Goal: Task Accomplishment & Management: Manage account settings

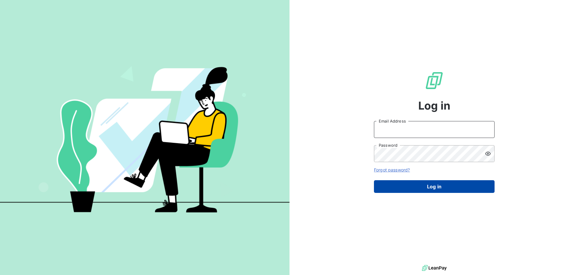
type input "[PERSON_NAME][EMAIL_ADDRESS][PERSON_NAME][DOMAIN_NAME]"
click at [430, 185] on button "Log in" at bounding box center [434, 186] width 121 height 13
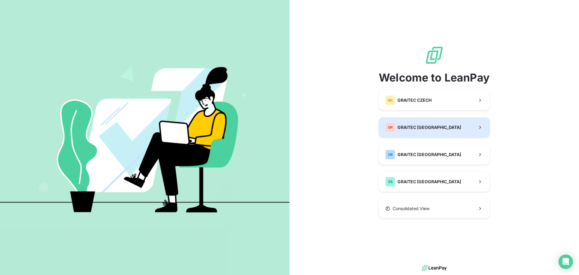
click at [442, 125] on button "GP GRAITEC [GEOGRAPHIC_DATA]" at bounding box center [434, 127] width 111 height 20
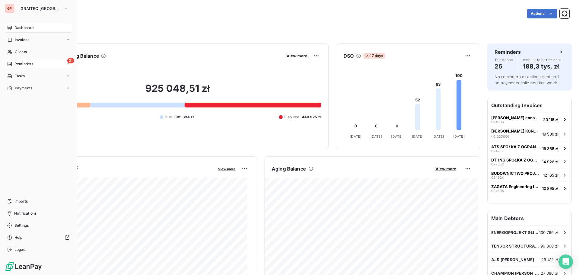
click at [14, 62] on span "Reminders" at bounding box center [23, 63] width 19 height 5
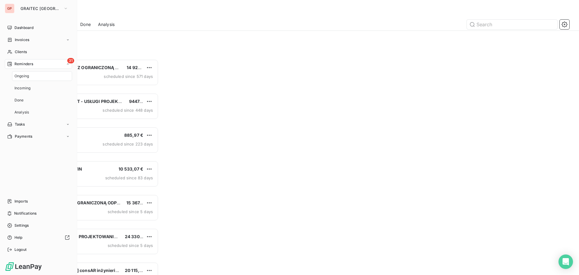
click at [18, 76] on span "Ongoing" at bounding box center [21, 75] width 14 height 5
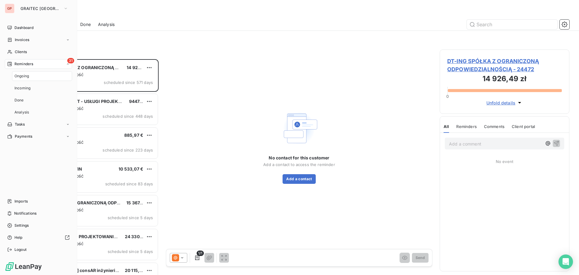
scroll to position [211, 125]
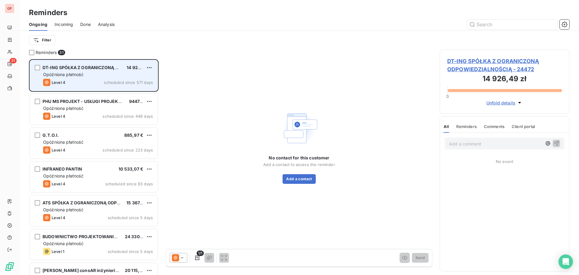
click at [120, 72] on div "Opóźniona płatność" at bounding box center [98, 74] width 110 height 6
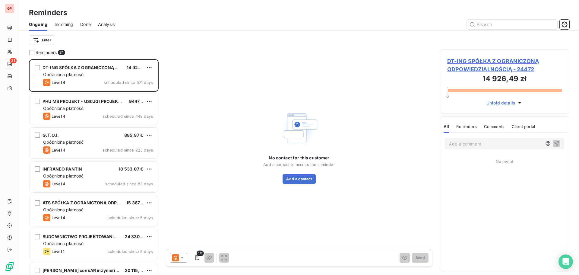
click at [518, 101] on icon "button" at bounding box center [519, 102] width 6 height 6
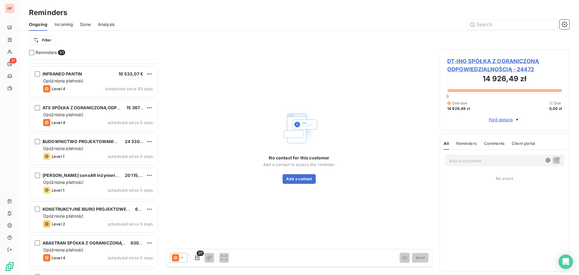
scroll to position [121, 0]
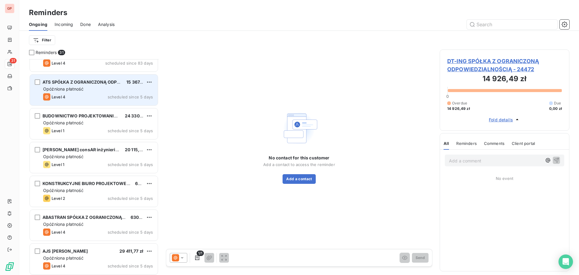
click at [82, 93] on div "Level 4 scheduled since 5 days" at bounding box center [98, 96] width 110 height 7
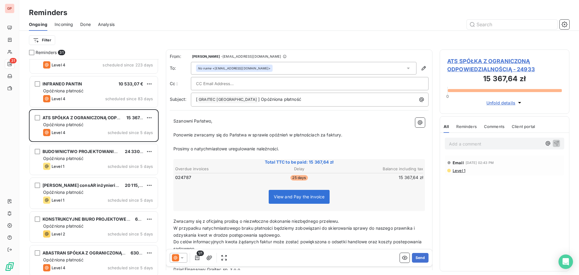
scroll to position [78, 0]
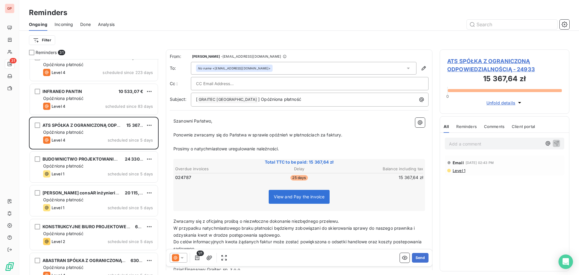
click at [226, 84] on input "text" at bounding box center [228, 83] width 65 height 9
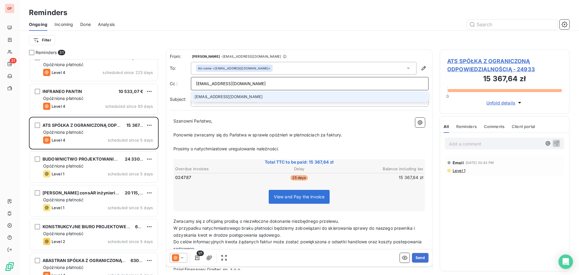
type input "[EMAIL_ADDRESS][DOMAIN_NAME]"
click at [233, 95] on li "[EMAIL_ADDRESS][DOMAIN_NAME]" at bounding box center [310, 96] width 238 height 11
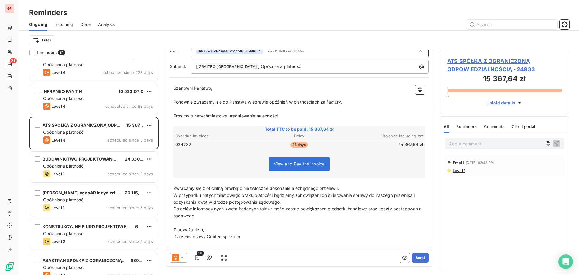
scroll to position [36, 0]
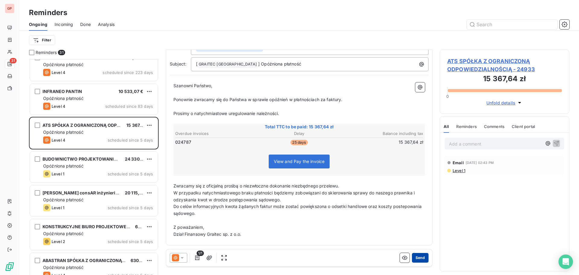
click at [413, 254] on button "Send" at bounding box center [420, 258] width 17 height 10
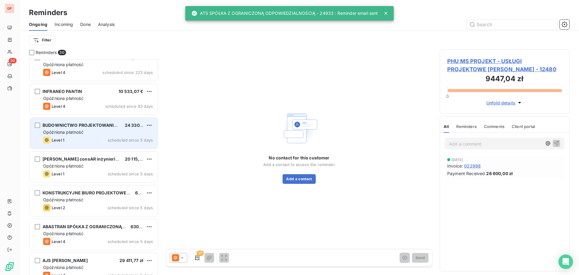
click at [92, 141] on div "Level 1 scheduled since 5 days" at bounding box center [98, 139] width 110 height 7
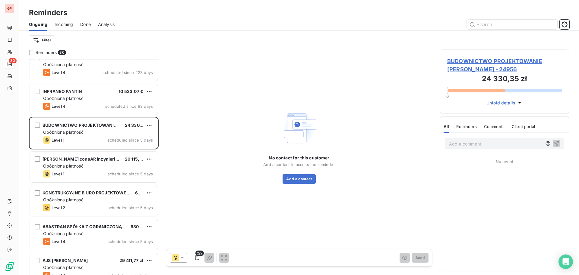
click at [513, 103] on span "Unfold details" at bounding box center [500, 102] width 29 height 6
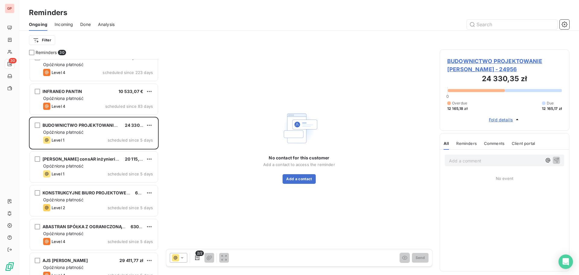
click at [498, 145] on span "Comments" at bounding box center [494, 143] width 20 height 5
click at [498, 141] on span "Comments" at bounding box center [493, 143] width 21 height 5
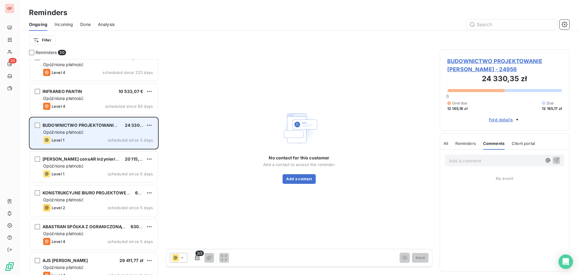
click at [95, 129] on div "BUDOWNICTWO PROJEKTOWANIE [PERSON_NAME] 24 330,35 zł Opóźniona płatność Level 1…" at bounding box center [94, 133] width 128 height 31
click at [95, 130] on div "Opóźniona płatność" at bounding box center [98, 132] width 110 height 6
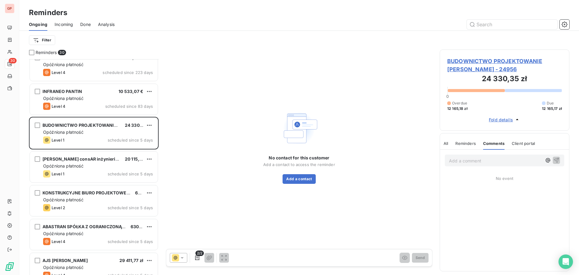
click at [520, 142] on span "Client portal" at bounding box center [522, 143] width 23 height 5
click at [444, 142] on span "All" at bounding box center [445, 143] width 5 height 5
click at [464, 145] on span "Reminders" at bounding box center [466, 143] width 20 height 5
click at [497, 121] on span "Fold details" at bounding box center [501, 119] width 24 height 6
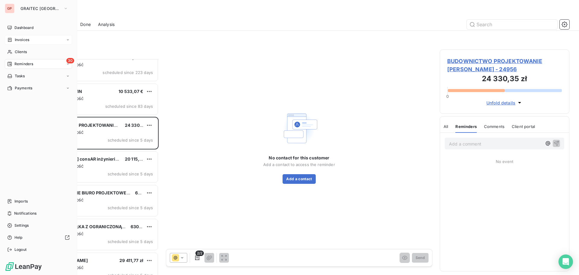
click at [31, 38] on div "Invoices" at bounding box center [38, 40] width 67 height 10
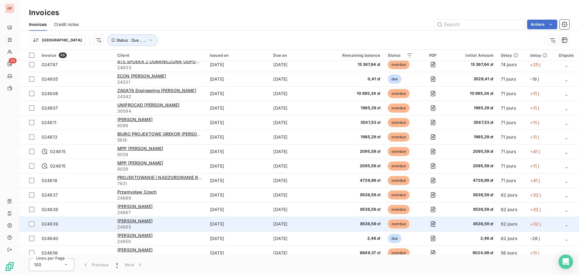
scroll to position [90, 0]
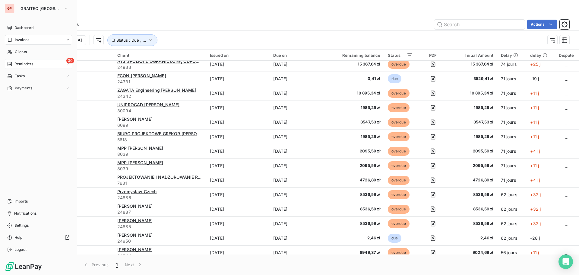
click at [17, 64] on span "Reminders" at bounding box center [23, 63] width 19 height 5
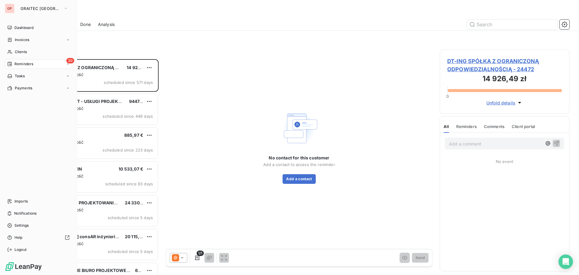
scroll to position [211, 125]
click at [24, 74] on span "Ongoing" at bounding box center [21, 75] width 14 height 5
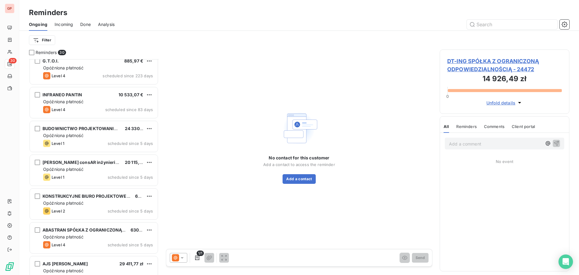
scroll to position [91, 0]
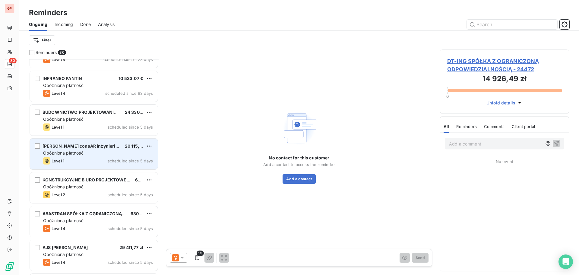
click at [90, 156] on div "Opóźniona płatność" at bounding box center [98, 153] width 110 height 6
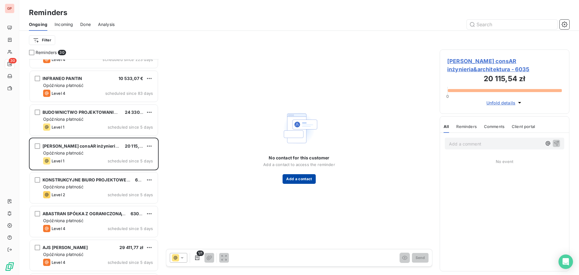
click at [301, 178] on button "Add a contact" at bounding box center [298, 179] width 33 height 10
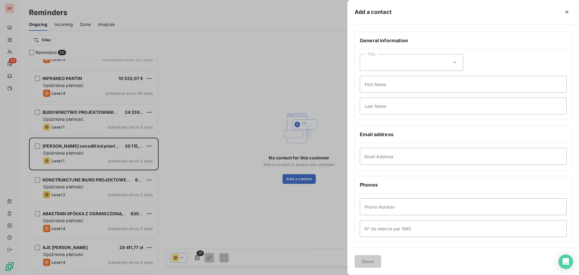
click at [388, 62] on div "Title" at bounding box center [411, 62] width 103 height 17
click at [385, 88] on li "Mister" at bounding box center [411, 88] width 103 height 11
click at [383, 87] on input "First Name" at bounding box center [463, 84] width 207 height 17
type input "Przemysław"
type input "Sołtys"
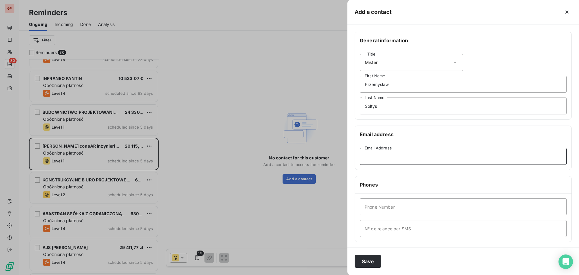
click at [389, 154] on input "Email Address" at bounding box center [463, 156] width 207 height 17
paste input "[EMAIL_ADDRESS][DOMAIN_NAME]"
type input "[EMAIL_ADDRESS][DOMAIN_NAME]"
click at [466, 209] on input "Phone Number" at bounding box center [463, 206] width 207 height 17
paste input "510537801"
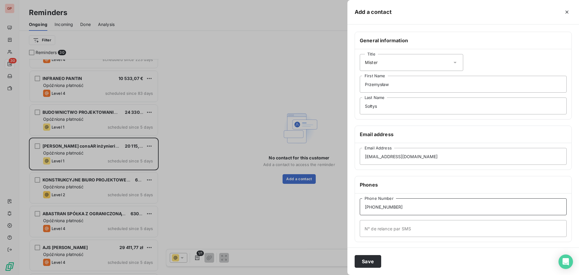
type input "[PHONE_NUMBER]"
click at [423, 228] on input "N° de relance par SMS" at bounding box center [463, 228] width 207 height 17
paste input "510537801"
type input "[PHONE_NUMBER]"
drag, startPoint x: 372, startPoint y: 260, endPoint x: 367, endPoint y: 261, distance: 4.3
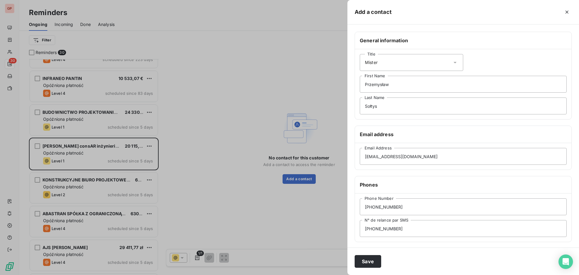
click at [371, 260] on button "Save" at bounding box center [367, 261] width 27 height 13
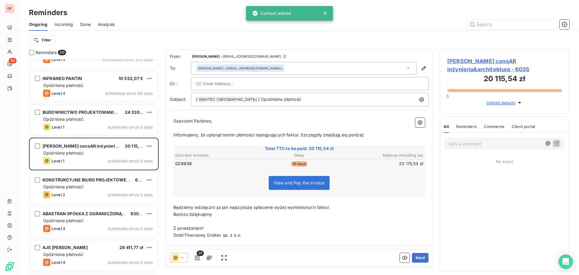
click at [231, 84] on input "text" at bounding box center [228, 83] width 65 height 9
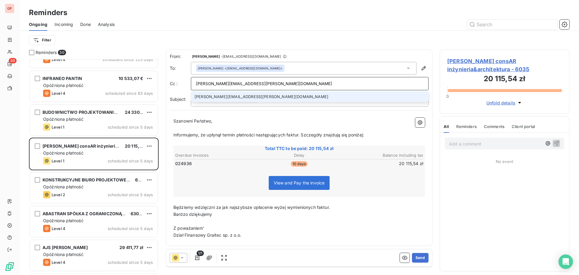
type input "[PERSON_NAME][EMAIL_ADDRESS][PERSON_NAME][DOMAIN_NAME]"
click at [225, 96] on li "[PERSON_NAME][EMAIL_ADDRESS][PERSON_NAME][DOMAIN_NAME]" at bounding box center [310, 96] width 238 height 11
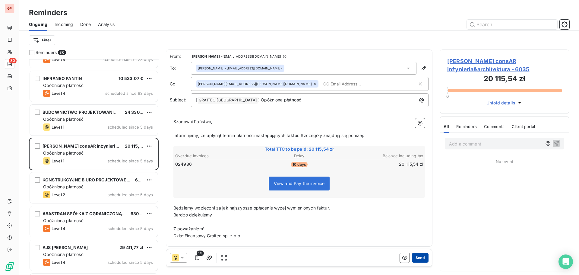
click at [415, 257] on button "Send" at bounding box center [420, 258] width 17 height 10
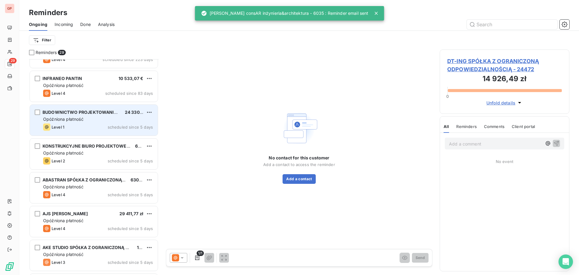
click at [95, 122] on div "BUDOWNICTWO PROJEKTOWANIE [PERSON_NAME] 24 330,35 zł Opóźniona płatność Level 1…" at bounding box center [94, 120] width 128 height 31
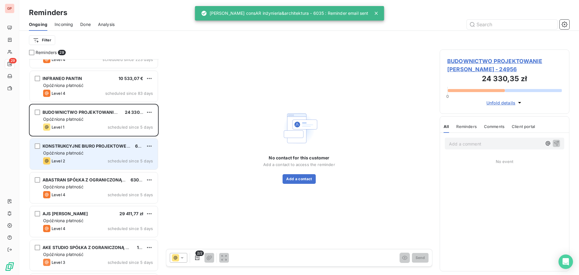
click at [95, 158] on div "Level 2 scheduled since 5 days" at bounding box center [98, 160] width 110 height 7
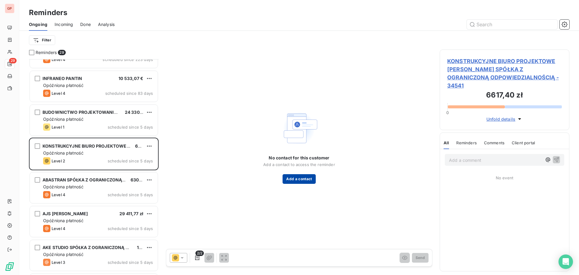
click at [307, 177] on button "Add a contact" at bounding box center [298, 179] width 33 height 10
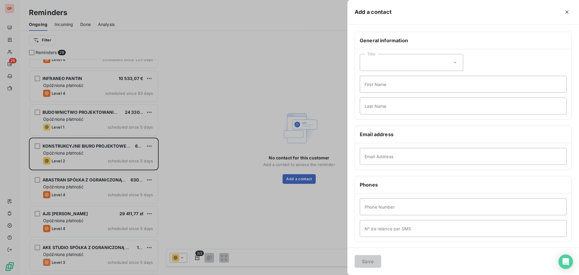
click at [409, 65] on div "Title" at bounding box center [411, 62] width 103 height 17
click at [404, 86] on li "Mister" at bounding box center [411, 88] width 103 height 11
click at [399, 85] on input "First Name" at bounding box center [463, 84] width 207 height 17
type input "[PERSON_NAME]"
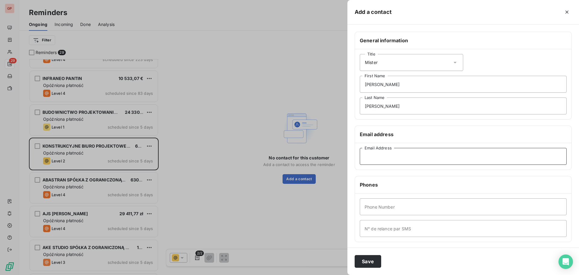
click at [423, 158] on input "Email Address" at bounding box center [463, 156] width 207 height 17
paste input "[PERSON_NAME][EMAIL_ADDRESS][PERSON_NAME][DOMAIN_NAME]"
type input "[PERSON_NAME][EMAIL_ADDRESS][PERSON_NAME][DOMAIN_NAME]"
click at [426, 209] on input "Phone Number" at bounding box center [463, 206] width 207 height 17
paste input "505475565"
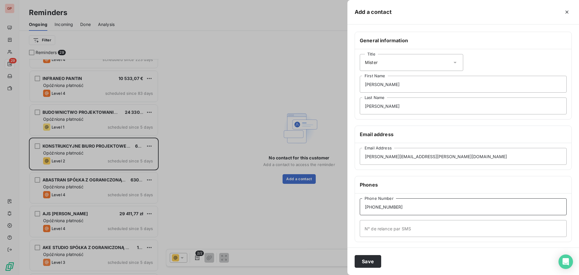
type input "[PHONE_NUMBER]"
click at [409, 227] on input "N° de relance par SMS" at bounding box center [463, 228] width 207 height 17
paste input "505475565"
type input "[PHONE_NUMBER]"
click at [371, 260] on button "Save" at bounding box center [367, 261] width 27 height 13
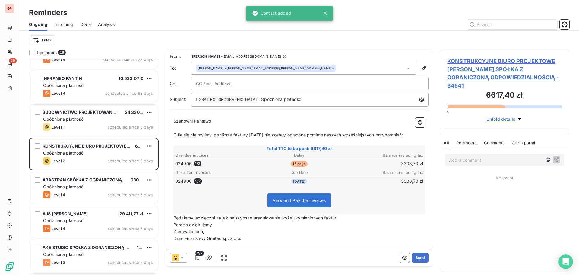
click at [245, 81] on input "text" at bounding box center [228, 83] width 65 height 9
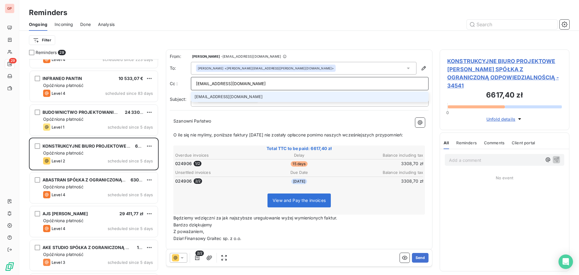
type input "[EMAIL_ADDRESS][DOMAIN_NAME]"
click at [227, 97] on li "[EMAIL_ADDRESS][DOMAIN_NAME]" at bounding box center [310, 96] width 238 height 11
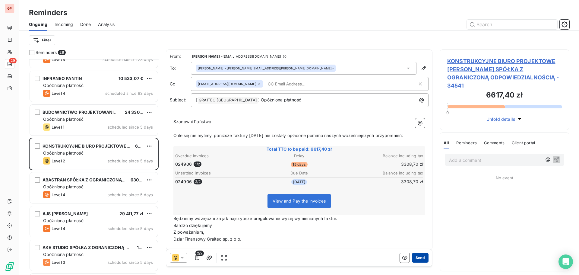
click at [419, 256] on button "Send" at bounding box center [420, 258] width 17 height 10
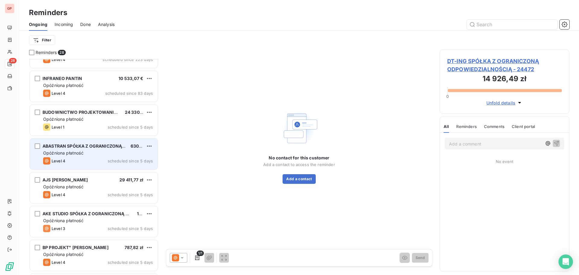
click at [96, 157] on div "Level 4 scheduled since 5 days" at bounding box center [98, 160] width 110 height 7
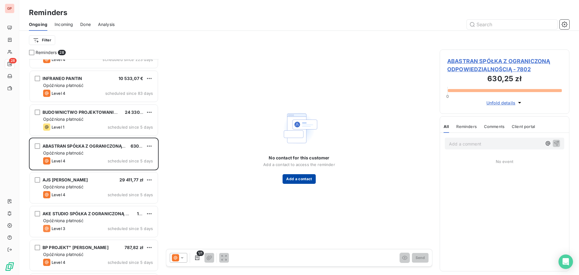
click at [305, 181] on button "Add a contact" at bounding box center [298, 179] width 33 height 10
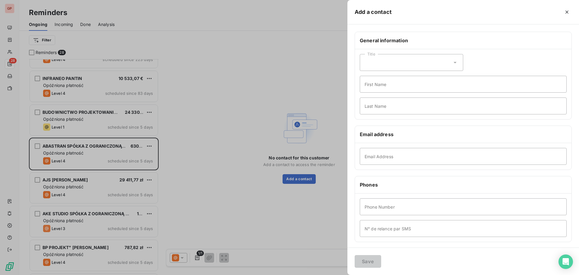
click at [391, 61] on div "Title" at bounding box center [411, 62] width 103 height 17
click at [394, 90] on li "Mister" at bounding box center [411, 88] width 103 height 11
click at [394, 86] on input "First Name" at bounding box center [463, 84] width 207 height 17
type input "[PERSON_NAME]"
type input "Dłucik"
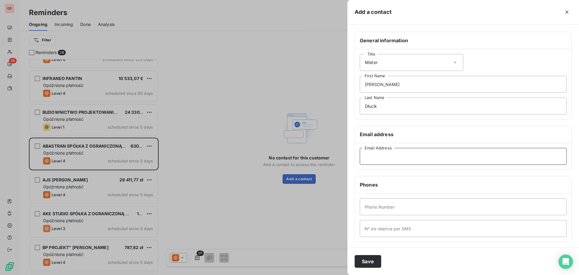
click at [436, 160] on input "Email Address" at bounding box center [463, 156] width 207 height 17
paste input "[PERSON_NAME][EMAIL_ADDRESS][DOMAIN_NAME]"
type input "[PERSON_NAME][EMAIL_ADDRESS][DOMAIN_NAME]"
drag, startPoint x: 507, startPoint y: 207, endPoint x: 515, endPoint y: 209, distance: 8.0
click at [509, 207] on input "Phone Number" at bounding box center [463, 206] width 207 height 17
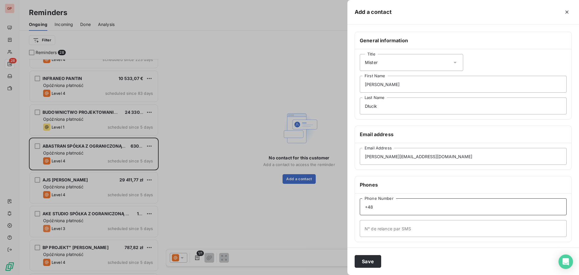
paste input "508211224"
type input "[PHONE_NUMBER]"
click at [429, 228] on input "N° de relance par SMS" at bounding box center [463, 228] width 207 height 17
paste input "508211224"
type input "[PHONE_NUMBER]"
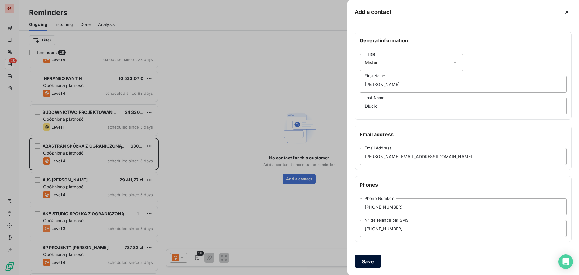
click at [364, 261] on button "Save" at bounding box center [367, 261] width 27 height 13
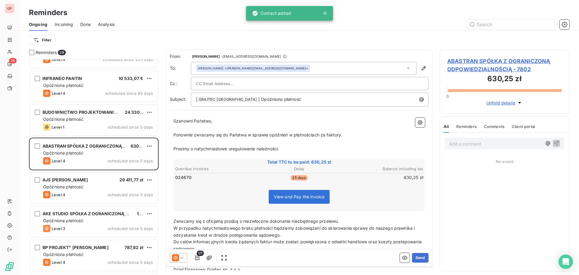
click at [260, 85] on div at bounding box center [309, 83] width 227 height 9
click at [262, 83] on input "text" at bounding box center [309, 83] width 227 height 9
click at [263, 82] on div at bounding box center [309, 83] width 227 height 9
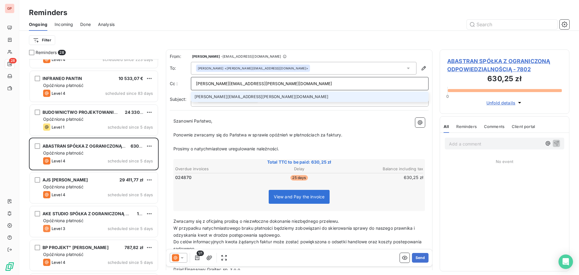
type input "[PERSON_NAME][EMAIL_ADDRESS][PERSON_NAME][DOMAIN_NAME]"
click at [249, 97] on li "[PERSON_NAME][EMAIL_ADDRESS][PERSON_NAME][DOMAIN_NAME]" at bounding box center [310, 96] width 238 height 11
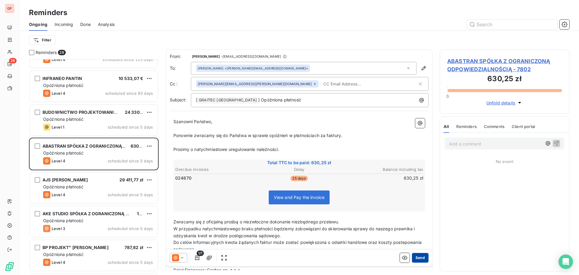
click at [412, 258] on button "Send" at bounding box center [420, 258] width 17 height 10
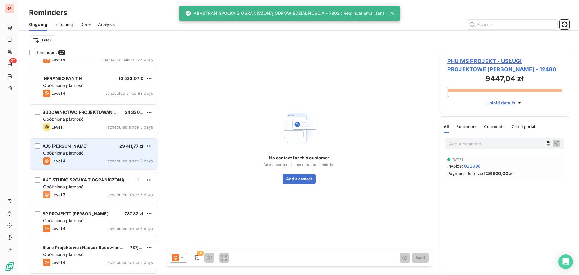
click at [95, 156] on div "AJS [PERSON_NAME] 29 411,77 zł Opóźniona płatność Level 4 scheduled since 5 days" at bounding box center [94, 153] width 128 height 31
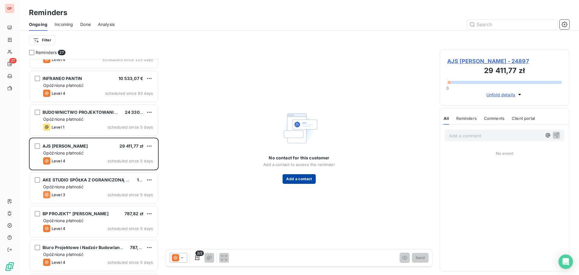
click at [293, 179] on button "Add a contact" at bounding box center [298, 179] width 33 height 10
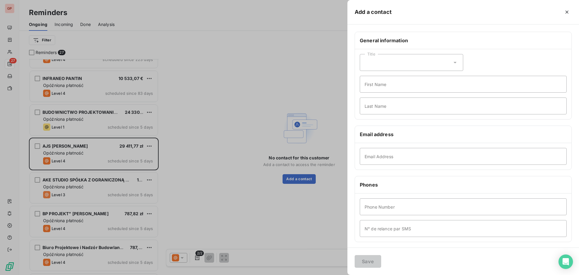
click at [394, 63] on div "Title" at bounding box center [411, 62] width 103 height 17
click at [391, 88] on li "Mister" at bounding box center [411, 88] width 103 height 11
click at [390, 88] on input "First Name" at bounding box center [463, 84] width 207 height 17
type input "[PERSON_NAME]"
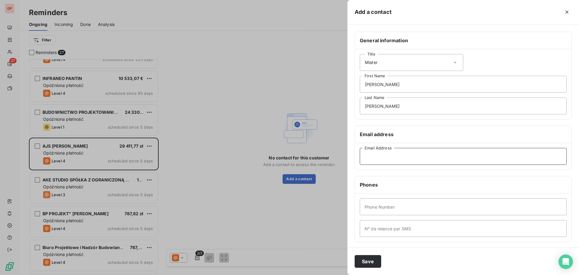
click at [445, 152] on input "Email Address" at bounding box center [463, 156] width 207 height 17
paste input "[EMAIL_ADDRESS][DOMAIN_NAME]"
type input "[EMAIL_ADDRESS][DOMAIN_NAME]"
click at [398, 209] on input "Phone Number" at bounding box center [463, 206] width 207 height 17
paste input "724577263"
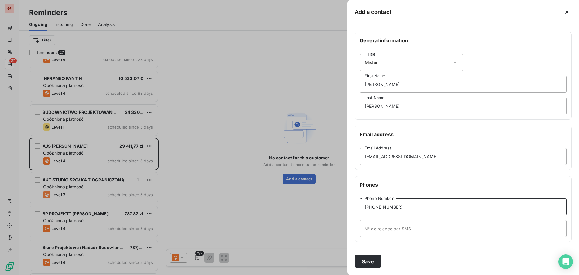
type input "[PHONE_NUMBER]"
click at [390, 229] on input "N° de relance par SMS" at bounding box center [463, 228] width 207 height 17
paste input "724577263"
type input "[PHONE_NUMBER]"
click at [363, 262] on button "Save" at bounding box center [367, 261] width 27 height 13
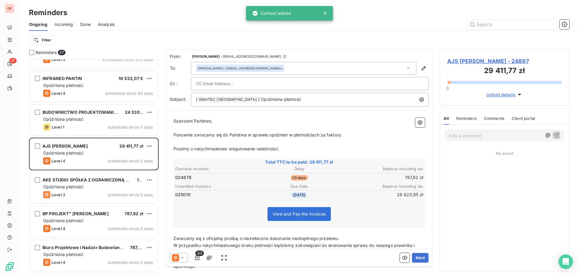
click at [238, 82] on input "text" at bounding box center [228, 83] width 65 height 9
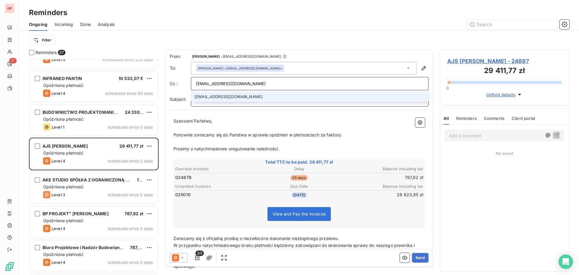
type input "[EMAIL_ADDRESS][DOMAIN_NAME]"
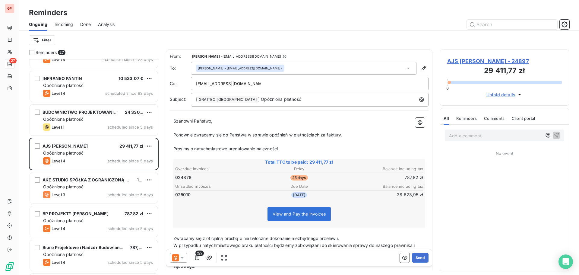
click at [265, 83] on div "[EMAIL_ADDRESS][DOMAIN_NAME]" at bounding box center [309, 83] width 227 height 9
type input "[EMAIL_ADDRESS][DOMAIN_NAME]"
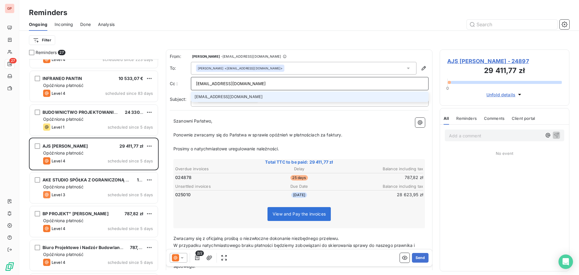
click at [223, 97] on li "[EMAIL_ADDRESS][DOMAIN_NAME]" at bounding box center [310, 96] width 238 height 11
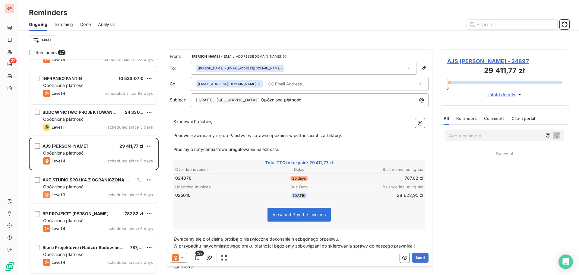
click at [173, 85] on label "Cc :" at bounding box center [180, 84] width 21 height 6
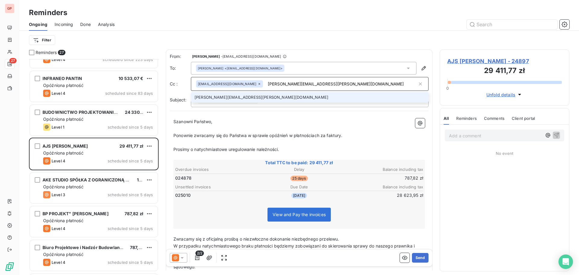
type input "[PERSON_NAME][EMAIL_ADDRESS][PERSON_NAME][DOMAIN_NAME]"
click at [280, 97] on li "[PERSON_NAME][EMAIL_ADDRESS][PERSON_NAME][DOMAIN_NAME]" at bounding box center [310, 97] width 238 height 11
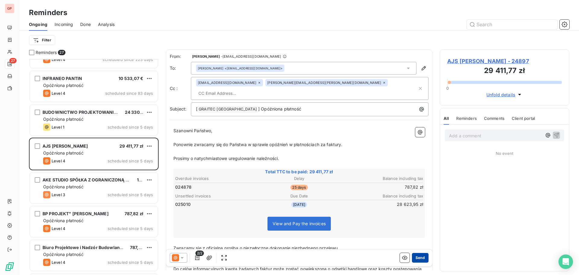
click at [417, 256] on button "Send" at bounding box center [420, 258] width 17 height 10
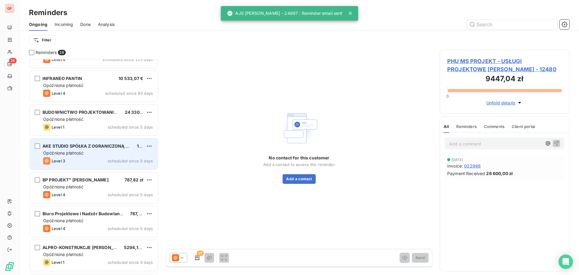
click at [94, 157] on div "Level 3 scheduled since 5 days" at bounding box center [98, 160] width 110 height 7
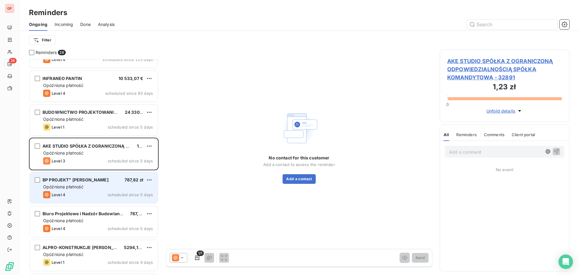
click at [90, 194] on div "Level 4 scheduled since 5 days" at bounding box center [98, 194] width 110 height 7
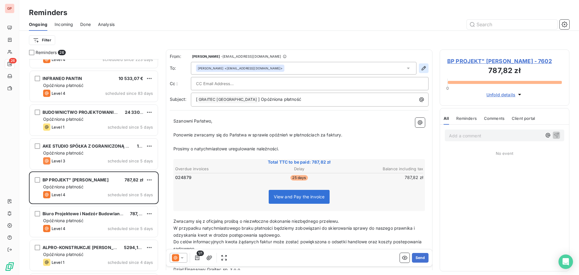
click at [420, 66] on icon "button" at bounding box center [423, 68] width 6 height 6
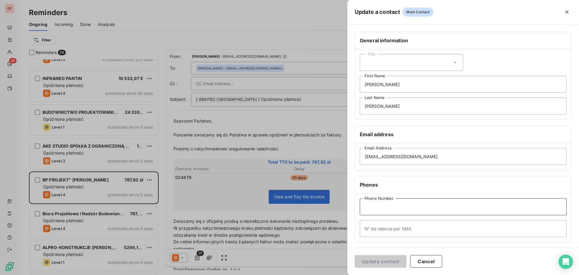
click at [383, 206] on input "Phone Number" at bounding box center [463, 206] width 207 height 17
paste input "605691201"
type input "[PHONE_NUMBER]"
click at [390, 228] on input "N° de relance par SMS" at bounding box center [463, 228] width 207 height 17
paste input "605691201"
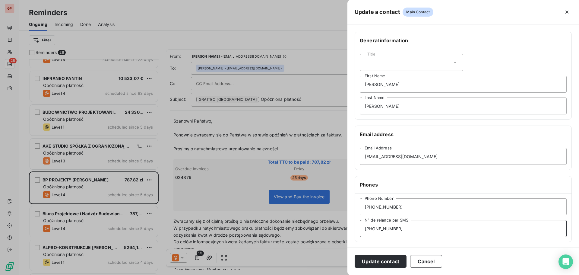
type input "[PHONE_NUMBER]"
click at [403, 66] on div "Title" at bounding box center [411, 62] width 103 height 17
click at [396, 87] on li "Mister" at bounding box center [411, 88] width 103 height 11
click at [385, 262] on button "Update contact" at bounding box center [380, 261] width 52 height 13
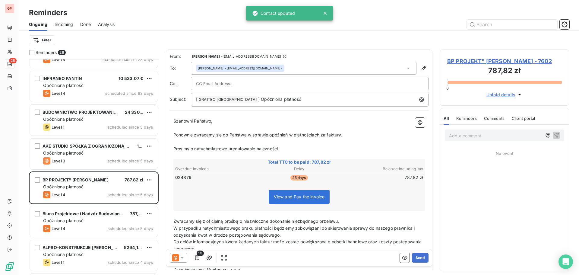
click at [246, 88] on input "text" at bounding box center [228, 83] width 65 height 9
click at [251, 86] on input "text" at bounding box center [309, 83] width 227 height 9
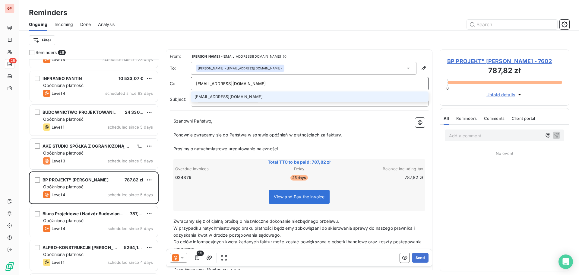
type input "[EMAIL_ADDRESS][DOMAIN_NAME]"
click at [280, 97] on li "[EMAIL_ADDRESS][DOMAIN_NAME]" at bounding box center [310, 96] width 238 height 11
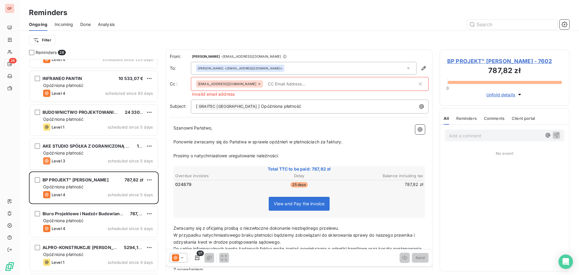
click at [235, 86] on div "[EMAIL_ADDRESS][DOMAIN_NAME]" at bounding box center [229, 83] width 67 height 7
click at [257, 83] on icon at bounding box center [259, 84] width 4 height 4
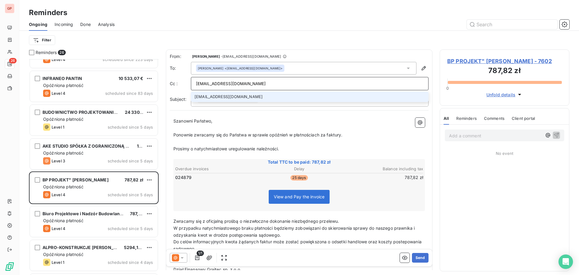
type input "[EMAIL_ADDRESS][DOMAIN_NAME]"
click at [233, 96] on li "[EMAIL_ADDRESS][DOMAIN_NAME]" at bounding box center [310, 96] width 238 height 11
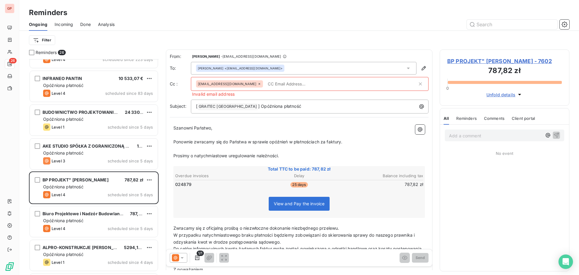
click at [245, 93] on span "Invalid email address" at bounding box center [299, 94] width 259 height 6
click at [257, 83] on icon at bounding box center [259, 84] width 4 height 4
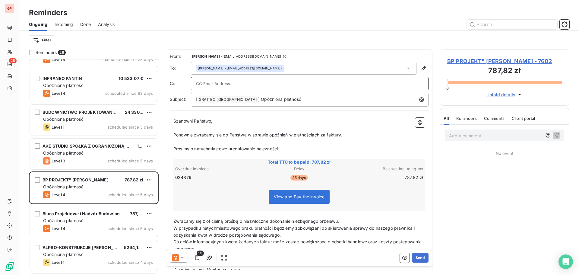
click at [227, 83] on input "text" at bounding box center [309, 83] width 227 height 9
paste input "[EMAIL_ADDRESS][DOMAIN_NAME]"
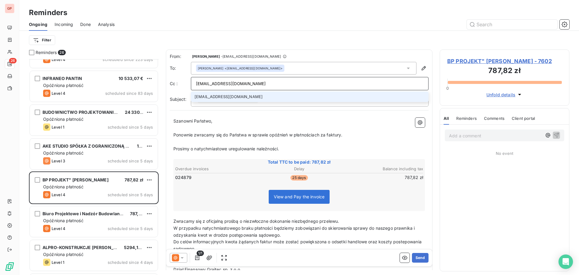
click at [330, 85] on input "[EMAIL_ADDRESS][DOMAIN_NAME]" at bounding box center [309, 83] width 227 height 9
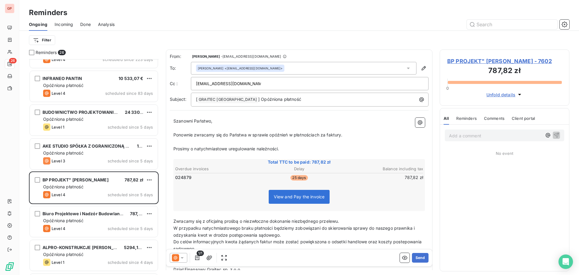
click at [292, 83] on div "[EMAIL_ADDRESS][DOMAIN_NAME]" at bounding box center [309, 83] width 227 height 9
type input "[EMAIL_ADDRESS][DOMAIN_NAME]"
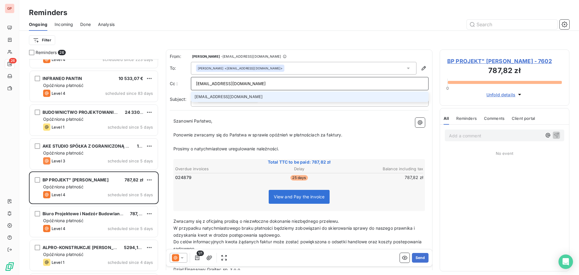
click at [281, 99] on li "[EMAIL_ADDRESS][DOMAIN_NAME]" at bounding box center [310, 96] width 238 height 11
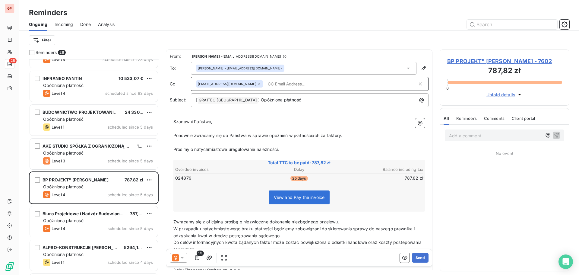
paste input "[PERSON_NAME][EMAIL_ADDRESS][PERSON_NAME][DOMAIN_NAME]"
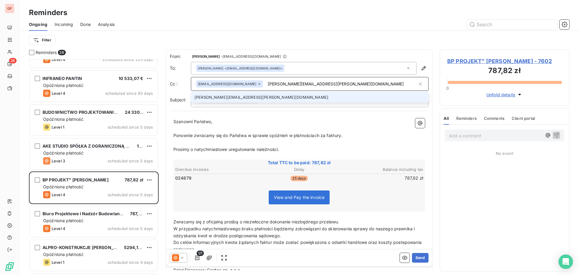
type input "[PERSON_NAME][EMAIL_ADDRESS][PERSON_NAME][DOMAIN_NAME]"
drag, startPoint x: 334, startPoint y: 96, endPoint x: 340, endPoint y: 96, distance: 6.0
click at [334, 96] on li "[PERSON_NAME][EMAIL_ADDRESS][PERSON_NAME][DOMAIN_NAME]" at bounding box center [310, 97] width 238 height 11
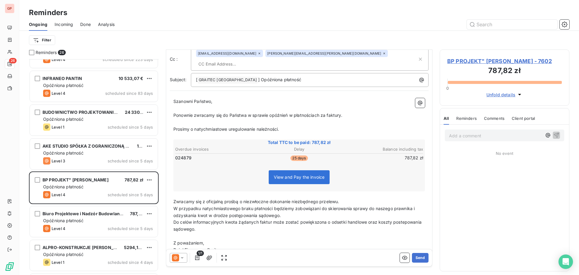
scroll to position [36, 0]
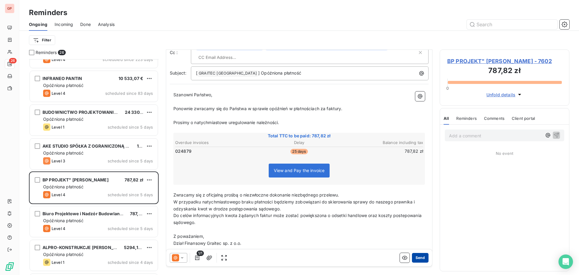
click at [417, 257] on button "Send" at bounding box center [420, 258] width 17 height 10
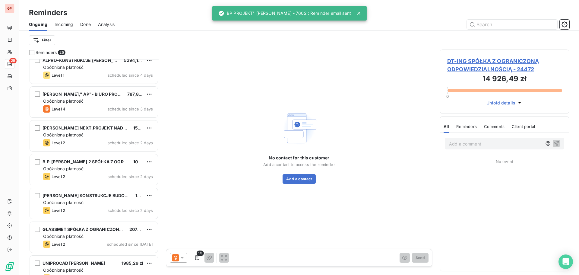
scroll to position [237, 0]
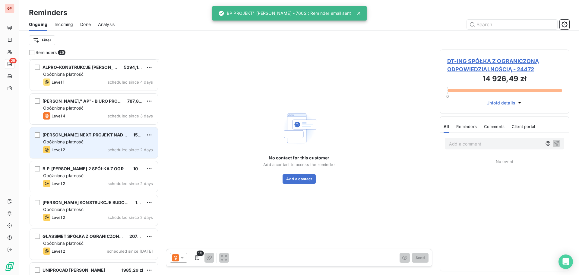
click at [97, 151] on div "Level 2 scheduled since 2 days" at bounding box center [98, 149] width 110 height 7
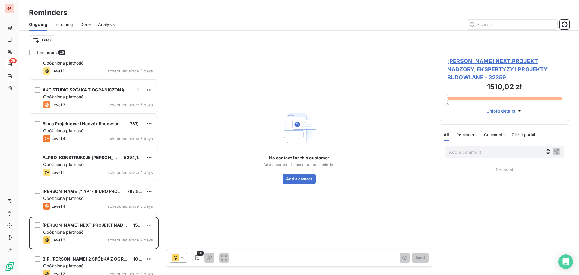
scroll to position [146, 0]
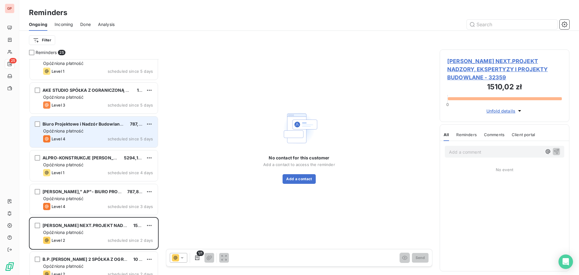
click at [99, 133] on div "Opóźniona płatność" at bounding box center [98, 131] width 110 height 6
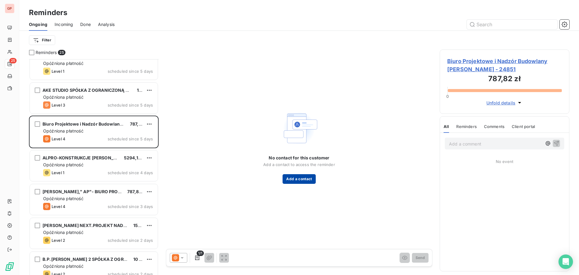
click at [305, 177] on button "Add a contact" at bounding box center [298, 179] width 33 height 10
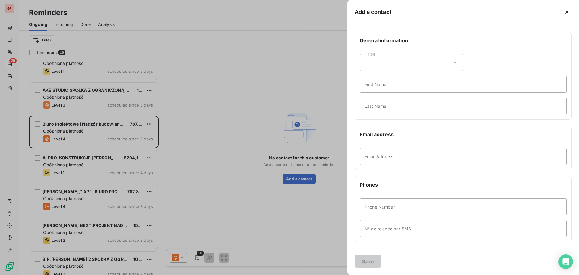
drag, startPoint x: 455, startPoint y: 63, endPoint x: 433, endPoint y: 70, distance: 23.5
click at [454, 62] on icon at bounding box center [455, 62] width 6 height 6
click at [379, 87] on span "Mister" at bounding box center [378, 89] width 12 height 6
click at [381, 87] on input "First Name" at bounding box center [463, 84] width 207 height 17
type input "[PERSON_NAME]"
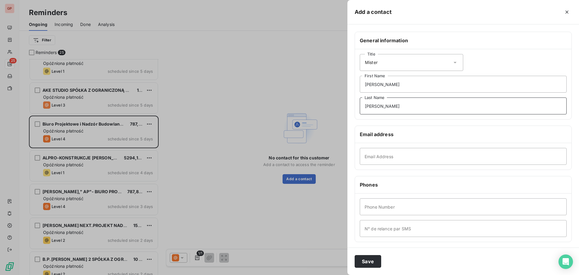
type input "[PERSON_NAME]"
click at [384, 159] on input "Email Address" at bounding box center [463, 156] width 207 height 17
paste input "[PERSON_NAME][EMAIL_ADDRESS][DOMAIN_NAME]"
type input "[PERSON_NAME][EMAIL_ADDRESS][DOMAIN_NAME]"
click at [391, 203] on input "Phone Number" at bounding box center [463, 206] width 207 height 17
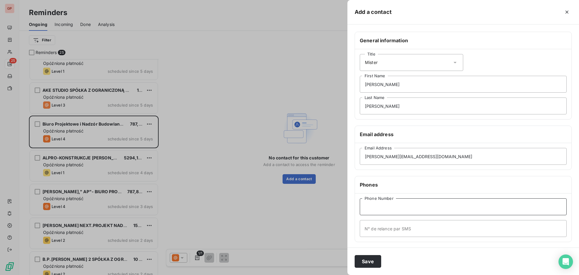
click at [471, 205] on input "Phone Number" at bounding box center [463, 206] width 207 height 17
paste input "663962106"
type input "[PHONE_NUMBER]"
click at [423, 230] on input "N° de relance par SMS" at bounding box center [463, 228] width 207 height 17
paste input "663962106"
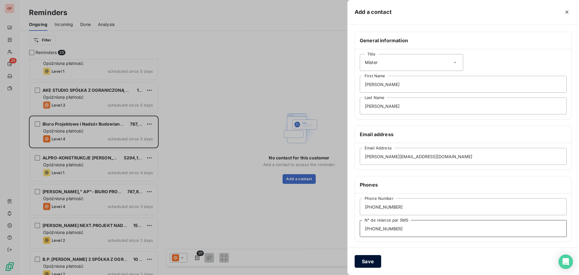
type input "[PHONE_NUMBER]"
click at [374, 261] on button "Save" at bounding box center [367, 261] width 27 height 13
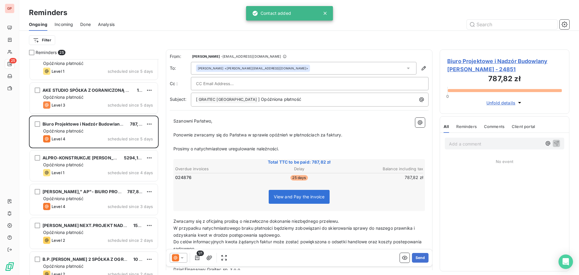
drag, startPoint x: 248, startPoint y: 89, endPoint x: 252, endPoint y: 88, distance: 3.4
click at [249, 89] on div at bounding box center [310, 83] width 238 height 13
click at [254, 83] on input "text" at bounding box center [309, 83] width 227 height 9
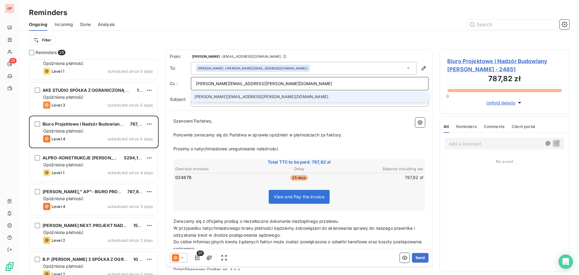
type input "[PERSON_NAME][EMAIL_ADDRESS][PERSON_NAME][DOMAIN_NAME]"
click at [233, 97] on li "[PERSON_NAME][EMAIL_ADDRESS][PERSON_NAME][DOMAIN_NAME]" at bounding box center [310, 96] width 238 height 11
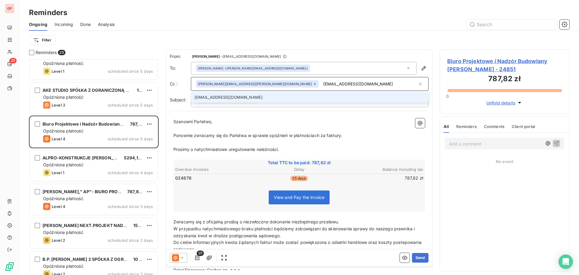
type input "[EMAIL_ADDRESS][DOMAIN_NAME]"
click at [273, 95] on li "[EMAIL_ADDRESS][DOMAIN_NAME]" at bounding box center [310, 97] width 238 height 11
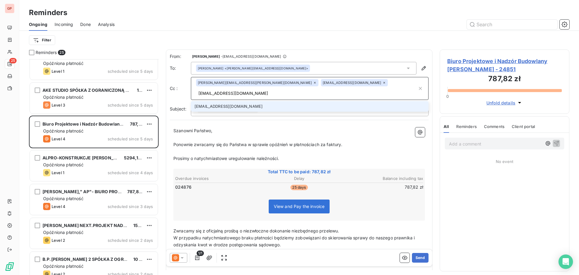
click at [329, 89] on input "[EMAIL_ADDRESS][DOMAIN_NAME]" at bounding box center [306, 93] width 221 height 9
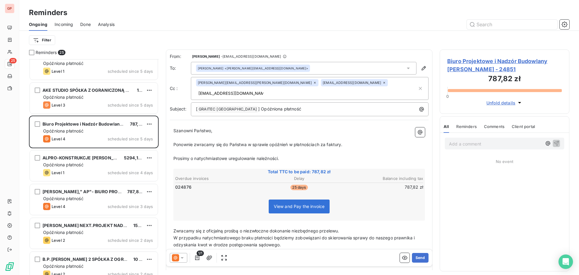
click at [386, 80] on div "[PERSON_NAME][EMAIL_ADDRESS][PERSON_NAME][DOMAIN_NAME] [DOMAIN_NAME][EMAIL_ADDR…" at bounding box center [306, 88] width 221 height 19
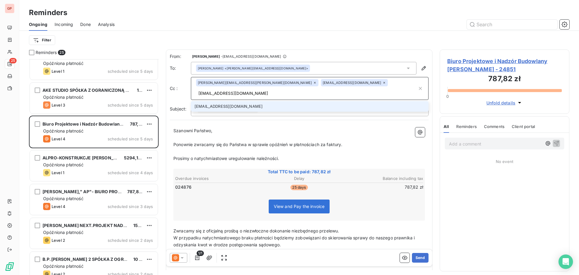
click at [384, 89] on input "[EMAIL_ADDRESS][DOMAIN_NAME]" at bounding box center [306, 93] width 221 height 9
type input "[EMAIL_ADDRESS][DOMAIN_NAME]"
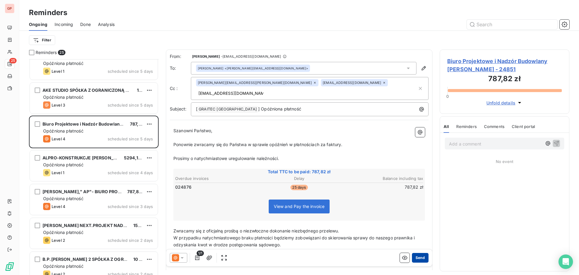
click at [419, 255] on button "Send" at bounding box center [420, 258] width 17 height 10
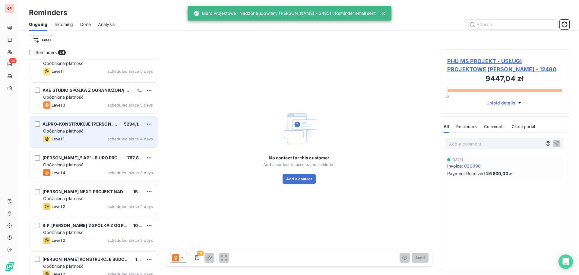
click at [92, 141] on div "Level 1 scheduled since 4 days" at bounding box center [98, 138] width 110 height 7
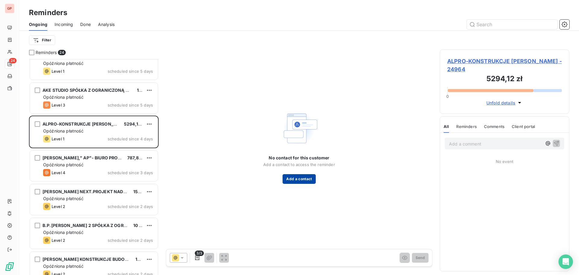
click at [302, 178] on button "Add a contact" at bounding box center [298, 179] width 33 height 10
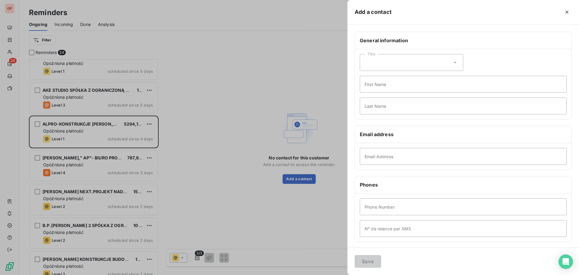
click at [399, 64] on div "Title" at bounding box center [411, 62] width 103 height 17
click at [390, 89] on li "Mister" at bounding box center [411, 88] width 103 height 11
click at [384, 88] on input "First Name" at bounding box center [463, 84] width 207 height 17
type input "[PERSON_NAME]"
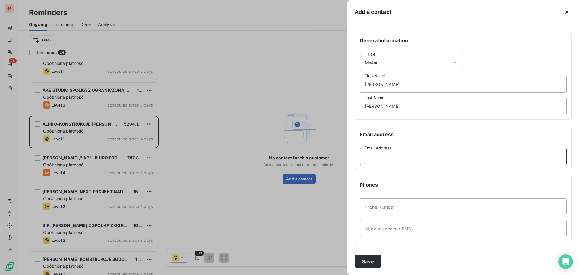
click at [416, 155] on input "Email Address" at bounding box center [463, 156] width 207 height 17
paste input "[EMAIL_ADDRESS][DOMAIN_NAME]"
type input "[EMAIL_ADDRESS][DOMAIN_NAME]"
click at [423, 204] on input "Phone Number" at bounding box center [463, 206] width 207 height 17
click at [476, 201] on input "Phone Number" at bounding box center [463, 206] width 207 height 17
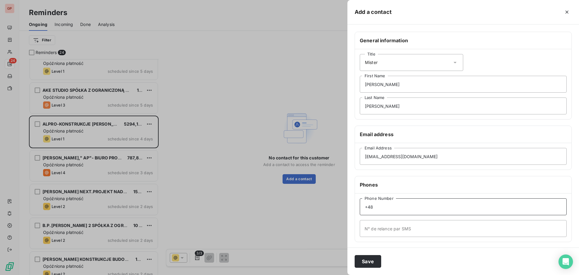
paste input "694487996"
type input "[PHONE_NUMBER]"
click at [443, 227] on input "N° de relance par SMS" at bounding box center [463, 228] width 207 height 17
paste input "694487996"
type input "[PHONE_NUMBER]"
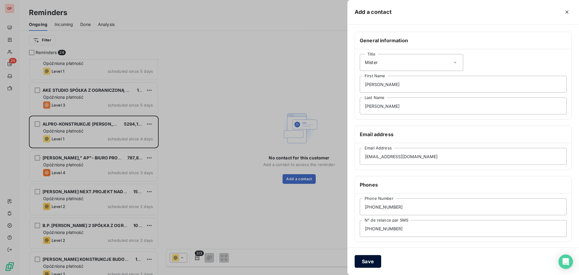
click at [368, 260] on button "Save" at bounding box center [367, 261] width 27 height 13
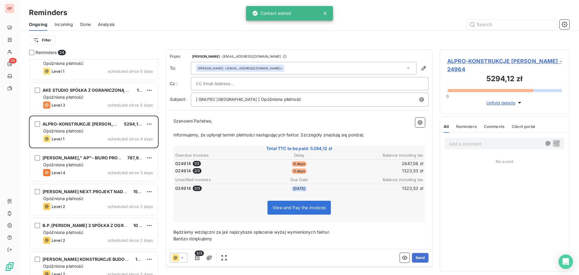
click at [320, 83] on div at bounding box center [309, 83] width 227 height 9
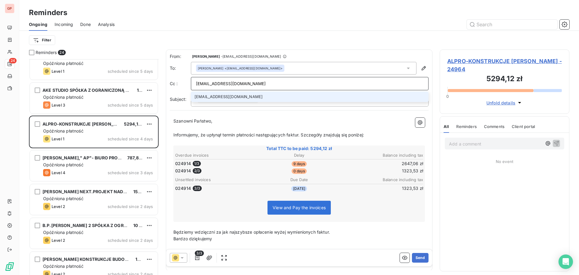
type input "[EMAIL_ADDRESS][DOMAIN_NAME]"
click at [234, 98] on li "[EMAIL_ADDRESS][DOMAIN_NAME]" at bounding box center [310, 96] width 238 height 11
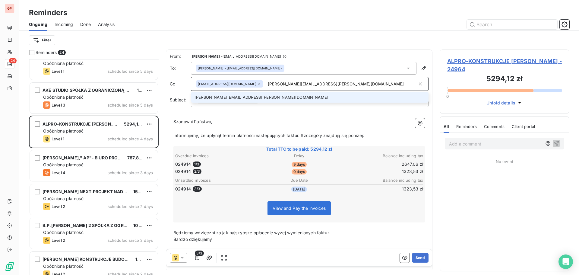
type input "[PERSON_NAME][EMAIL_ADDRESS][PERSON_NAME][DOMAIN_NAME]"
click at [284, 92] on li "[PERSON_NAME][EMAIL_ADDRESS][PERSON_NAME][DOMAIN_NAME]" at bounding box center [310, 97] width 238 height 11
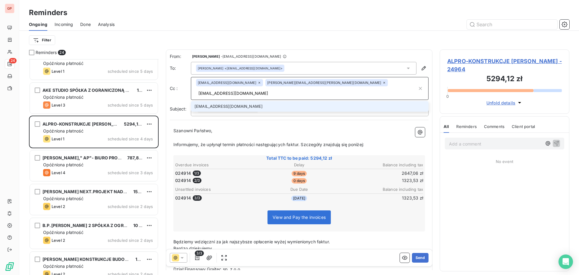
type input "[EMAIL_ADDRESS][DOMAIN_NAME]"
click at [254, 101] on li "[EMAIL_ADDRESS][DOMAIN_NAME]" at bounding box center [310, 106] width 238 height 11
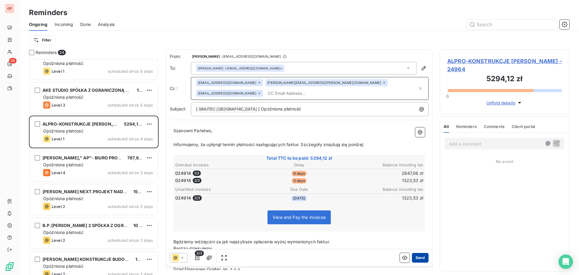
click at [418, 256] on button "Send" at bounding box center [420, 258] width 17 height 10
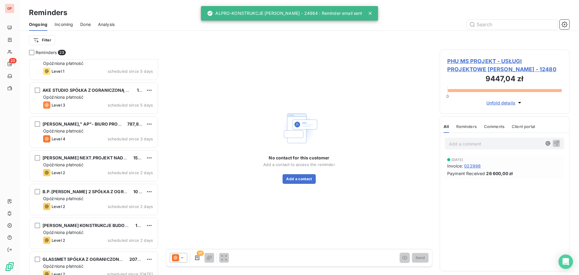
click at [89, 24] on span "Done" at bounding box center [85, 24] width 11 height 6
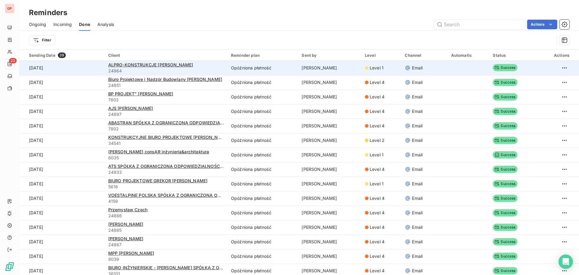
click at [470, 71] on td at bounding box center [468, 68] width 42 height 14
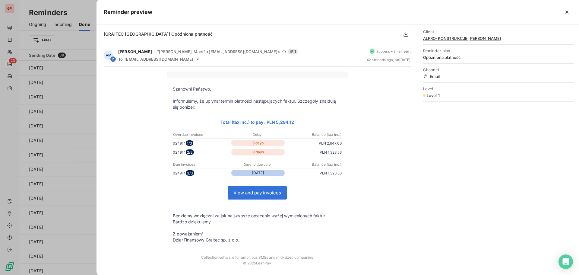
click at [568, 12] on icon "button" at bounding box center [567, 12] width 6 height 6
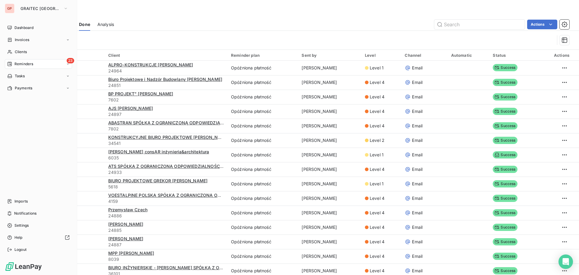
click at [11, 64] on icon at bounding box center [9, 63] width 5 height 5
click at [21, 64] on span "Reminders" at bounding box center [23, 63] width 19 height 5
click at [17, 60] on div "23 Reminders" at bounding box center [38, 64] width 67 height 10
click at [23, 77] on span "Ongoing" at bounding box center [21, 75] width 14 height 5
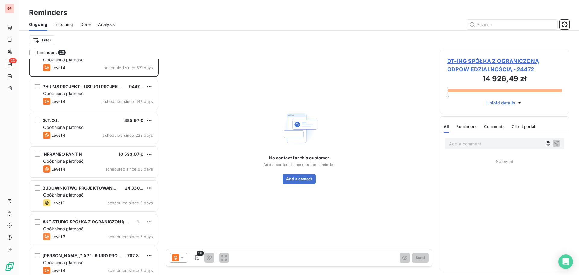
scroll to position [30, 0]
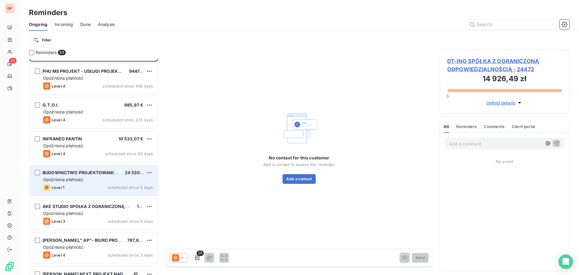
click at [93, 184] on div "Level 1 scheduled since 5 days" at bounding box center [98, 187] width 110 height 7
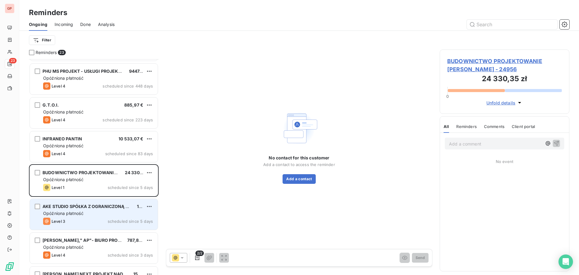
click at [85, 216] on div "AKE STUDIO SPÓŁKA Z OGRANICZONĄ ODPOWIEDZIALNOŚCIĄ SPÓŁKA KOMANDYTOWA 1,23 zł O…" at bounding box center [94, 214] width 128 height 31
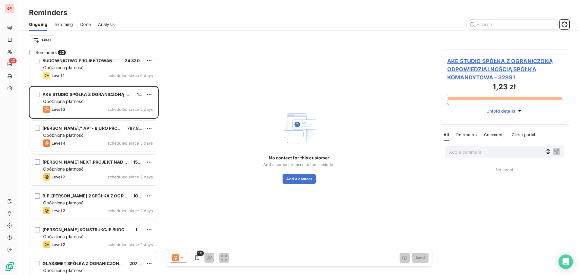
scroll to position [151, 0]
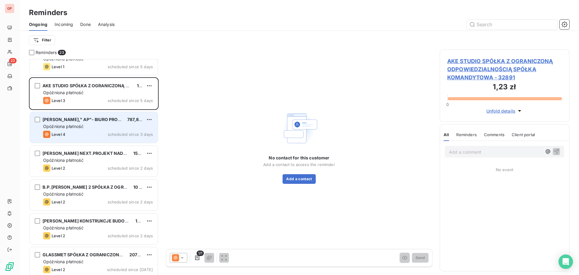
click at [86, 136] on div "Level 4 scheduled since 3 days" at bounding box center [98, 134] width 110 height 7
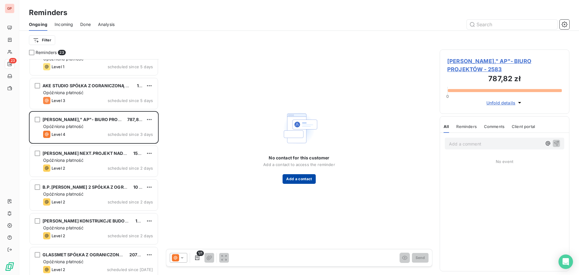
click at [296, 176] on button "Add a contact" at bounding box center [298, 179] width 33 height 10
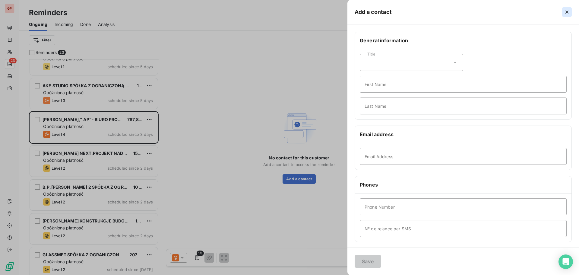
click at [568, 13] on icon "button" at bounding box center [567, 12] width 6 height 6
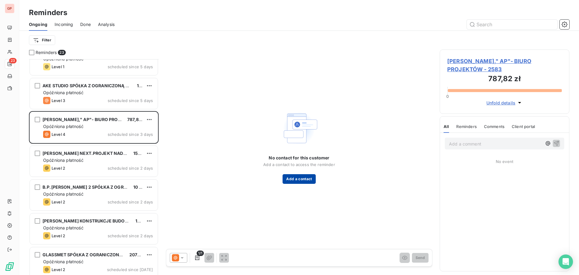
click at [307, 180] on button "Add a contact" at bounding box center [298, 179] width 33 height 10
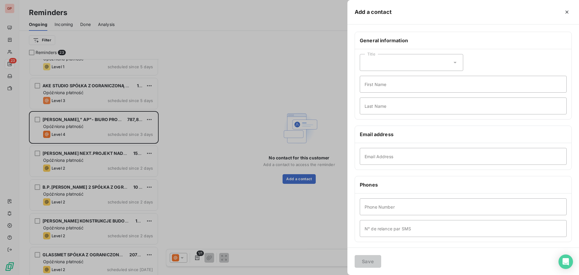
click at [566, 12] on icon "button" at bounding box center [567, 12] width 6 height 6
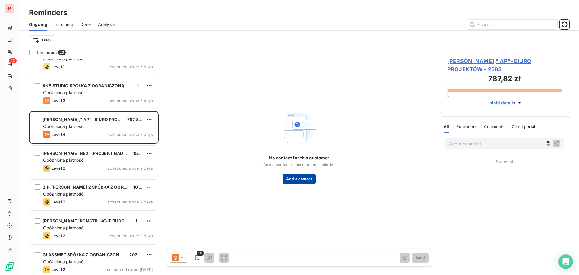
click at [308, 178] on button "Add a contact" at bounding box center [298, 179] width 33 height 10
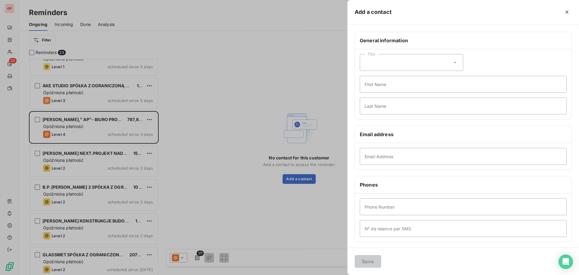
click at [419, 62] on div "Title" at bounding box center [411, 62] width 103 height 17
click at [399, 90] on li "Mister" at bounding box center [411, 88] width 103 height 11
click at [387, 88] on input "First Name" at bounding box center [463, 84] width 207 height 17
type input "[PERSON_NAME]"
type input "Ludera"
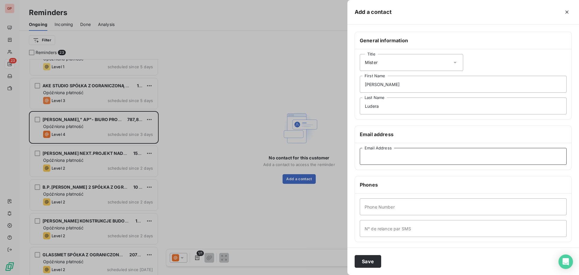
drag, startPoint x: 420, startPoint y: 150, endPoint x: 419, endPoint y: 154, distance: 3.9
click at [419, 153] on input "Email Address" at bounding box center [463, 156] width 207 height 17
paste input "[EMAIL_ADDRESS][DOMAIN_NAME]"
type input "[EMAIL_ADDRESS][DOMAIN_NAME]"
drag, startPoint x: 411, startPoint y: 208, endPoint x: 411, endPoint y: 204, distance: 3.4
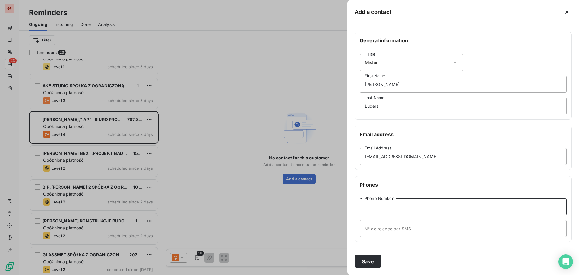
click at [414, 208] on input "Phone Number" at bounding box center [463, 206] width 207 height 17
paste input "605575426"
type input "[PHONE_NUMBER]"
drag, startPoint x: 377, startPoint y: 224, endPoint x: 373, endPoint y: 222, distance: 5.0
click at [377, 224] on input "N° de relance par SMS" at bounding box center [463, 228] width 207 height 17
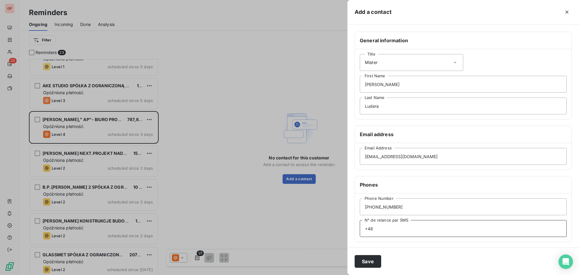
paste input "605575426"
type input "[PHONE_NUMBER]"
click at [373, 262] on button "Save" at bounding box center [367, 261] width 27 height 13
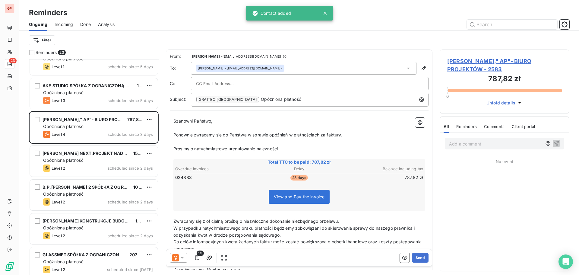
click at [261, 84] on div at bounding box center [309, 83] width 227 height 9
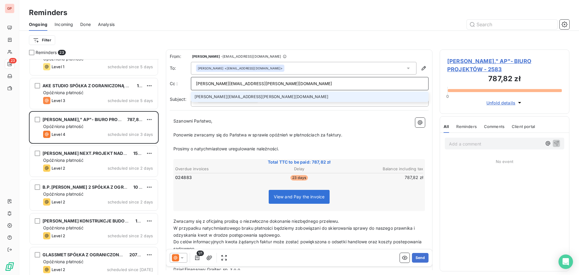
type input "[PERSON_NAME][EMAIL_ADDRESS][PERSON_NAME][DOMAIN_NAME]"
click at [235, 96] on li "[PERSON_NAME][EMAIL_ADDRESS][PERSON_NAME][DOMAIN_NAME]" at bounding box center [310, 96] width 238 height 11
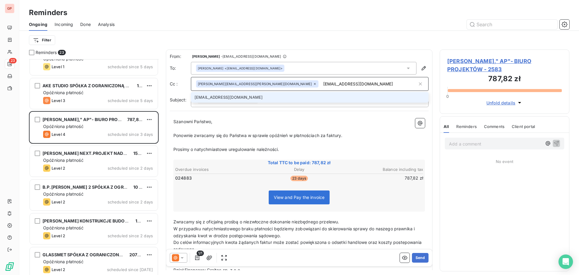
type input "[EMAIL_ADDRESS][DOMAIN_NAME]"
click at [289, 96] on li "[EMAIL_ADDRESS][DOMAIN_NAME]" at bounding box center [310, 97] width 238 height 11
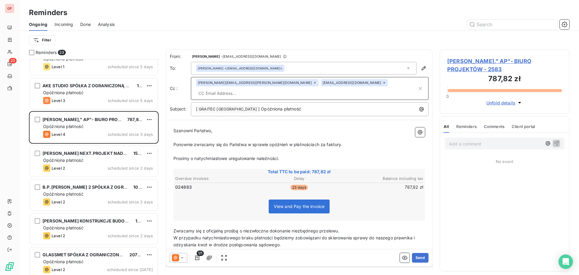
click at [343, 89] on input "text" at bounding box center [306, 93] width 221 height 9
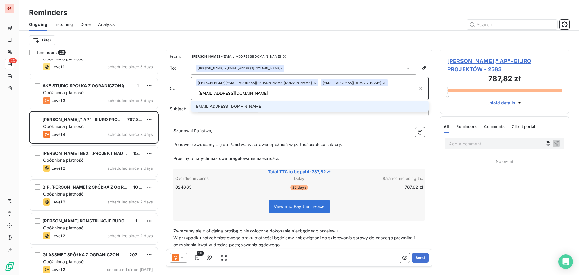
type input "[EMAIL_ADDRESS][DOMAIN_NAME]"
click at [242, 101] on li "[EMAIL_ADDRESS][DOMAIN_NAME]" at bounding box center [310, 106] width 238 height 11
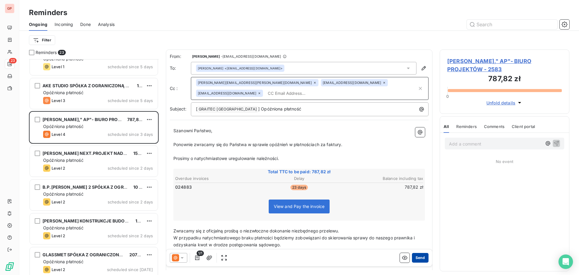
click at [417, 257] on button "Send" at bounding box center [420, 258] width 17 height 10
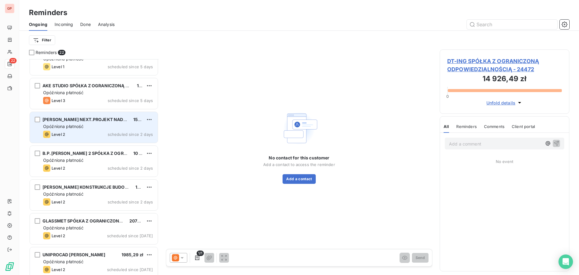
click at [94, 134] on div "Level 2 scheduled since 2 days" at bounding box center [98, 134] width 110 height 7
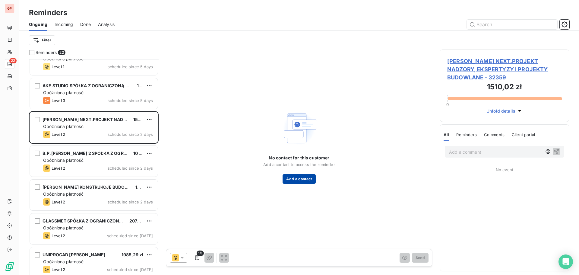
click at [308, 180] on button "Add a contact" at bounding box center [298, 179] width 33 height 10
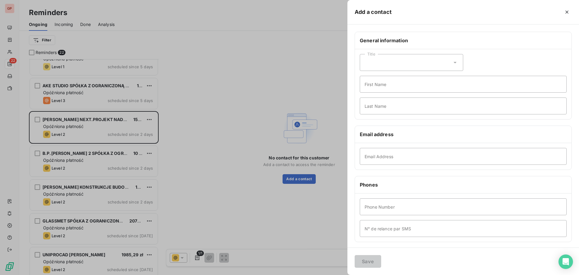
drag, startPoint x: 567, startPoint y: 10, endPoint x: 578, endPoint y: 9, distance: 11.8
click at [567, 10] on icon "button" at bounding box center [567, 12] width 6 height 6
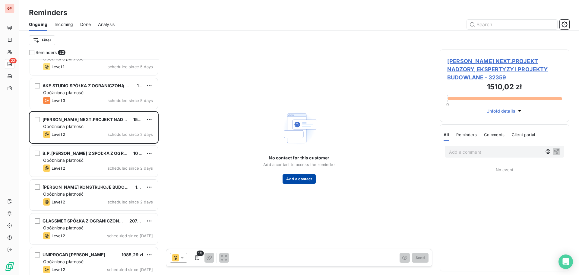
click at [293, 179] on button "Add a contact" at bounding box center [298, 179] width 33 height 10
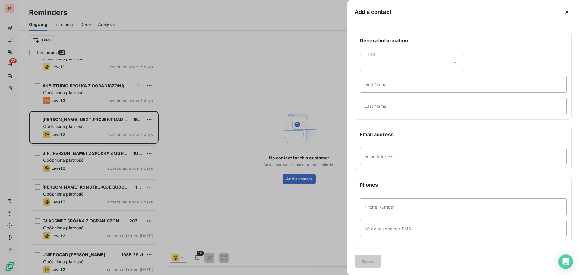
click at [404, 65] on div "Title" at bounding box center [411, 62] width 103 height 17
click at [399, 91] on li "Mister" at bounding box center [411, 88] width 103 height 11
click at [394, 92] on input "First Name" at bounding box center [463, 84] width 207 height 17
type input "Radosław"
type input "[PERSON_NAME]"
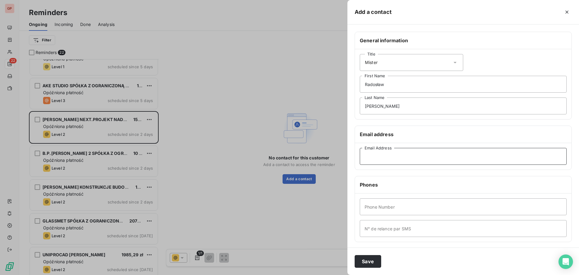
click at [414, 158] on input "Email Address" at bounding box center [463, 156] width 207 height 17
paste input "[EMAIL_ADDRESS][DOMAIN_NAME]"
type input "[EMAIL_ADDRESS][DOMAIN_NAME]"
click at [382, 205] on input "Phone Number" at bounding box center [463, 206] width 207 height 17
drag, startPoint x: 481, startPoint y: 214, endPoint x: 471, endPoint y: 202, distance: 16.1
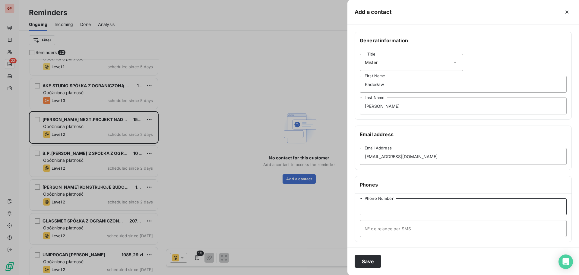
click at [482, 212] on input "Phone Number" at bounding box center [463, 206] width 207 height 17
paste input "608455455"
type input "[PHONE_NUMBER]"
click at [429, 229] on input "N° de relance par SMS" at bounding box center [463, 228] width 207 height 17
paste input "608455455"
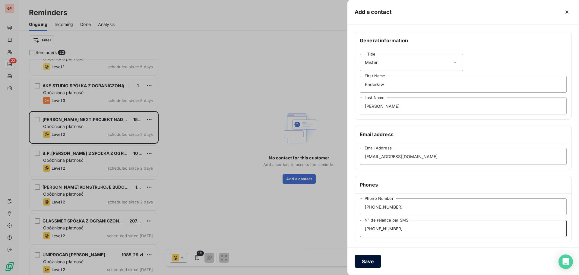
type input "[PHONE_NUMBER]"
click at [371, 260] on button "Save" at bounding box center [367, 261] width 27 height 13
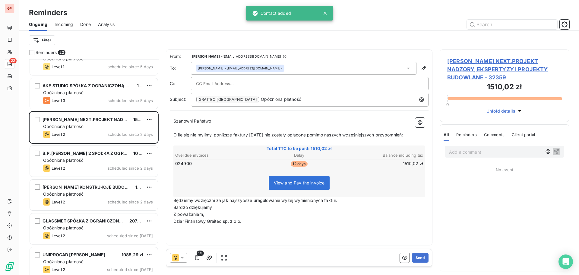
click at [218, 84] on input "text" at bounding box center [228, 83] width 65 height 9
click at [263, 84] on div at bounding box center [309, 83] width 227 height 9
paste input "[EMAIL_ADDRESS][DOMAIN_NAME]"
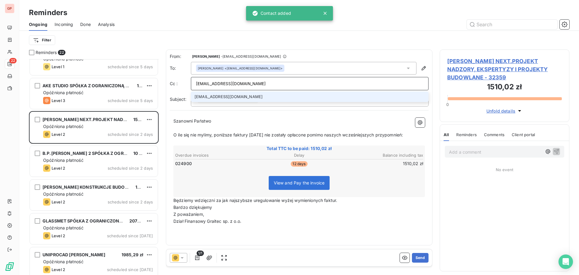
type input "[EMAIL_ADDRESS][DOMAIN_NAME]"
click at [255, 95] on li "[EMAIL_ADDRESS][DOMAIN_NAME]" at bounding box center [310, 96] width 238 height 11
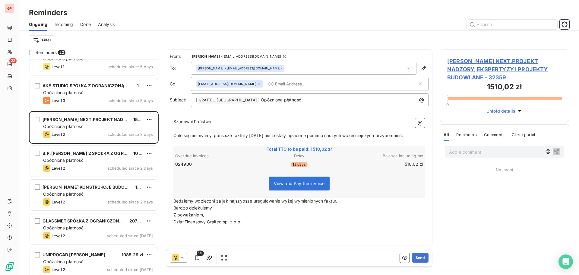
click at [274, 85] on input "text" at bounding box center [300, 83] width 70 height 9
drag, startPoint x: 265, startPoint y: 82, endPoint x: 254, endPoint y: 86, distance: 11.5
click at [265, 87] on input "text" at bounding box center [341, 83] width 152 height 9
paste input "[PERSON_NAME][EMAIL_ADDRESS][PERSON_NAME][DOMAIN_NAME]"
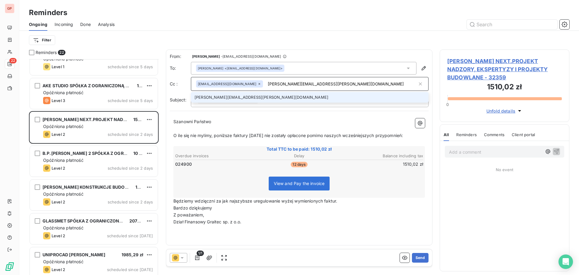
type input "[PERSON_NAME][EMAIL_ADDRESS][PERSON_NAME][DOMAIN_NAME]"
drag, startPoint x: 341, startPoint y: 100, endPoint x: 347, endPoint y: 100, distance: 6.4
click at [341, 100] on li "[PERSON_NAME][EMAIL_ADDRESS][PERSON_NAME][DOMAIN_NAME]" at bounding box center [310, 97] width 238 height 11
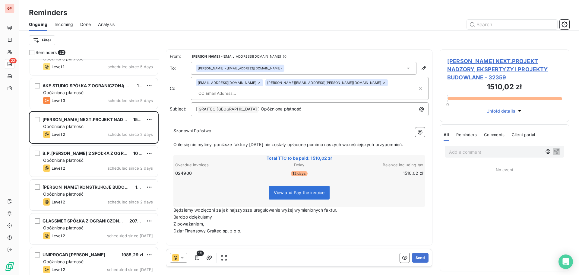
click at [266, 89] on input "text" at bounding box center [231, 93] width 70 height 9
drag, startPoint x: 336, startPoint y: 82, endPoint x: 329, endPoint y: 84, distance: 8.2
click at [329, 89] on input "text" at bounding box center [306, 93] width 221 height 9
paste input "[EMAIL_ADDRESS][DOMAIN_NAME]"
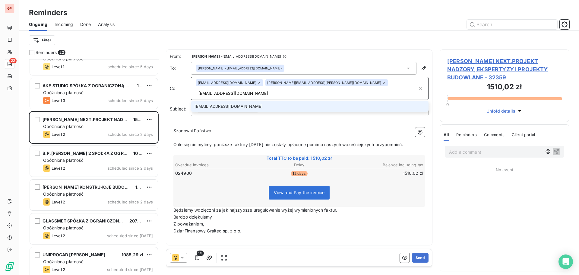
type input "[EMAIL_ADDRESS][DOMAIN_NAME]"
click at [291, 101] on li "[EMAIL_ADDRESS][DOMAIN_NAME]" at bounding box center [310, 106] width 238 height 11
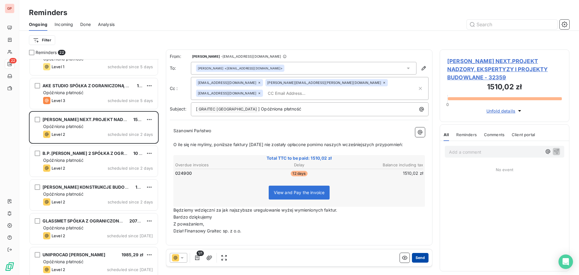
click at [417, 260] on button "Send" at bounding box center [420, 258] width 17 height 10
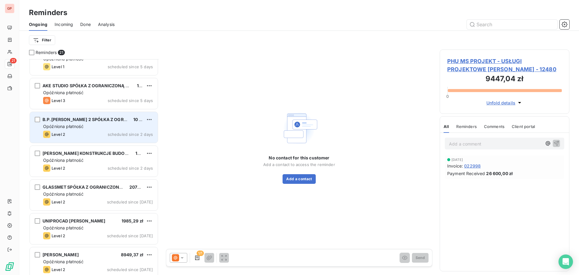
click at [94, 137] on div "Level 2 scheduled since 2 days" at bounding box center [98, 134] width 110 height 7
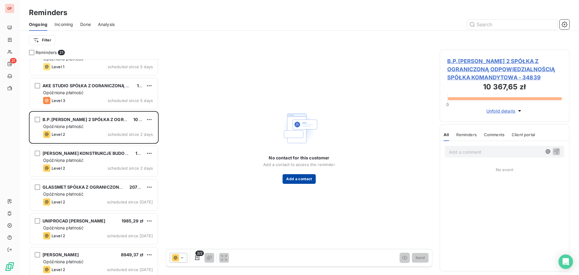
click at [309, 179] on button "Add a contact" at bounding box center [298, 179] width 33 height 10
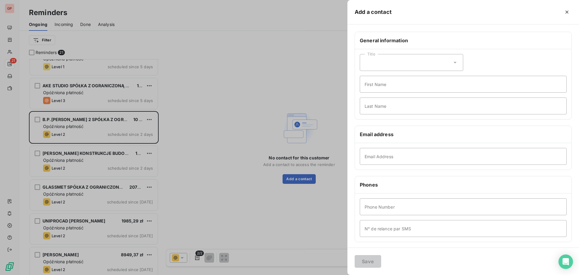
click at [415, 68] on div "Title" at bounding box center [411, 62] width 103 height 17
click at [410, 91] on li "Mister" at bounding box center [411, 88] width 103 height 11
click at [405, 88] on input "First Name" at bounding box center [463, 84] width 207 height 17
type input "[PERSON_NAME]"
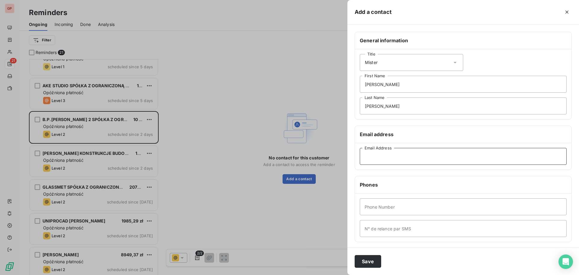
click at [379, 155] on input "Email Address" at bounding box center [463, 156] width 207 height 17
paste input "[PERSON_NAME][EMAIL_ADDRESS][PERSON_NAME][PERSON_NAME][DOMAIN_NAME]"
type input "[PERSON_NAME][EMAIL_ADDRESS][PERSON_NAME][PERSON_NAME][DOMAIN_NAME]"
click at [452, 207] on input "Phone Number" at bounding box center [463, 206] width 207 height 17
paste input "605888064"
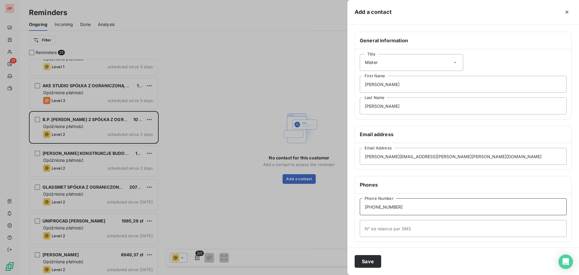
type input "[PHONE_NUMBER]"
click at [433, 229] on input "N° de relance par SMS" at bounding box center [463, 228] width 207 height 17
paste input "605888064"
type input "[PHONE_NUMBER]"
click at [374, 260] on button "Save" at bounding box center [367, 261] width 27 height 13
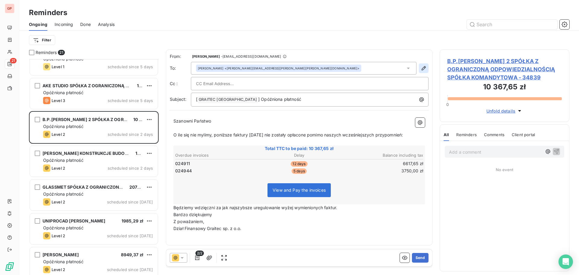
click at [423, 69] on icon "button" at bounding box center [423, 68] width 6 height 6
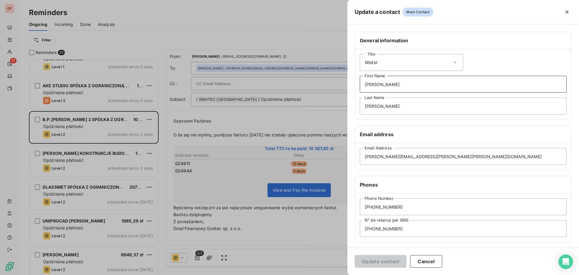
click at [389, 84] on input "[PERSON_NAME]" at bounding box center [463, 84] width 207 height 17
drag, startPoint x: 388, startPoint y: 85, endPoint x: 364, endPoint y: 81, distance: 25.0
click at [359, 83] on div "Title Mister [PERSON_NAME] First Name [PERSON_NAME] Last Name" at bounding box center [463, 84] width 216 height 70
type input "[PERSON_NAME]"
type input "Bakalarz"
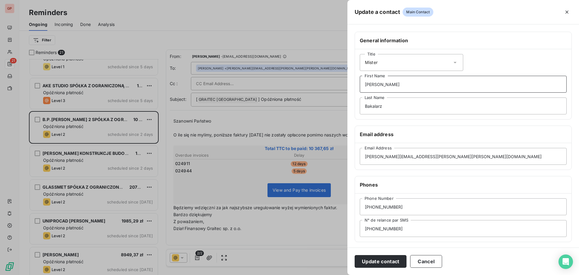
drag, startPoint x: 382, startPoint y: 87, endPoint x: 357, endPoint y: 89, distance: 24.5
click at [357, 88] on div "Title Mister [PERSON_NAME] First Name Bakalarz Last Name" at bounding box center [463, 84] width 216 height 70
type input "[PERSON_NAME]"
click at [400, 110] on input "[PERSON_NAME]" at bounding box center [463, 105] width 207 height 17
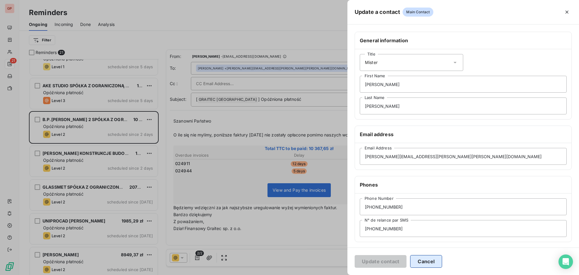
click at [429, 259] on button "Cancel" at bounding box center [426, 261] width 32 height 13
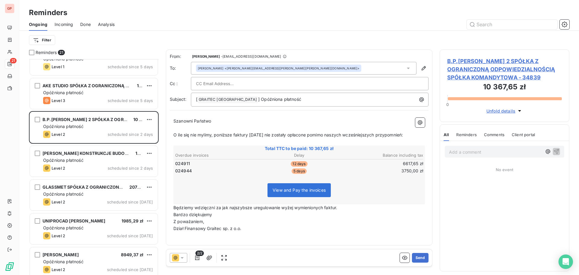
click at [289, 86] on div at bounding box center [309, 83] width 227 height 9
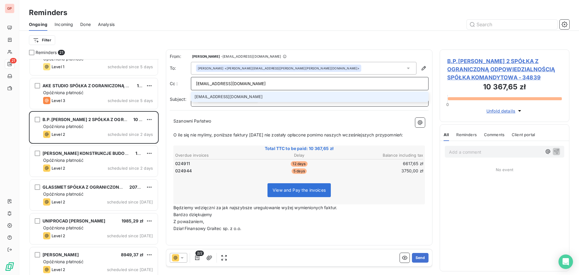
type input "[EMAIL_ADDRESS][DOMAIN_NAME]"
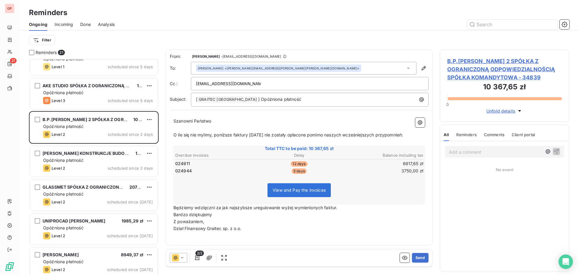
drag, startPoint x: 266, startPoint y: 82, endPoint x: 269, endPoint y: 85, distance: 4.5
click at [266, 82] on div "[EMAIL_ADDRESS][DOMAIN_NAME]" at bounding box center [309, 83] width 227 height 9
type input "[EMAIL_ADDRESS][DOMAIN_NAME]"
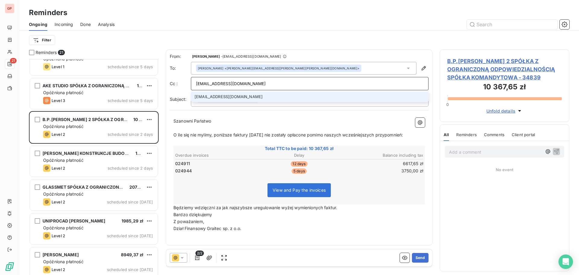
click at [230, 96] on li "[EMAIL_ADDRESS][DOMAIN_NAME]" at bounding box center [310, 96] width 238 height 11
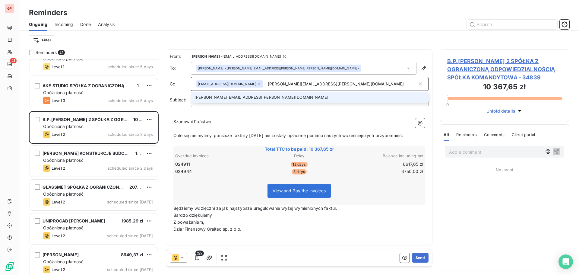
type input "[PERSON_NAME][EMAIL_ADDRESS][PERSON_NAME][DOMAIN_NAME]"
click at [230, 94] on li "[PERSON_NAME][EMAIL_ADDRESS][PERSON_NAME][DOMAIN_NAME]" at bounding box center [310, 97] width 238 height 11
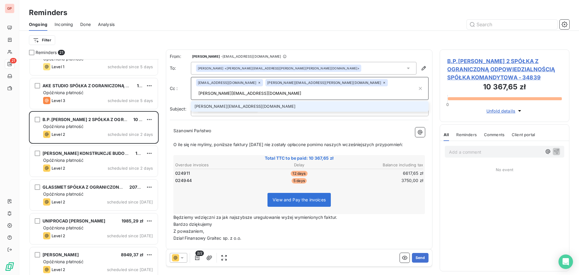
type input "[PERSON_NAME][EMAIL_ADDRESS][DOMAIN_NAME]"
click at [249, 101] on li "[PERSON_NAME][EMAIL_ADDRESS][DOMAIN_NAME]" at bounding box center [310, 106] width 238 height 11
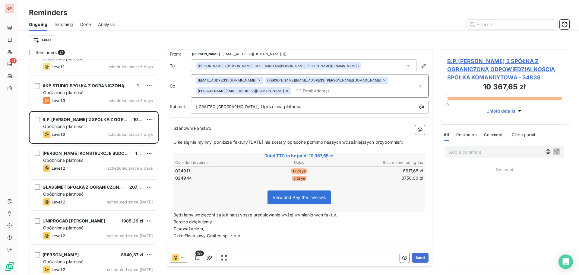
scroll to position [4, 0]
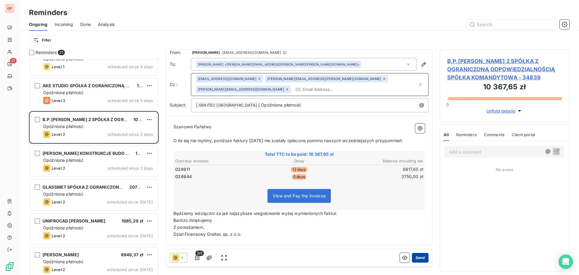
click at [418, 258] on button "Send" at bounding box center [420, 258] width 17 height 10
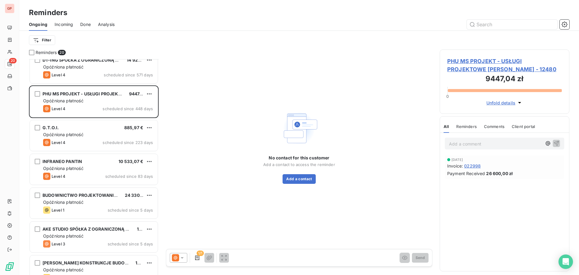
scroll to position [38, 0]
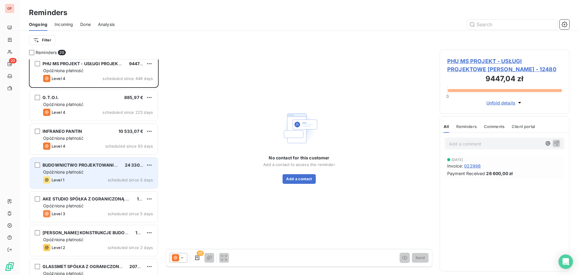
click at [92, 173] on div "Opóźniona płatność" at bounding box center [98, 172] width 110 height 6
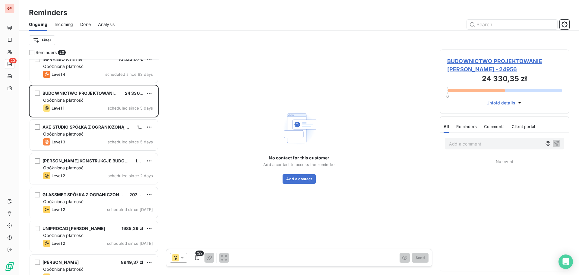
scroll to position [128, 0]
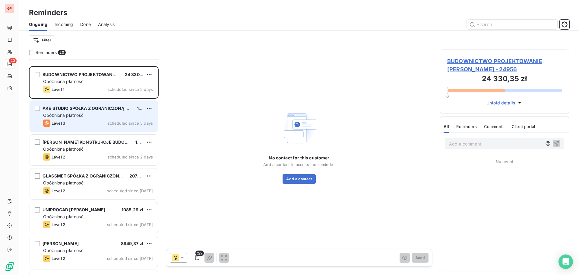
click at [89, 126] on div "Level 3 scheduled since 5 days" at bounding box center [98, 122] width 110 height 7
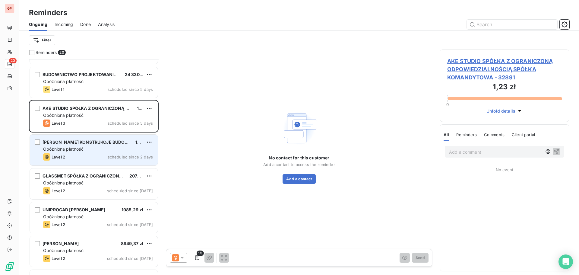
click at [90, 155] on div "Level 2 scheduled since 2 days" at bounding box center [98, 156] width 110 height 7
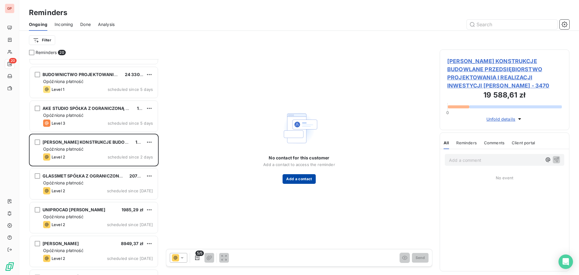
click at [304, 178] on button "Add a contact" at bounding box center [298, 179] width 33 height 10
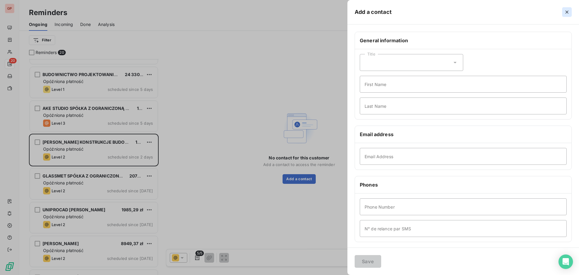
drag, startPoint x: 567, startPoint y: 11, endPoint x: 563, endPoint y: 16, distance: 5.8
click at [567, 12] on icon "button" at bounding box center [566, 12] width 3 height 3
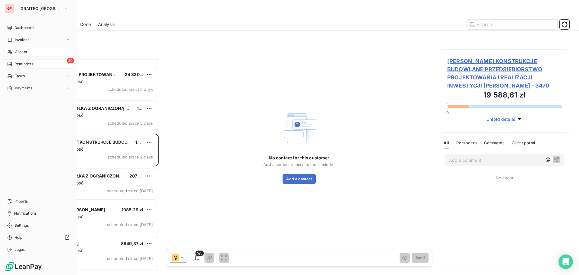
click at [10, 50] on icon at bounding box center [9, 51] width 5 height 5
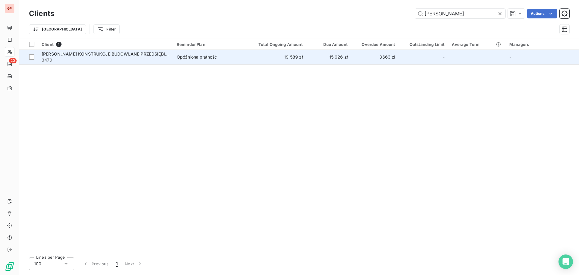
type input "[PERSON_NAME]"
click at [254, 59] on td "19 589 zł" at bounding box center [276, 57] width 60 height 14
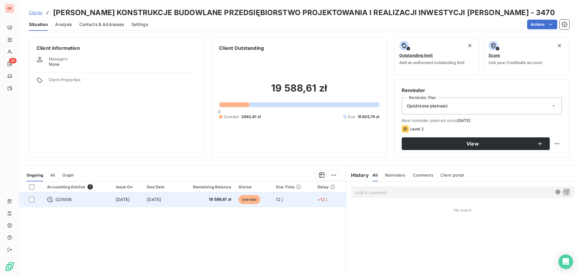
click at [260, 198] on span "overdue" at bounding box center [249, 199] width 22 height 9
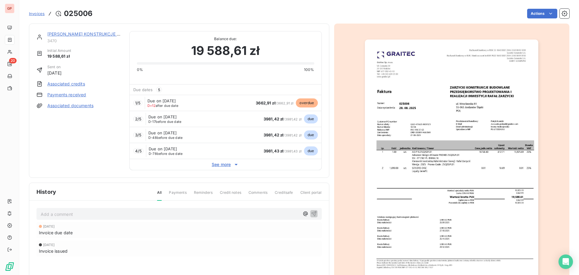
click at [303, 104] on span "overdue" at bounding box center [307, 102] width 22 height 9
click at [172, 191] on span "Payments" at bounding box center [177, 195] width 17 height 10
click at [230, 164] on span "See more" at bounding box center [226, 164] width 192 height 6
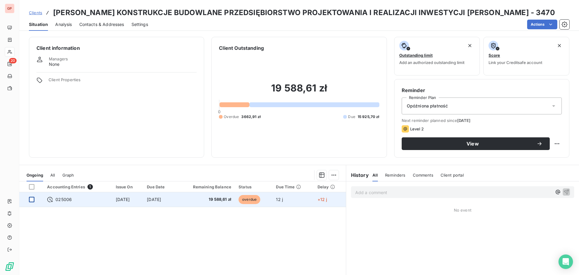
click at [34, 200] on div at bounding box center [31, 199] width 5 height 5
click at [33, 200] on div at bounding box center [31, 199] width 5 height 5
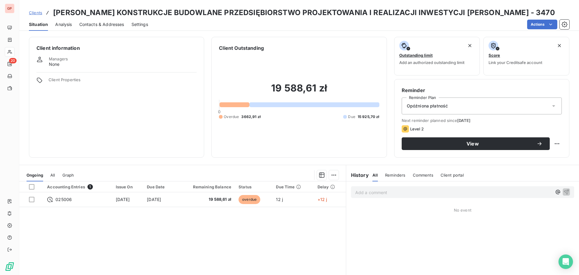
click at [292, 186] on div "Due Time" at bounding box center [293, 186] width 34 height 5
click at [330, 173] on html "GP 20 Clients [PERSON_NAME] KONSTRUKCJE BUDOWLANE PRZEDSIĘBIORSTWO PROJEKTOWANI…" at bounding box center [289, 137] width 579 height 275
drag, startPoint x: 313, startPoint y: 226, endPoint x: 321, endPoint y: 224, distance: 8.1
click at [313, 227] on html "GP 20 Clients [PERSON_NAME] KONSTRUKCJE BUDOWLANE PRZEDSIĘBIORSTWO PROJEKTOWANI…" at bounding box center [289, 137] width 579 height 275
click at [264, 104] on div at bounding box center [314, 104] width 130 height 5
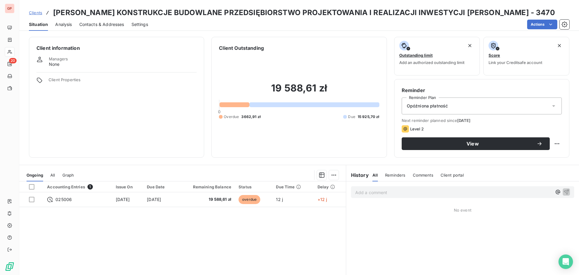
click at [518, 122] on span "Next reminder planned since [DATE]" at bounding box center [481, 120] width 160 height 5
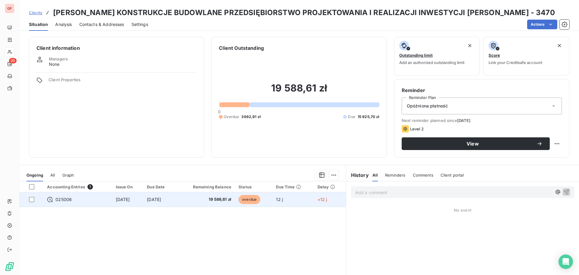
click at [61, 200] on span "025006" at bounding box center [63, 199] width 16 height 6
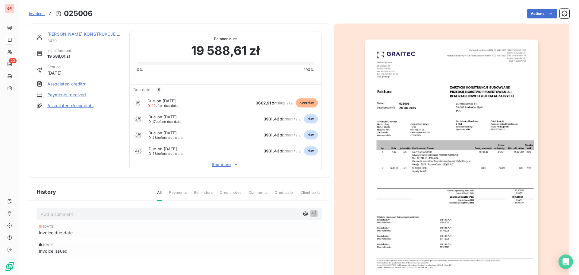
click at [154, 100] on span "Due on [DATE]" at bounding box center [161, 100] width 28 height 5
drag, startPoint x: 170, startPoint y: 101, endPoint x: 339, endPoint y: 115, distance: 170.3
click at [339, 115] on div at bounding box center [451, 162] width 235 height 277
click at [70, 96] on link "Payments received" at bounding box center [66, 95] width 39 height 6
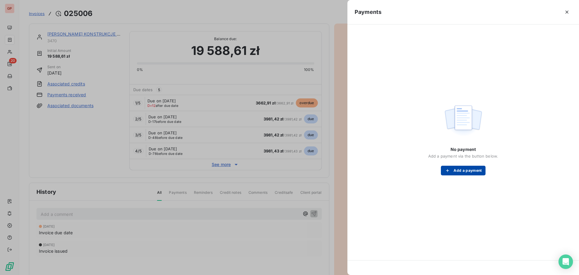
click at [471, 172] on button "Add a payment" at bounding box center [463, 170] width 44 height 10
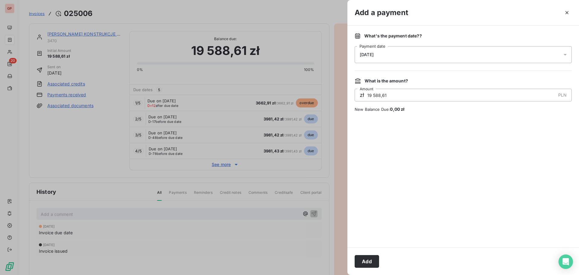
click at [388, 54] on div "[DATE]" at bounding box center [462, 54] width 217 height 17
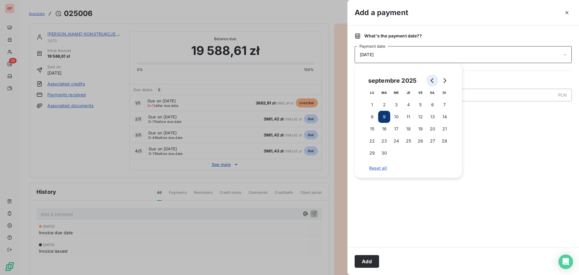
click at [434, 82] on icon "Go to previous month" at bounding box center [432, 80] width 5 height 5
click at [408, 152] on button "28" at bounding box center [408, 153] width 12 height 12
drag, startPoint x: 499, startPoint y: 179, endPoint x: 493, endPoint y: 173, distance: 8.8
click at [497, 177] on div at bounding box center [462, 179] width 217 height 121
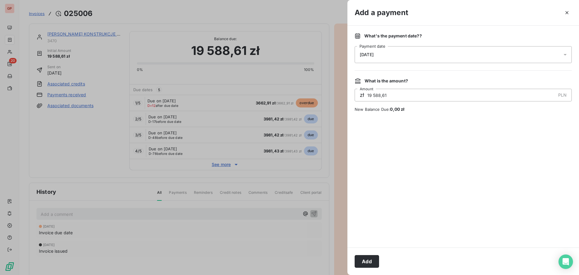
click at [385, 96] on input "19 588,61" at bounding box center [461, 95] width 189 height 12
drag, startPoint x: 389, startPoint y: 96, endPoint x: 357, endPoint y: 96, distance: 31.6
click at [357, 96] on div "zł 19 588,61 PLN Amount" at bounding box center [462, 95] width 217 height 13
type input "3 662,91"
click at [373, 259] on button "Add" at bounding box center [366, 261] width 24 height 13
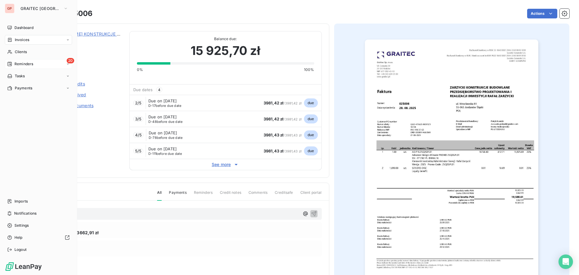
click at [24, 64] on span "Reminders" at bounding box center [23, 63] width 19 height 5
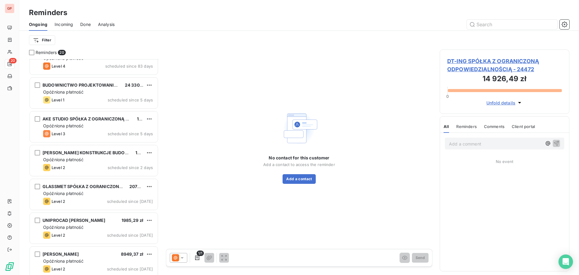
scroll to position [121, 0]
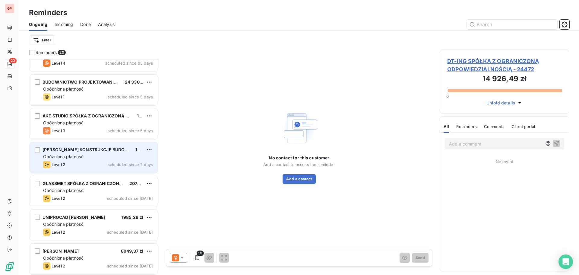
click at [92, 161] on div "Level 2 scheduled since 2 days" at bounding box center [98, 164] width 110 height 7
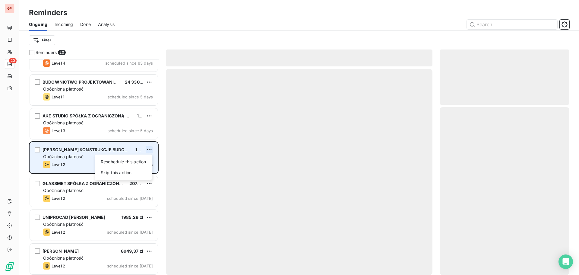
click at [149, 149] on html "GP 20 Reminders Ongoing Incoming Done Analysis Filter Reminders 20 G.T.O.I. 885…" at bounding box center [289, 137] width 579 height 275
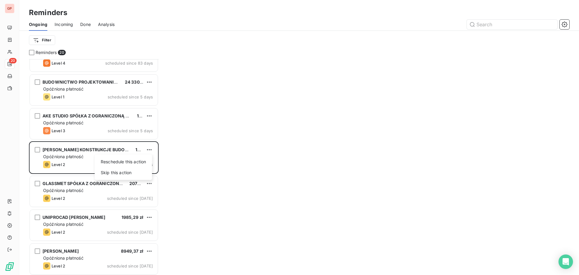
click at [327, 137] on html "GP 20 Reminders Ongoing Incoming Done Analysis Filter Reminders 20 G.T.O.I. 885…" at bounding box center [289, 137] width 579 height 275
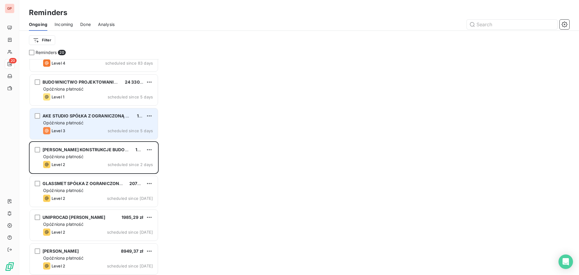
click at [82, 122] on span "Opóźniona płatność" at bounding box center [63, 122] width 40 height 5
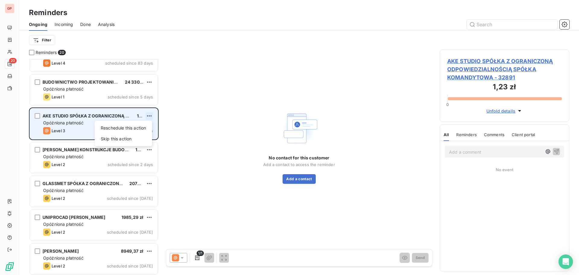
click at [150, 115] on html "GP 20 Reminders Ongoing Incoming Done Analysis Filter Reminders 20 G.T.O.I. 885…" at bounding box center [289, 137] width 579 height 275
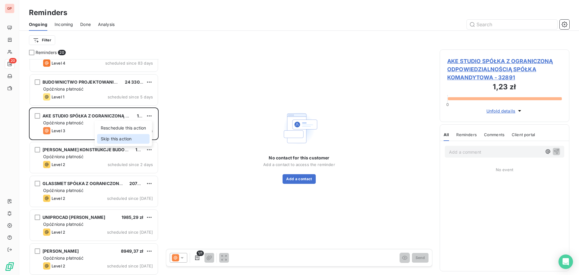
click at [132, 140] on div "Skip this action" at bounding box center [123, 139] width 52 height 10
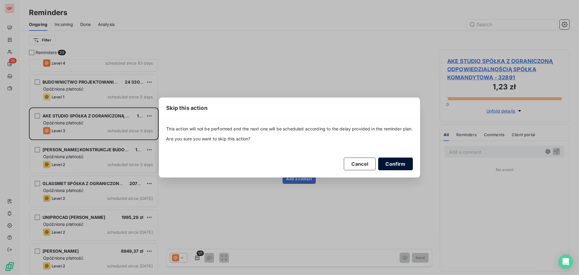
click at [394, 163] on button "Confirm" at bounding box center [395, 163] width 34 height 13
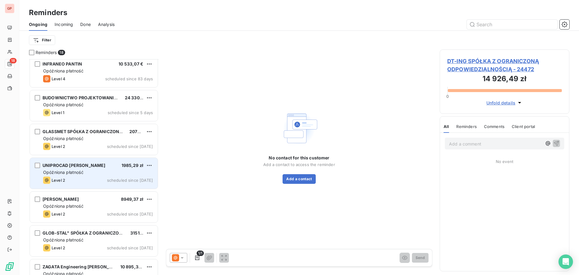
scroll to position [61, 0]
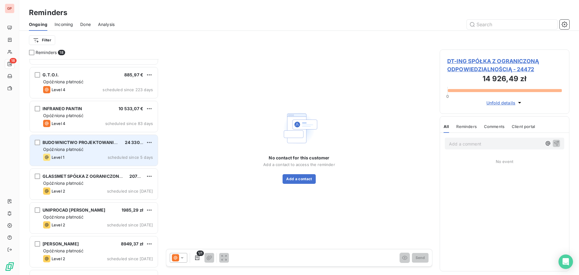
click at [98, 153] on div "BUDOWNICTWO PROJEKTOWANIE [PERSON_NAME] 24 330,35 zł Opóźniona płatność Level 1…" at bounding box center [94, 150] width 128 height 31
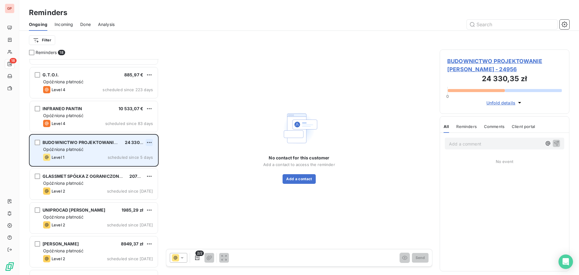
click at [150, 141] on html "GP 18 Reminders Ongoing Incoming Done Analysis Filter Reminders 18 DT-ING SPÓŁK…" at bounding box center [289, 137] width 579 height 275
click at [132, 163] on div "Skip this action" at bounding box center [123, 165] width 52 height 10
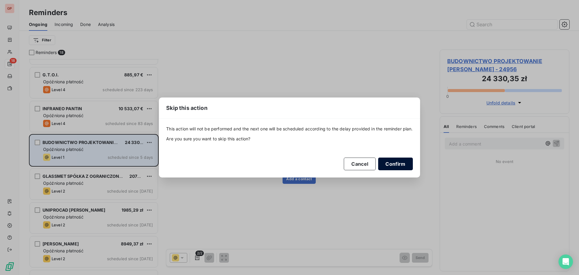
click at [405, 167] on button "Confirm" at bounding box center [395, 163] width 34 height 13
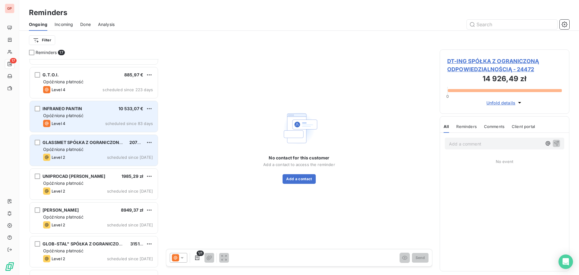
click at [106, 114] on div "Opóźniona płatność" at bounding box center [98, 115] width 110 height 6
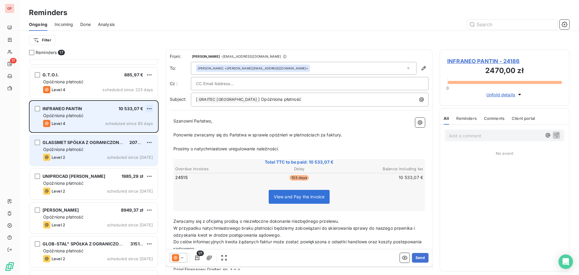
click at [152, 110] on html "GP 17 Reminders Ongoing Incoming Done Analysis Filter Reminders 17 DT-ING SPÓŁK…" at bounding box center [289, 137] width 579 height 275
click at [127, 129] on div "Skip this action" at bounding box center [123, 132] width 52 height 10
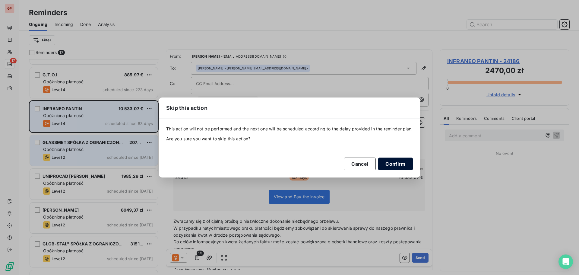
drag, startPoint x: 398, startPoint y: 164, endPoint x: 393, endPoint y: 163, distance: 4.8
click at [396, 164] on button "Confirm" at bounding box center [395, 163] width 34 height 13
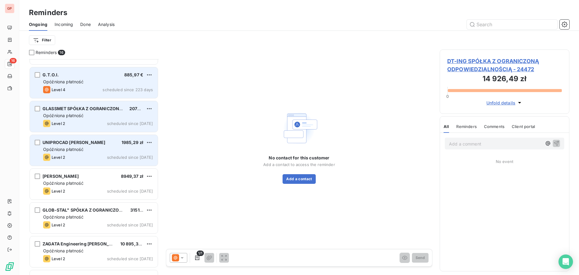
click at [100, 76] on div "G.T.O.I. 885,97 €" at bounding box center [98, 74] width 110 height 5
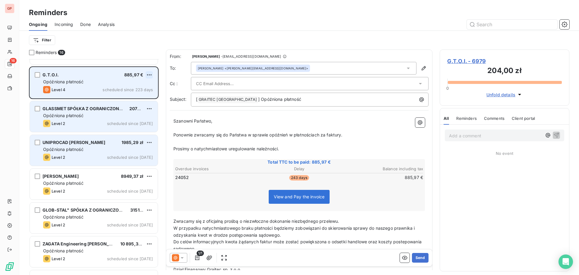
click at [149, 73] on html "GP 16 Reminders Ongoing Incoming Done Analysis Filter Reminders 16 DT-ING SPÓŁK…" at bounding box center [289, 137] width 579 height 275
click at [134, 96] on div "Skip this action" at bounding box center [123, 98] width 52 height 10
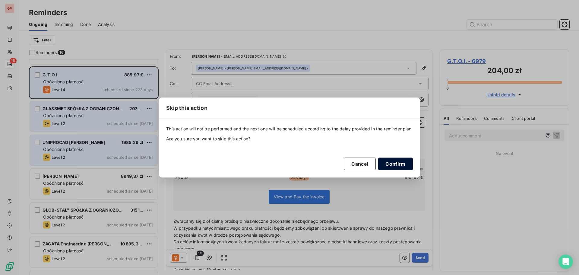
click at [397, 162] on button "Confirm" at bounding box center [395, 163] width 34 height 13
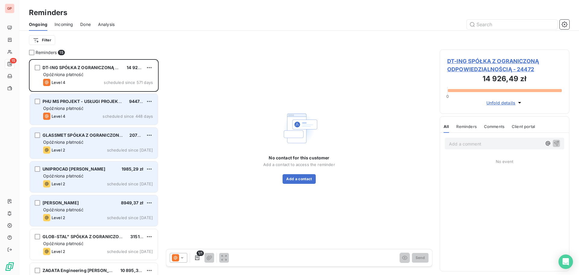
click at [149, 106] on div "Opóźniona płatność" at bounding box center [98, 108] width 110 height 6
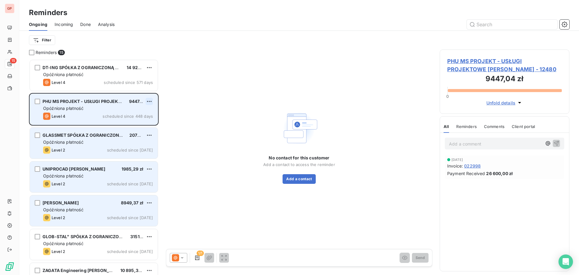
click at [150, 100] on html "GP 15 Reminders Ongoing Incoming Done Analysis Filter Reminders 15 DT-ING SPÓŁK…" at bounding box center [289, 137] width 579 height 275
click at [119, 123] on div "Skip this action" at bounding box center [123, 124] width 52 height 10
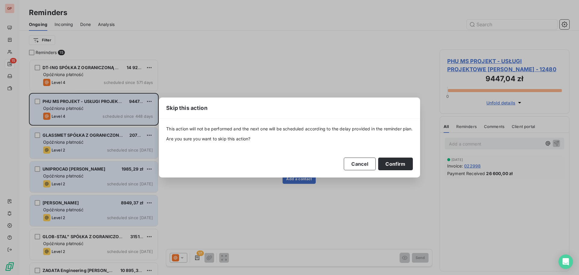
drag, startPoint x: 393, startPoint y: 161, endPoint x: 306, endPoint y: 122, distance: 95.4
click at [393, 162] on button "Confirm" at bounding box center [395, 163] width 34 height 13
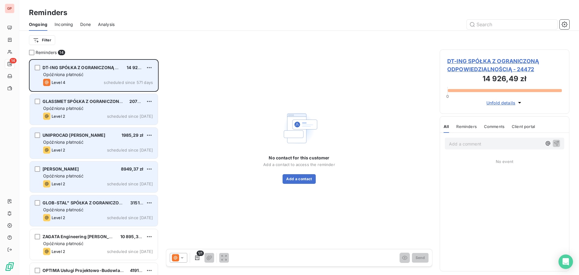
click at [153, 67] on div "DT-ING SPÓŁKA Z OGRANICZONĄ ODPOWIEDZIALNOŚCIĄ 14 926,49 zł Opóźniona płatność …" at bounding box center [94, 75] width 128 height 31
click at [147, 71] on html "GP 14 Reminders Ongoing Incoming Done Analysis Filter Reminders 14 DT-ING SPÓŁK…" at bounding box center [289, 137] width 579 height 275
click at [130, 90] on div "Skip this action" at bounding box center [123, 91] width 52 height 10
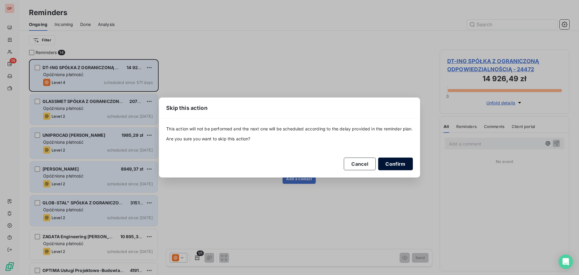
drag, startPoint x: 403, startPoint y: 165, endPoint x: 379, endPoint y: 161, distance: 23.5
click at [402, 164] on button "Confirm" at bounding box center [395, 163] width 34 height 13
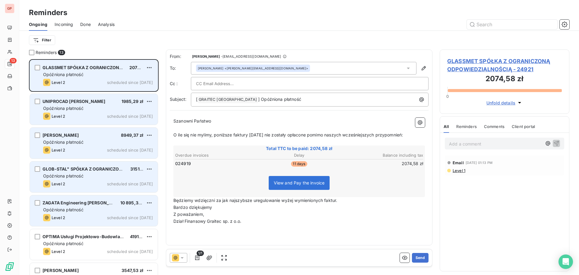
click at [92, 75] on div "Opóźniona płatność" at bounding box center [98, 74] width 110 height 6
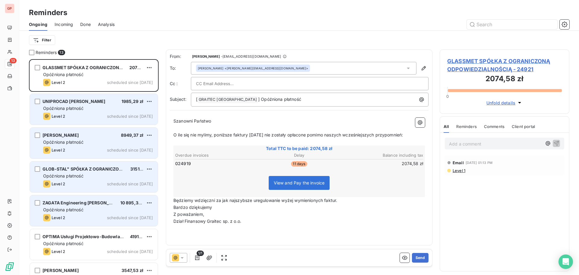
click at [253, 81] on div at bounding box center [309, 83] width 227 height 9
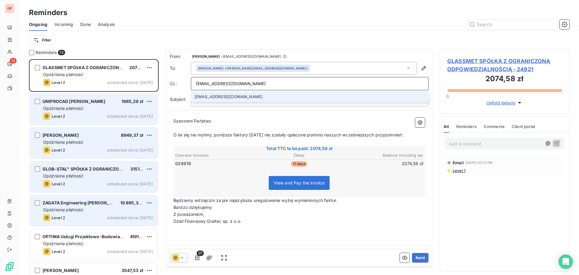
type input "[EMAIL_ADDRESS][DOMAIN_NAME]"
click at [243, 96] on li "[EMAIL_ADDRESS][DOMAIN_NAME]" at bounding box center [310, 96] width 238 height 11
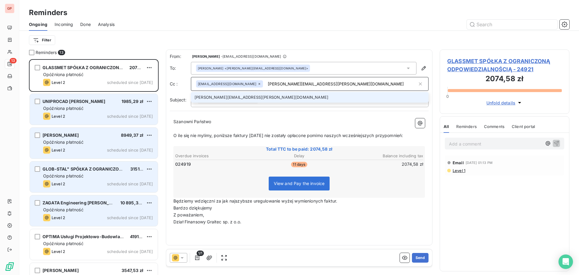
type input "[PERSON_NAME][EMAIL_ADDRESS][PERSON_NAME][DOMAIN_NAME]"
click at [244, 99] on li "[PERSON_NAME][EMAIL_ADDRESS][PERSON_NAME][DOMAIN_NAME]" at bounding box center [310, 97] width 238 height 11
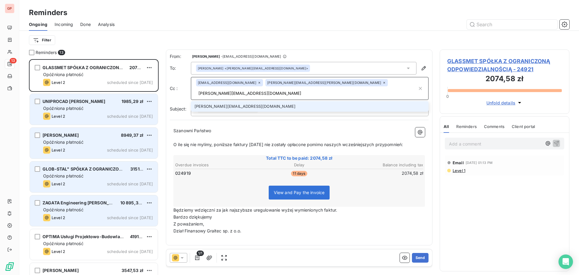
type input "[PERSON_NAME][EMAIL_ADDRESS][DOMAIN_NAME]"
click at [233, 101] on li "[PERSON_NAME][EMAIL_ADDRESS][DOMAIN_NAME]" at bounding box center [310, 106] width 238 height 11
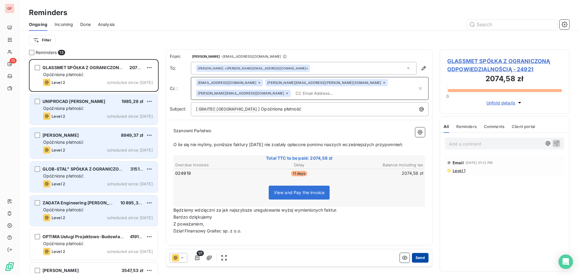
click at [418, 258] on button "Send" at bounding box center [420, 258] width 17 height 10
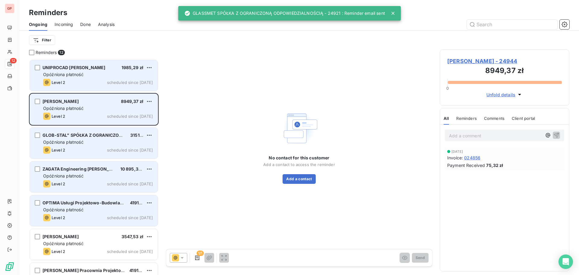
click at [84, 78] on div "UNIPROCAD [PERSON_NAME] 1985,29 zł Opóźniona płatność Level 2 scheduled since […" at bounding box center [94, 75] width 128 height 31
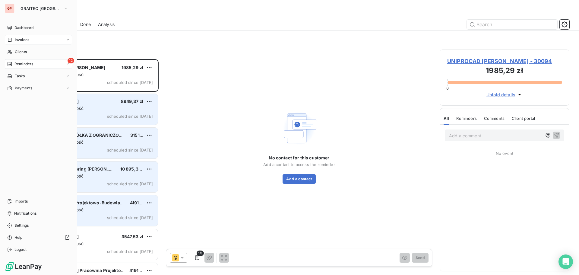
click at [10, 39] on icon at bounding box center [9, 39] width 5 height 5
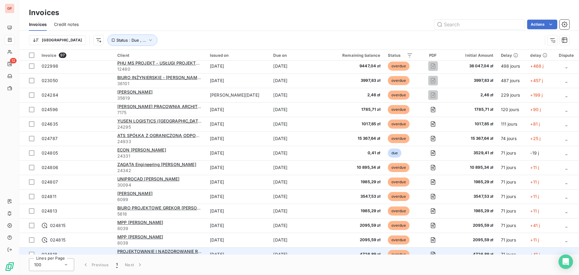
scroll to position [121, 0]
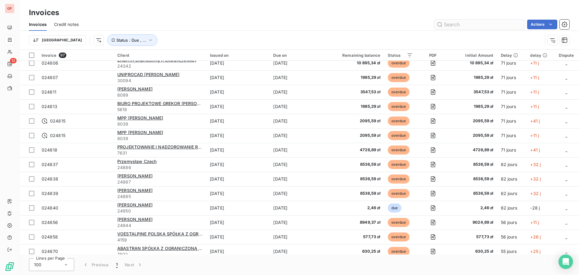
click at [450, 23] on input "text" at bounding box center [479, 25] width 90 height 10
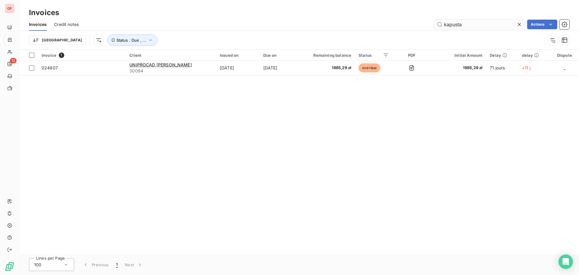
scroll to position [0, 0]
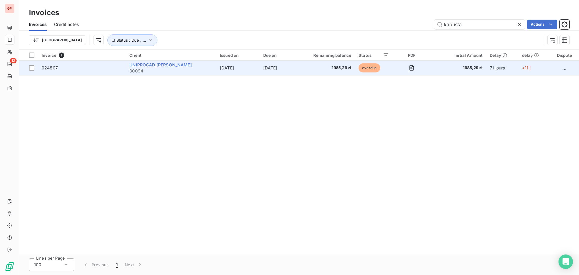
type input "kapusta"
click at [186, 66] on span "UNIPROCAD [PERSON_NAME]" at bounding box center [160, 64] width 62 height 5
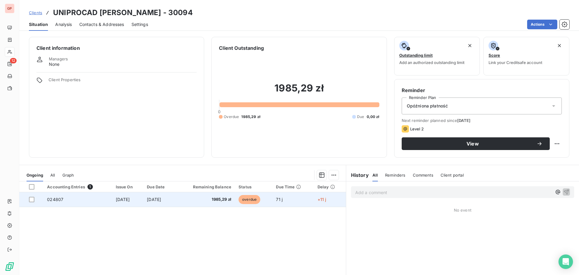
click at [226, 198] on span "1985,29 zł" at bounding box center [205, 199] width 52 height 6
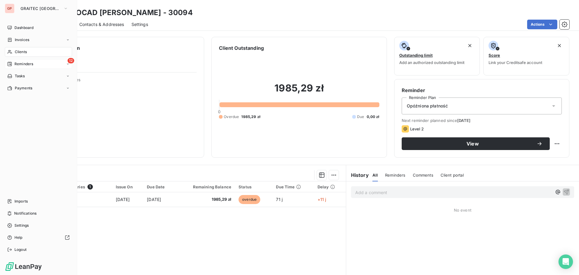
click at [28, 63] on span "Reminders" at bounding box center [23, 63] width 19 height 5
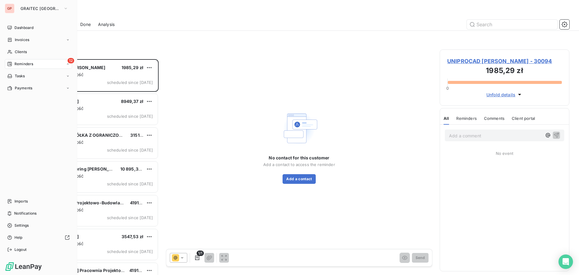
scroll to position [211, 125]
click at [30, 76] on div "Ongoing" at bounding box center [42, 76] width 60 height 10
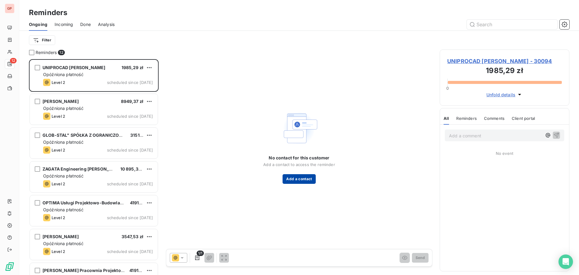
click at [293, 179] on button "Add a contact" at bounding box center [298, 179] width 33 height 10
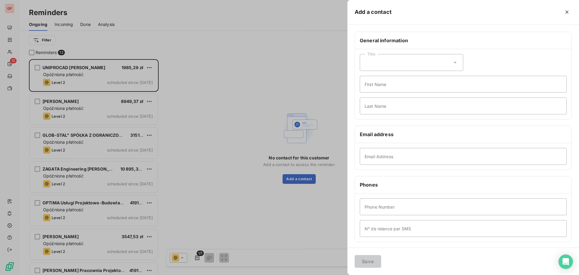
click at [452, 62] on icon at bounding box center [455, 62] width 6 height 6
click at [392, 87] on li "Mister" at bounding box center [411, 88] width 103 height 11
click at [388, 85] on input "First Name" at bounding box center [463, 84] width 207 height 17
type input "[PERSON_NAME]"
type input "Kapusta"
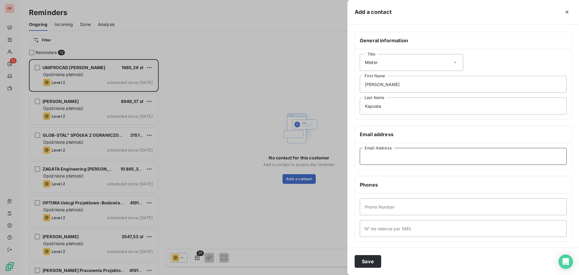
click at [415, 157] on input "Email Address" at bounding box center [463, 156] width 207 height 17
paste input "[EMAIL_ADDRESS][DOMAIN_NAME]"
type input "[EMAIL_ADDRESS][DOMAIN_NAME]"
click at [472, 207] on input "Phone Number" at bounding box center [463, 206] width 207 height 17
paste input "608528329"
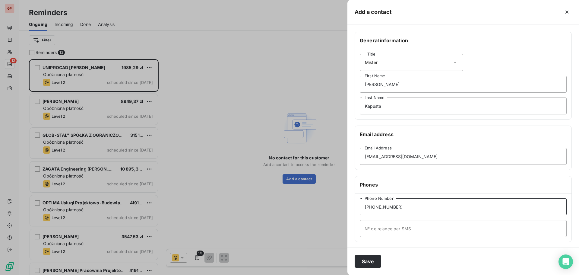
type input "[PHONE_NUMBER]"
click at [417, 225] on input "N° de relance par SMS" at bounding box center [463, 228] width 207 height 17
paste input "608528329"
type input "[PHONE_NUMBER]"
click at [374, 260] on button "Save" at bounding box center [367, 261] width 27 height 13
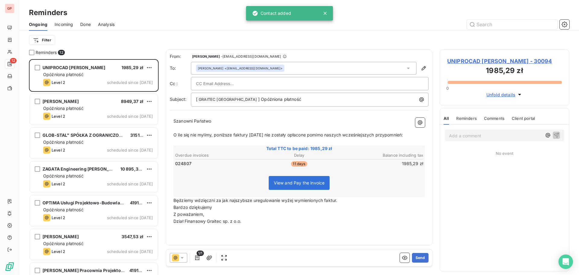
click at [251, 83] on div at bounding box center [309, 83] width 227 height 9
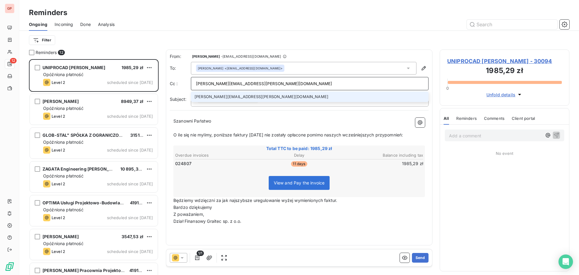
type input "[PERSON_NAME][EMAIL_ADDRESS][PERSON_NAME][DOMAIN_NAME]"
click at [221, 97] on li "[PERSON_NAME][EMAIL_ADDRESS][PERSON_NAME][DOMAIN_NAME]" at bounding box center [310, 96] width 238 height 11
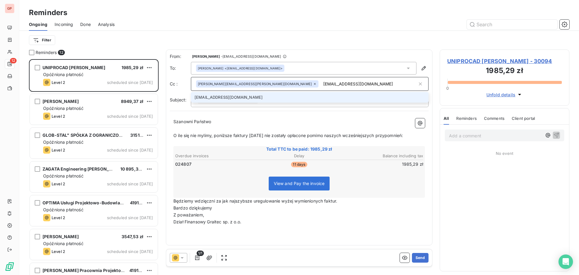
type input "[EMAIL_ADDRESS][DOMAIN_NAME]"
click at [245, 97] on li "[EMAIL_ADDRESS][DOMAIN_NAME]" at bounding box center [310, 97] width 238 height 11
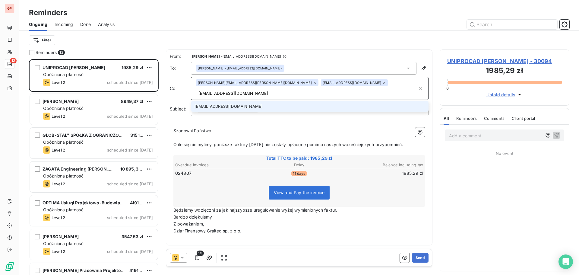
type input "[EMAIL_ADDRESS][DOMAIN_NAME]"
click at [300, 101] on li "[EMAIL_ADDRESS][DOMAIN_NAME]" at bounding box center [310, 106] width 238 height 11
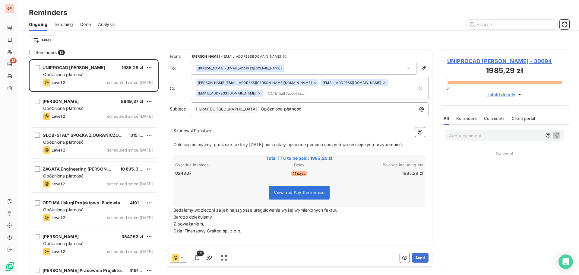
drag, startPoint x: 417, startPoint y: 256, endPoint x: 576, endPoint y: 253, distance: 158.3
click at [418, 256] on button "Send" at bounding box center [420, 258] width 17 height 10
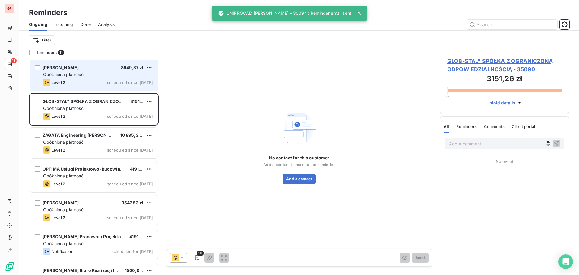
click at [100, 74] on div "Opóźniona płatność" at bounding box center [98, 74] width 110 height 6
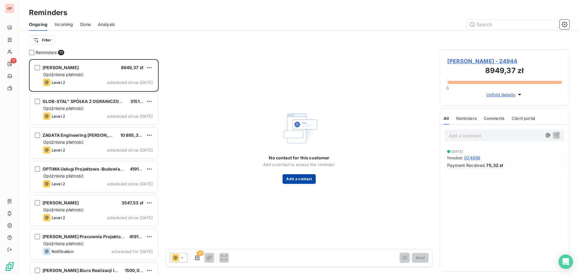
click at [309, 176] on button "Add a contact" at bounding box center [298, 179] width 33 height 10
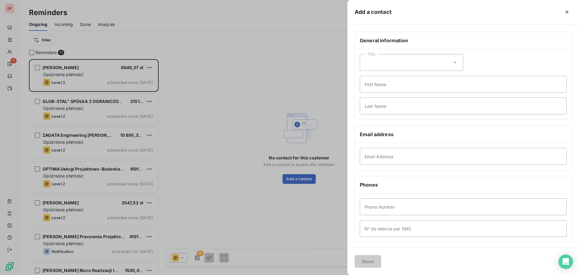
click at [425, 64] on div "Title" at bounding box center [411, 62] width 103 height 17
click at [407, 89] on li "Mister" at bounding box center [411, 88] width 103 height 11
click at [392, 88] on input "First Name" at bounding box center [463, 84] width 207 height 17
type input "[PERSON_NAME]"
type input "Zań"
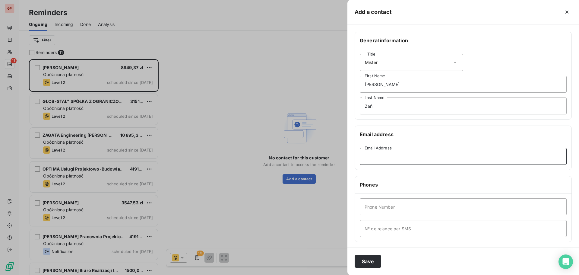
click at [492, 157] on input "Email Address" at bounding box center [463, 156] width 207 height 17
paste input "[PERSON_NAME][EMAIL_ADDRESS][DOMAIN_NAME]"
type input "[PERSON_NAME][EMAIL_ADDRESS][DOMAIN_NAME]"
drag, startPoint x: 484, startPoint y: 204, endPoint x: 481, endPoint y: 207, distance: 4.1
click at [484, 206] on input "Phone Number" at bounding box center [463, 206] width 207 height 17
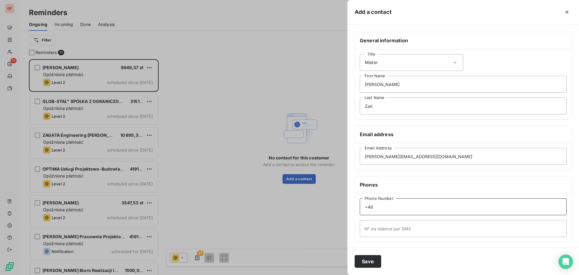
paste input "791557899"
type input "[PHONE_NUMBER]"
paste input "791557899"
type input "[PHONE_NUMBER]"
click at [369, 261] on button "Save" at bounding box center [367, 261] width 27 height 13
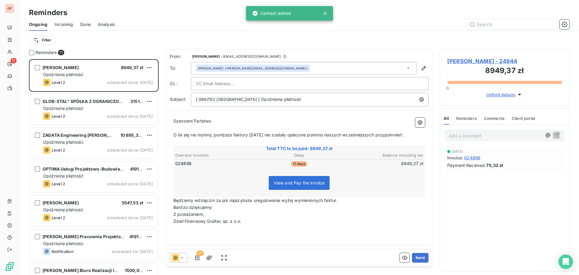
click at [240, 83] on input "text" at bounding box center [228, 83] width 65 height 9
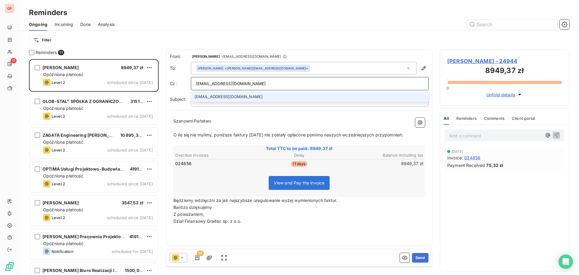
type input "[EMAIL_ADDRESS][DOMAIN_NAME]"
click at [251, 95] on li "[EMAIL_ADDRESS][DOMAIN_NAME]" at bounding box center [310, 96] width 238 height 11
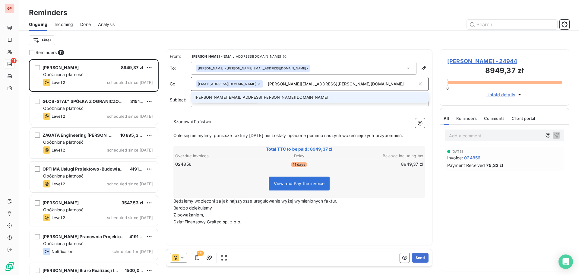
type input "[PERSON_NAME][EMAIL_ADDRESS][PERSON_NAME][DOMAIN_NAME]"
click at [260, 98] on li "[PERSON_NAME][EMAIL_ADDRESS][PERSON_NAME][DOMAIN_NAME]" at bounding box center [310, 97] width 238 height 11
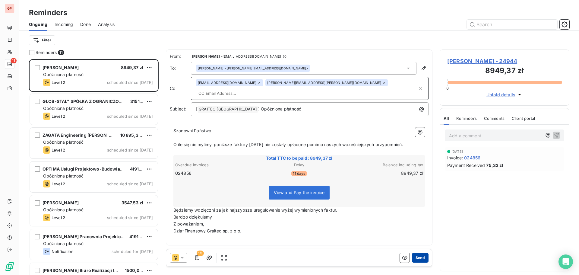
click at [425, 258] on button "Send" at bounding box center [420, 258] width 17 height 10
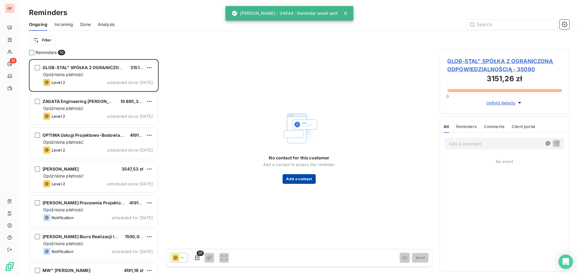
click at [299, 178] on button "Add a contact" at bounding box center [298, 179] width 33 height 10
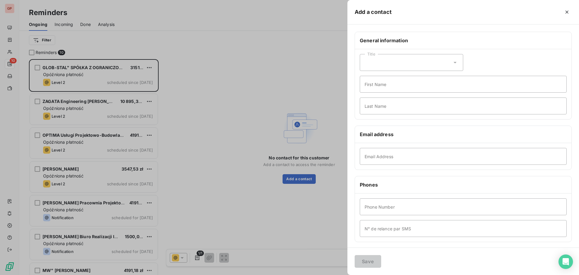
click at [391, 69] on div "Title" at bounding box center [411, 62] width 103 height 17
click at [389, 87] on li "Mister" at bounding box center [411, 88] width 103 height 11
drag, startPoint x: 370, startPoint y: 94, endPoint x: 372, endPoint y: 92, distance: 3.3
click at [370, 94] on div "Title Mister First Name Last Name" at bounding box center [463, 84] width 216 height 70
click at [373, 87] on input "First Name" at bounding box center [463, 84] width 207 height 17
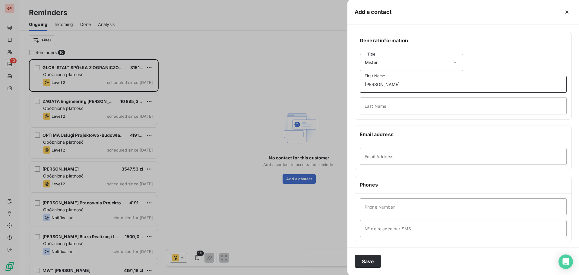
type input "[PERSON_NAME]"
click at [417, 158] on input "Email Address" at bounding box center [463, 156] width 207 height 17
paste input "[EMAIL_ADDRESS][DOMAIN_NAME]"
type input "[EMAIL_ADDRESS][DOMAIN_NAME]"
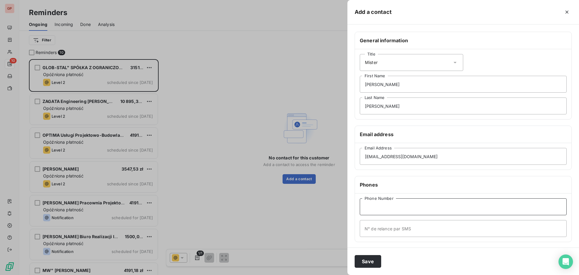
click at [430, 208] on input "Phone Number" at bounding box center [463, 206] width 207 height 17
paste input "577 111 743"
type input "[PHONE_NUMBER]"
click at [425, 226] on input "N° de relance par SMS" at bounding box center [463, 228] width 207 height 17
paste input "577 111 743"
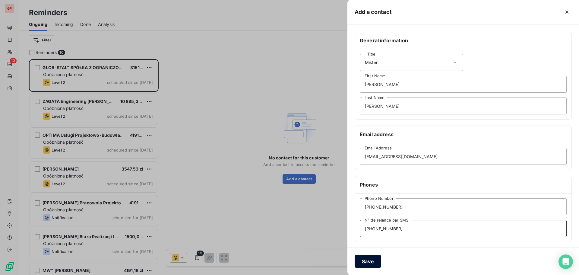
type input "[PHONE_NUMBER]"
click at [364, 262] on button "Save" at bounding box center [367, 261] width 27 height 13
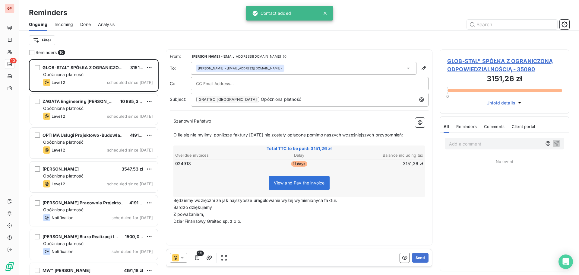
click at [238, 87] on input "text" at bounding box center [228, 83] width 65 height 9
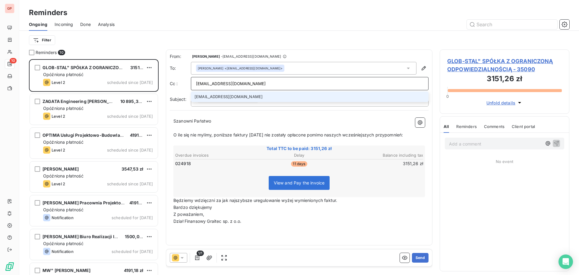
type input "[EMAIL_ADDRESS][DOMAIN_NAME]"
click at [229, 93] on li "[EMAIL_ADDRESS][DOMAIN_NAME]" at bounding box center [310, 96] width 238 height 11
type input "[EMAIL_ADDRESS][DOMAIN_NAME]"
click at [277, 95] on li "[EMAIL_ADDRESS][DOMAIN_NAME]" at bounding box center [310, 97] width 238 height 11
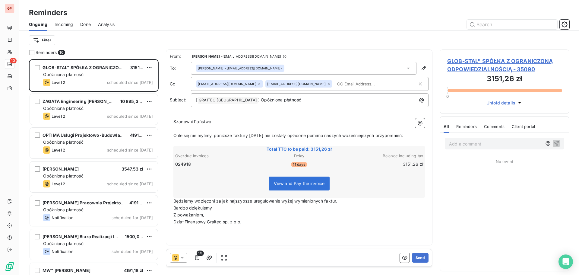
drag, startPoint x: 425, startPoint y: 255, endPoint x: 439, endPoint y: 246, distance: 16.8
click at [425, 254] on button "Send" at bounding box center [420, 258] width 17 height 10
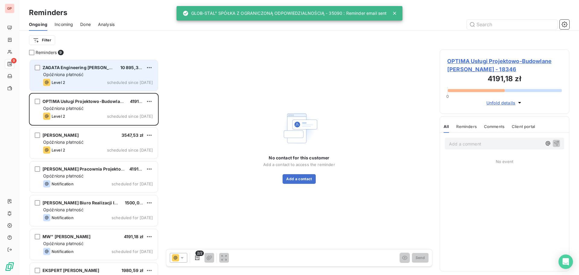
click at [97, 78] on div "ZAGATA Engineering [PERSON_NAME] 10 895,34 zł Opóźniona płatność Level 2 schedu…" at bounding box center [94, 75] width 128 height 31
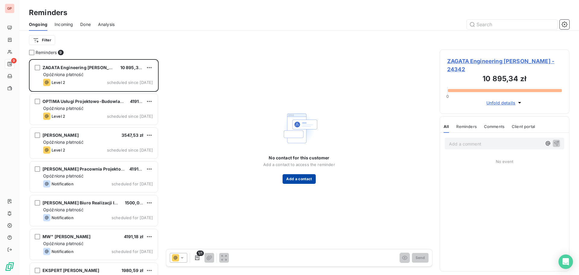
click at [303, 178] on button "Add a contact" at bounding box center [298, 179] width 33 height 10
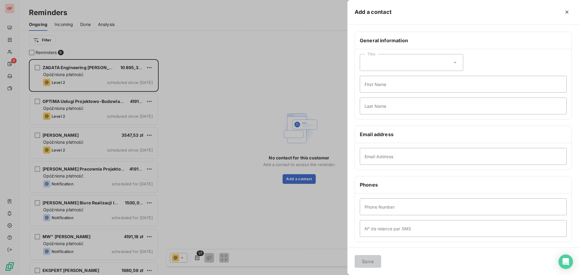
click at [430, 61] on div "Title" at bounding box center [411, 62] width 103 height 17
click at [399, 87] on li "Mister" at bounding box center [411, 88] width 103 height 11
click at [399, 86] on input "First Name" at bounding box center [463, 84] width 207 height 17
type input "[PERSON_NAME]"
type input "Zagata"
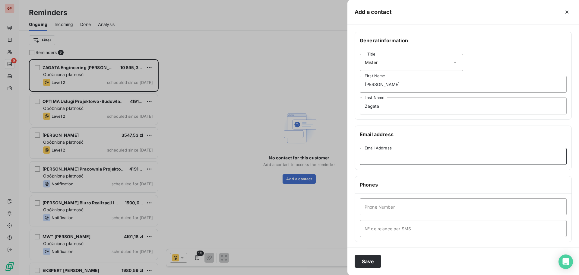
click at [428, 149] on input "Email Address" at bounding box center [463, 156] width 207 height 17
paste input "[EMAIL_ADDRESS][DOMAIN_NAME]"
type input "[EMAIL_ADDRESS][DOMAIN_NAME]"
click at [439, 207] on input "Phone Number" at bounding box center [463, 206] width 207 height 17
paste input "663148100"
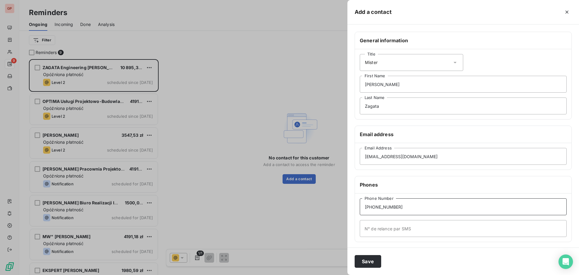
type input "[PHONE_NUMBER]"
click at [397, 227] on input "N° de relance par SMS" at bounding box center [463, 228] width 207 height 17
paste input "663148100"
type input "[PHONE_NUMBER]"
click at [363, 261] on button "Save" at bounding box center [367, 261] width 27 height 13
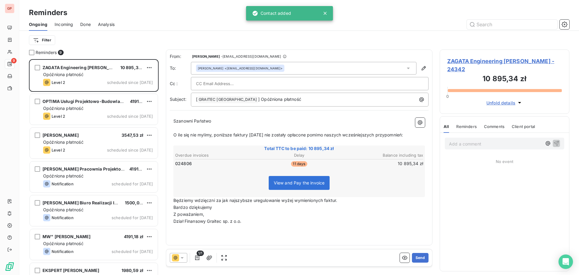
click at [238, 81] on input "text" at bounding box center [228, 83] width 65 height 9
click at [265, 82] on div at bounding box center [309, 83] width 227 height 9
paste input "[EMAIL_ADDRESS][DOMAIN_NAME]"
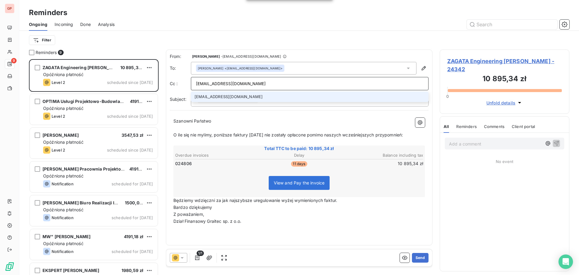
type input "[EMAIL_ADDRESS][DOMAIN_NAME]"
click at [272, 93] on li "[EMAIL_ADDRESS][DOMAIN_NAME]" at bounding box center [310, 96] width 238 height 11
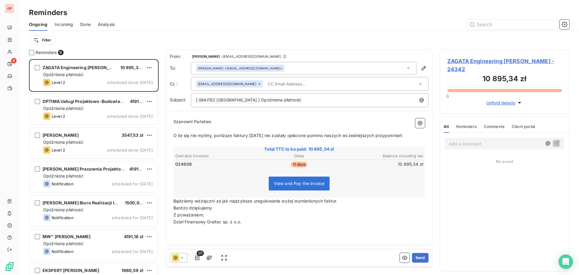
click at [277, 83] on input "text" at bounding box center [300, 83] width 70 height 9
paste input "[PERSON_NAME][EMAIL_ADDRESS][PERSON_NAME][DOMAIN_NAME]"
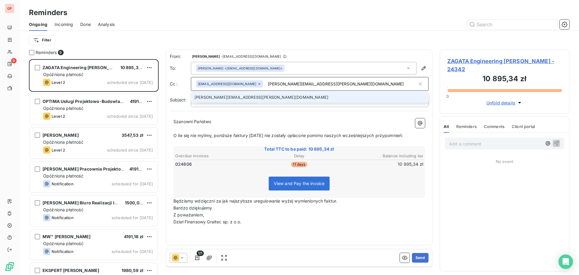
type input "[PERSON_NAME][EMAIL_ADDRESS][PERSON_NAME][DOMAIN_NAME]"
click at [254, 98] on li "[PERSON_NAME][EMAIL_ADDRESS][PERSON_NAME][DOMAIN_NAME]" at bounding box center [310, 97] width 238 height 11
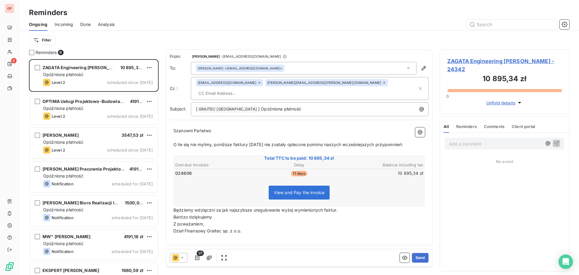
click at [266, 89] on input "text" at bounding box center [231, 93] width 70 height 9
paste input "[EMAIL_ADDRESS][DOMAIN_NAME]"
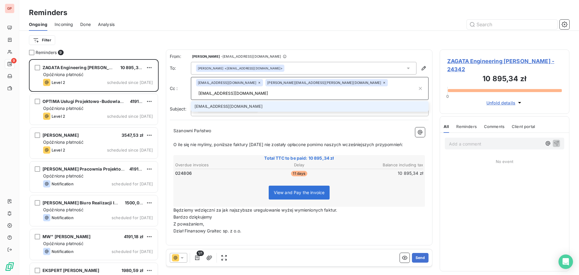
type input "[EMAIL_ADDRESS][DOMAIN_NAME]"
click at [332, 101] on li "[EMAIL_ADDRESS][DOMAIN_NAME]" at bounding box center [310, 106] width 238 height 11
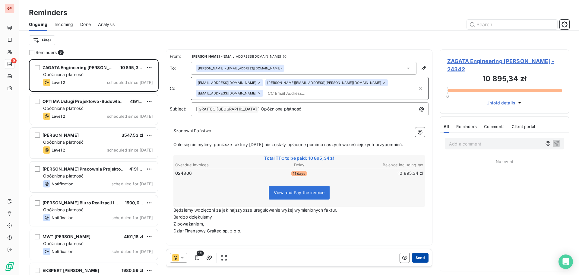
click at [426, 257] on button "Send" at bounding box center [420, 258] width 17 height 10
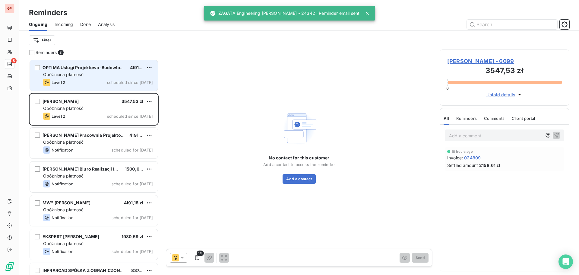
click at [91, 80] on div "Level 2 scheduled since [DATE]" at bounding box center [98, 82] width 110 height 7
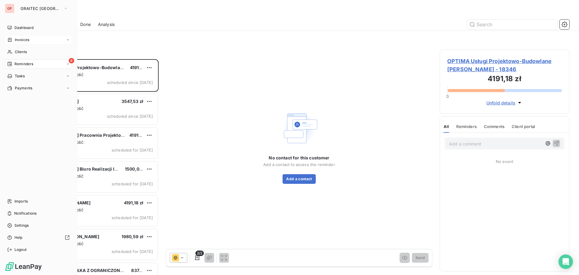
click at [24, 39] on span "Invoices" at bounding box center [22, 39] width 14 height 5
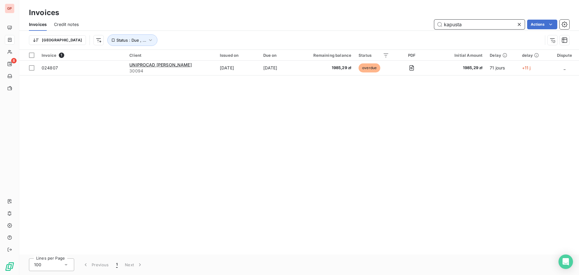
drag, startPoint x: 465, startPoint y: 26, endPoint x: 442, endPoint y: 30, distance: 23.4
click at [431, 30] on div "Invoices Credit notes kapusta Actions" at bounding box center [298, 24] width 559 height 13
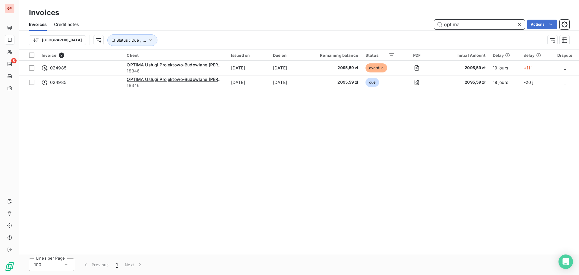
type input "optima"
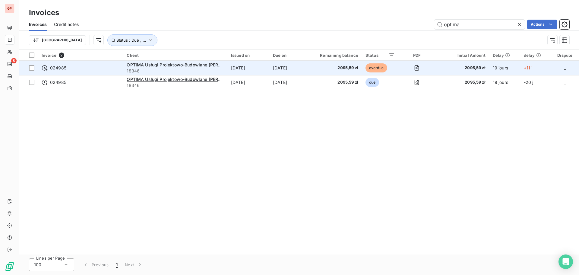
click at [378, 66] on span "overdue" at bounding box center [376, 67] width 22 height 9
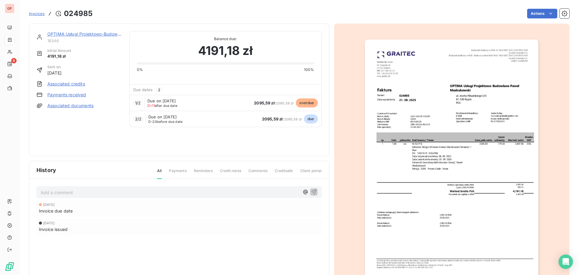
click at [181, 170] on span "Payments" at bounding box center [177, 173] width 17 height 10
click at [176, 171] on span "Payments" at bounding box center [177, 173] width 17 height 10
drag, startPoint x: 209, startPoint y: 171, endPoint x: 214, endPoint y: 170, distance: 5.3
click at [212, 170] on div "All Payments Reminders Credit notes Comments Creditsafe Client portal" at bounding box center [236, 173] width 172 height 10
click at [66, 95] on link "Payments received" at bounding box center [66, 95] width 39 height 6
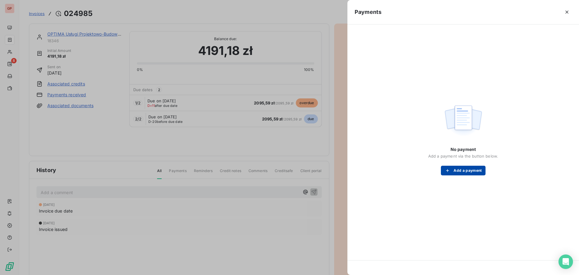
click at [467, 170] on button "Add a payment" at bounding box center [463, 170] width 44 height 10
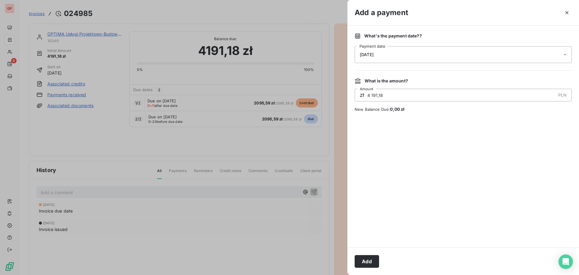
click at [385, 53] on div "[DATE]" at bounding box center [462, 54] width 217 height 17
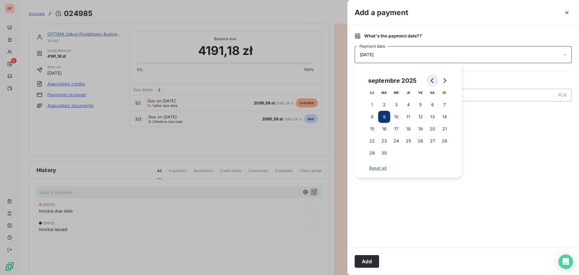
click at [432, 81] on icon "Go to previous month" at bounding box center [431, 80] width 3 height 5
click at [410, 141] on button "21" at bounding box center [408, 141] width 12 height 12
click at [492, 160] on div at bounding box center [462, 179] width 217 height 121
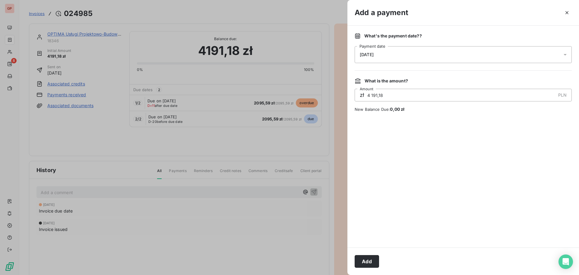
drag, startPoint x: 396, startPoint y: 96, endPoint x: 375, endPoint y: 89, distance: 21.8
click at [361, 94] on div "zł 4 191,18 PLN Amount" at bounding box center [462, 95] width 217 height 13
type input "2 095,59"
click at [369, 261] on button "Add" at bounding box center [366, 261] width 24 height 13
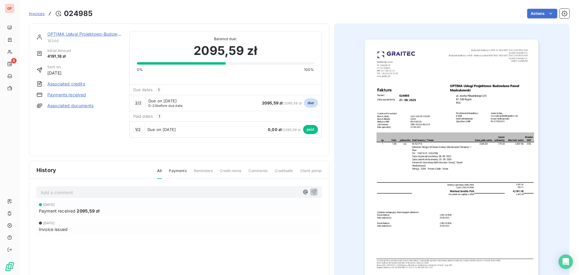
click at [65, 95] on link "Payments received" at bounding box center [66, 95] width 39 height 6
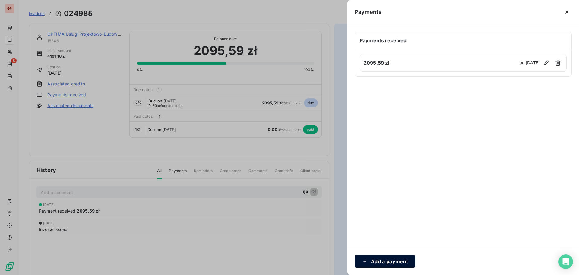
click at [382, 261] on button "Add a payment" at bounding box center [384, 261] width 61 height 13
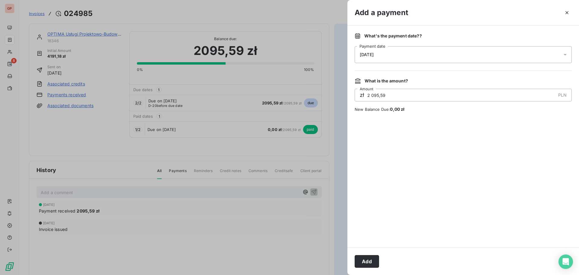
drag, startPoint x: 385, startPoint y: 53, endPoint x: 398, endPoint y: 56, distance: 12.9
click at [385, 54] on div "[DATE]" at bounding box center [462, 54] width 217 height 17
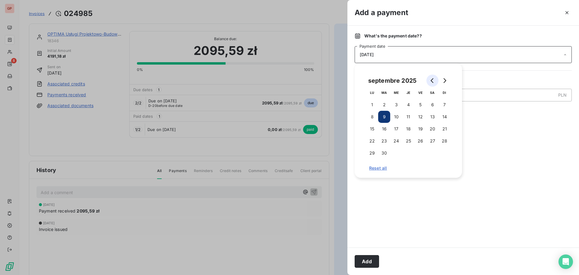
click at [430, 79] on icon "Go to previous month" at bounding box center [432, 80] width 5 height 5
click at [429, 81] on button "Go to previous month" at bounding box center [432, 80] width 12 height 12
click at [385, 140] on button "22" at bounding box center [384, 141] width 12 height 12
click at [445, 81] on icon "Go to next month" at bounding box center [444, 80] width 5 height 5
click at [423, 142] on button "22" at bounding box center [420, 141] width 12 height 12
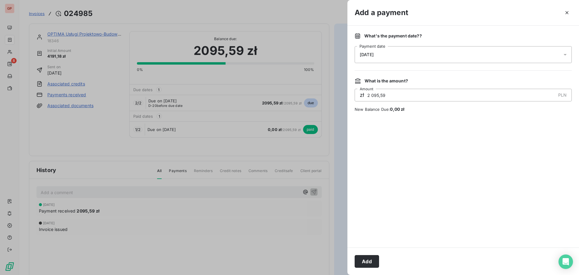
drag, startPoint x: 486, startPoint y: 149, endPoint x: 489, endPoint y: 151, distance: 3.3
click at [489, 151] on div at bounding box center [462, 179] width 217 height 121
click at [373, 258] on button "Add" at bounding box center [366, 261] width 24 height 13
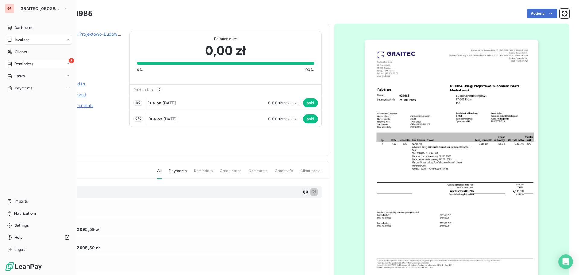
click at [24, 63] on span "Reminders" at bounding box center [23, 63] width 19 height 5
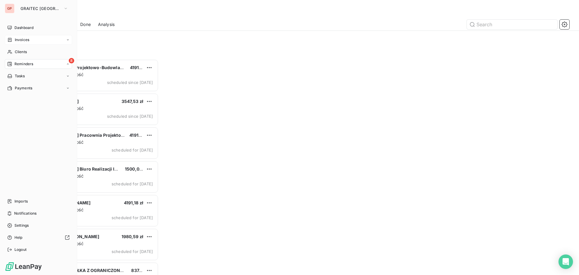
scroll to position [211, 125]
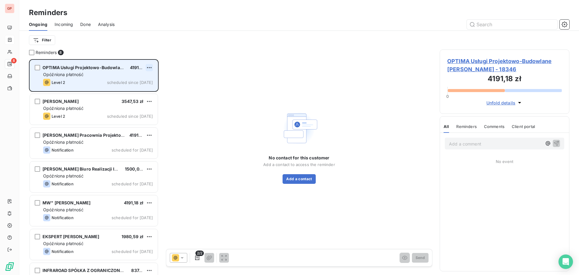
click at [150, 66] on html "GP 8 Reminders Ongoing Incoming Done Analysis Filter Reminders 8 OPTIMA Usługi …" at bounding box center [289, 137] width 579 height 275
click at [138, 90] on div "Skip this action" at bounding box center [123, 91] width 52 height 10
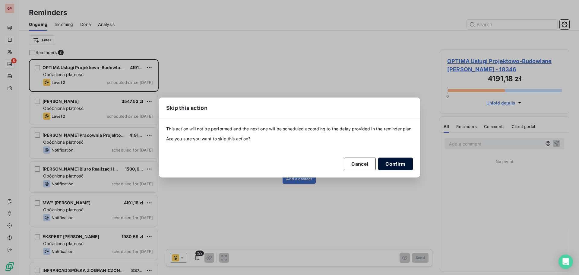
drag, startPoint x: 400, startPoint y: 165, endPoint x: 405, endPoint y: 165, distance: 5.1
click at [399, 165] on button "Confirm" at bounding box center [395, 163] width 34 height 13
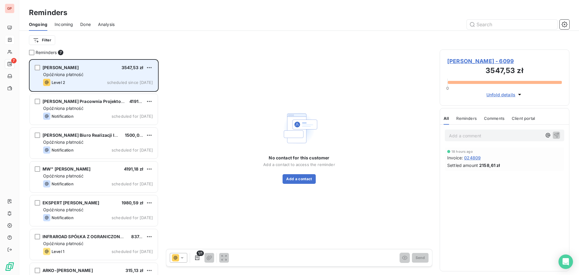
click at [105, 71] on div "[PERSON_NAME] 3547,53 zł Opóźniona płatność Level 2 scheduled since [DATE]" at bounding box center [94, 75] width 128 height 31
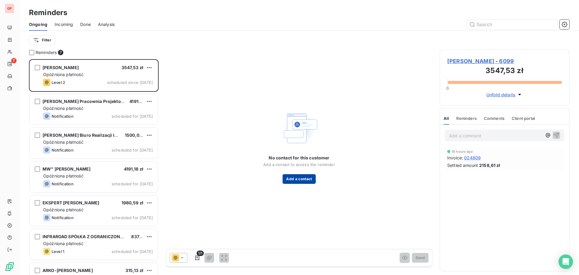
click at [301, 180] on button "Add a contact" at bounding box center [298, 179] width 33 height 10
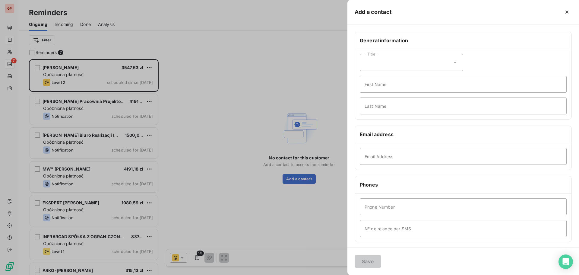
click at [439, 63] on div "Title" at bounding box center [411, 62] width 103 height 17
click at [392, 86] on li "Mister" at bounding box center [411, 88] width 103 height 11
click at [389, 81] on input "First Name" at bounding box center [463, 84] width 207 height 17
type input "[PERSON_NAME]"
type input "Drabko"
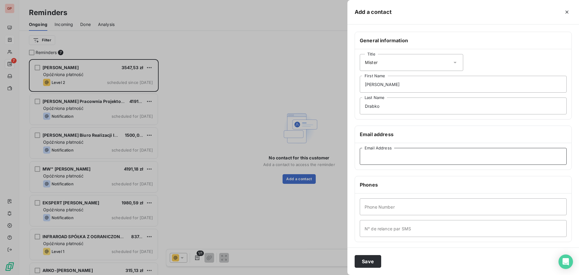
click at [396, 155] on input "Email Address" at bounding box center [463, 156] width 207 height 17
paste input "[PERSON_NAME][EMAIL_ADDRESS][DOMAIN_NAME]"
type input "[PERSON_NAME][EMAIL_ADDRESS][DOMAIN_NAME]"
click at [402, 205] on input "Phone Number" at bounding box center [463, 206] width 207 height 17
drag, startPoint x: 344, startPoint y: 205, endPoint x: 324, endPoint y: 207, distance: 20.0
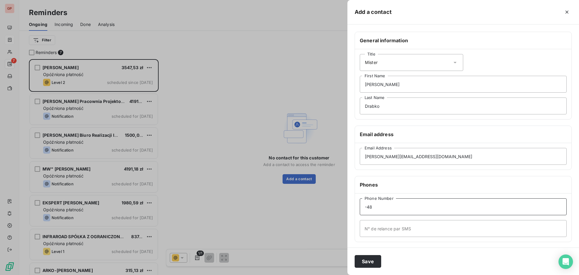
click at [325, 274] on div "Add a contact General information Title Mister [PERSON_NAME] First Name Drabko …" at bounding box center [289, 275] width 579 height 0
paste input "602139807"
type input "[PHONE_NUMBER]"
click at [371, 227] on input "N° de relance par SMS" at bounding box center [463, 228] width 207 height 17
paste input "602139807"
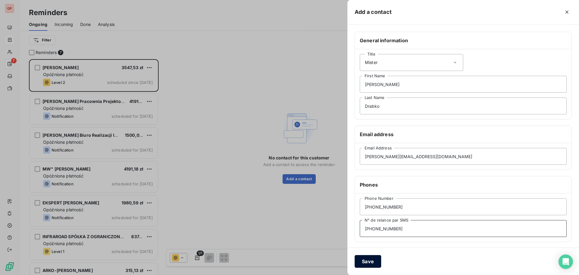
type input "[PHONE_NUMBER]"
click at [368, 260] on button "Save" at bounding box center [367, 261] width 27 height 13
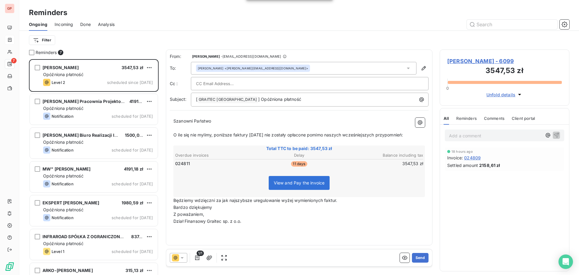
click at [234, 82] on input "text" at bounding box center [228, 83] width 65 height 9
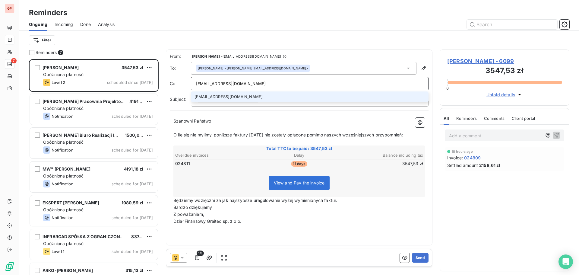
type input "[EMAIL_ADDRESS][DOMAIN_NAME]"
click at [212, 96] on li "[EMAIL_ADDRESS][DOMAIN_NAME]" at bounding box center [310, 96] width 238 height 11
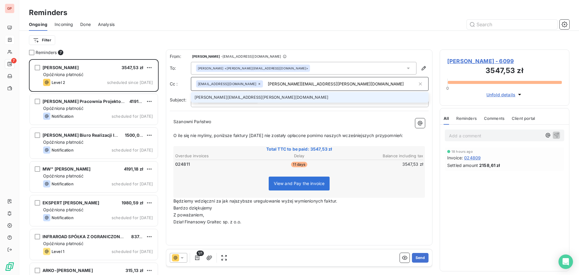
type input "[PERSON_NAME][EMAIL_ADDRESS][PERSON_NAME][DOMAIN_NAME]"
drag, startPoint x: 212, startPoint y: 96, endPoint x: 218, endPoint y: 98, distance: 6.6
click at [218, 97] on li "[PERSON_NAME][EMAIL_ADDRESS][PERSON_NAME][DOMAIN_NAME]" at bounding box center [310, 97] width 238 height 11
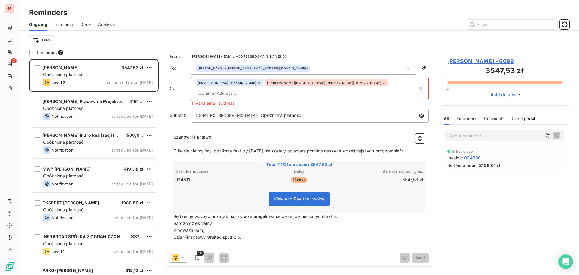
click at [382, 84] on icon at bounding box center [384, 83] width 4 height 4
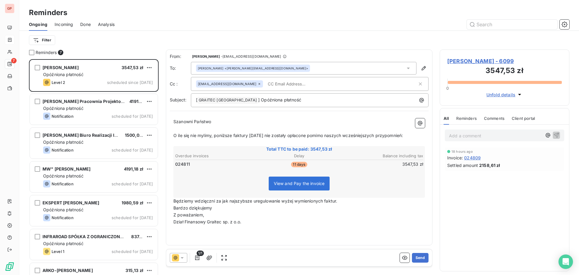
click at [303, 84] on input "text" at bounding box center [300, 83] width 70 height 9
paste input "[PERSON_NAME][EMAIL_ADDRESS][PERSON_NAME][DOMAIN_NAME]"
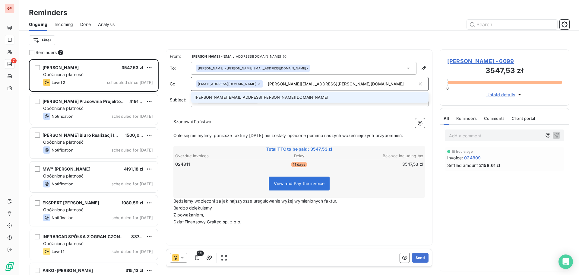
type input "[PERSON_NAME][EMAIL_ADDRESS][PERSON_NAME][DOMAIN_NAME]"
drag, startPoint x: 368, startPoint y: 98, endPoint x: 376, endPoint y: 95, distance: 8.8
click at [368, 97] on li "[PERSON_NAME][EMAIL_ADDRESS][PERSON_NAME][DOMAIN_NAME]" at bounding box center [310, 97] width 238 height 11
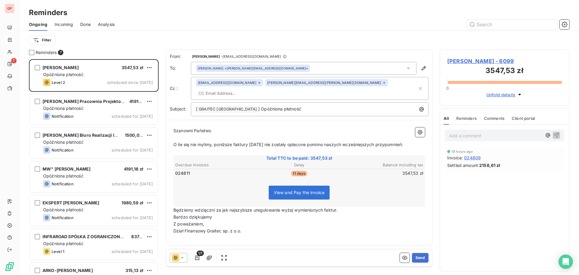
click at [266, 89] on input "text" at bounding box center [231, 93] width 70 height 9
paste input "[EMAIL_ADDRESS][DOMAIN_NAME]"
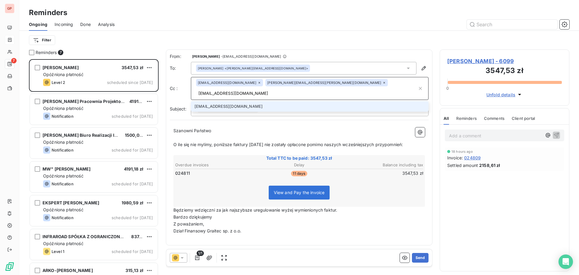
type input "[EMAIL_ADDRESS][DOMAIN_NAME]"
click at [331, 127] on p "Szanowni Państwo" at bounding box center [298, 130] width 251 height 7
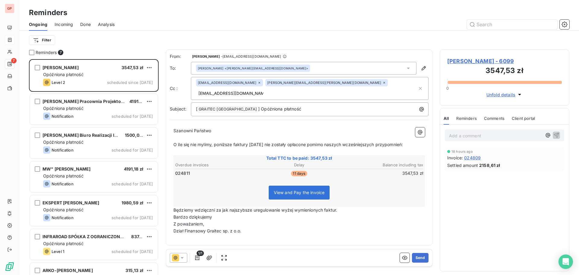
click at [477, 156] on span "024809" at bounding box center [472, 157] width 17 height 6
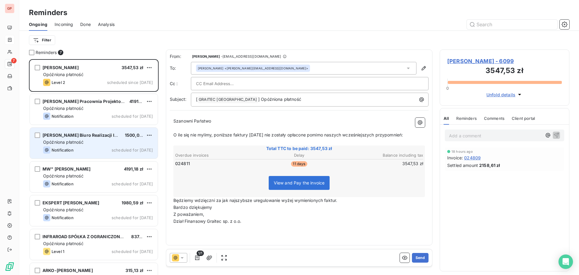
scroll to position [211, 125]
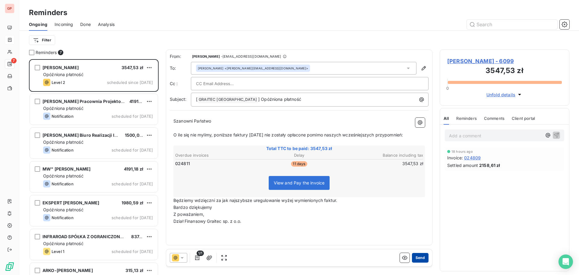
click at [423, 257] on button "Send" at bounding box center [420, 258] width 17 height 10
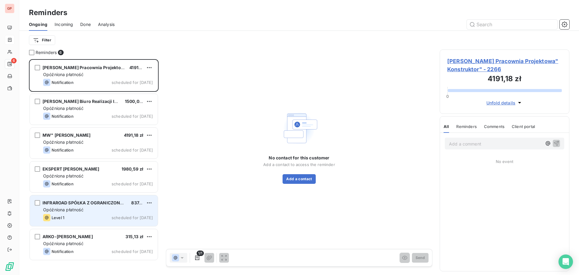
click at [93, 217] on div "Level 1 scheduled for [DATE]" at bounding box center [98, 217] width 110 height 7
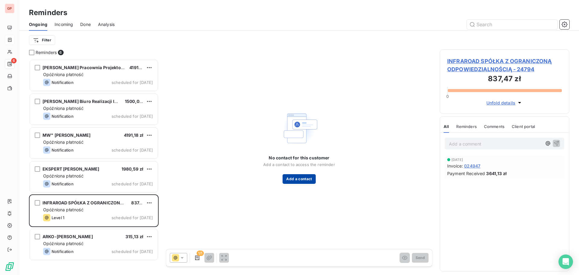
click at [298, 179] on button "Add a contact" at bounding box center [298, 179] width 33 height 10
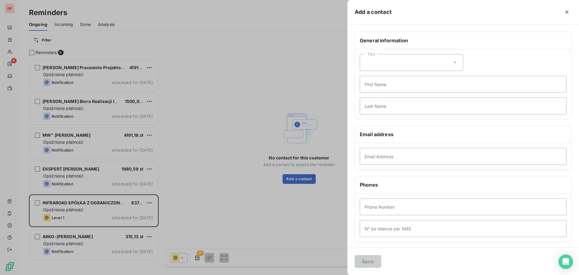
click at [307, 19] on div at bounding box center [289, 137] width 579 height 275
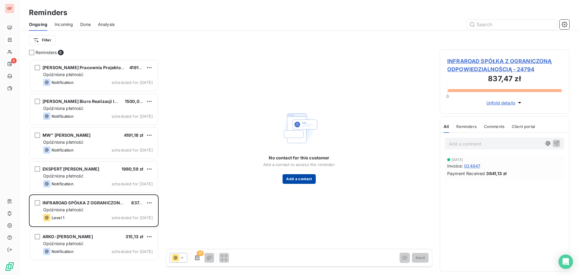
click at [303, 175] on button "Add a contact" at bounding box center [298, 179] width 33 height 10
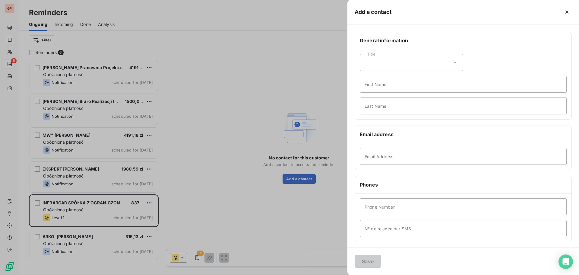
click at [453, 63] on icon at bounding box center [455, 62] width 6 height 6
click at [381, 88] on span "Mister" at bounding box center [378, 89] width 12 height 6
drag, startPoint x: 408, startPoint y: 86, endPoint x: 412, endPoint y: 86, distance: 3.7
click at [409, 86] on input "First Name" at bounding box center [463, 84] width 207 height 17
type input "[PERSON_NAME]"
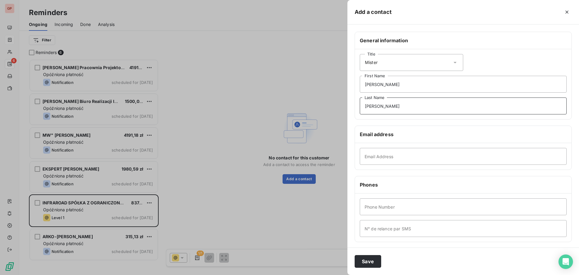
type input "[PERSON_NAME]"
click at [374, 154] on input "Email Address" at bounding box center [463, 156] width 207 height 17
paste input "[EMAIL_ADDRESS][DOMAIN_NAME]"
type input "[EMAIL_ADDRESS][DOMAIN_NAME]"
drag, startPoint x: 533, startPoint y: 207, endPoint x: 536, endPoint y: 206, distance: 3.8
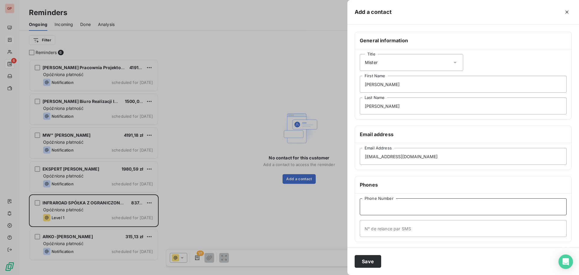
click at [534, 207] on input "Phone Number" at bounding box center [463, 206] width 207 height 17
paste input "694 555 216"
type input "[PHONE_NUMBER]"
paste input "694 555 216"
type input "[PHONE_NUMBER]"
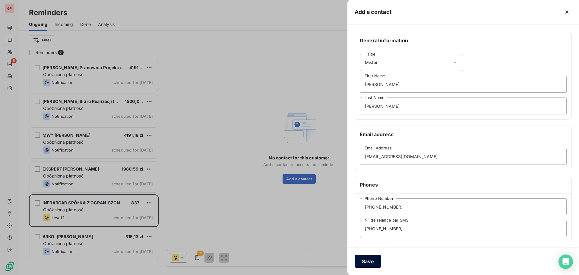
click at [373, 261] on button "Save" at bounding box center [367, 261] width 27 height 13
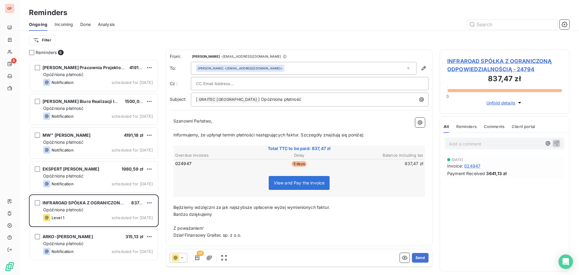
click at [211, 86] on input "text" at bounding box center [228, 83] width 65 height 9
paste input "[PERSON_NAME][EMAIL_ADDRESS][PERSON_NAME][DOMAIN_NAME]"
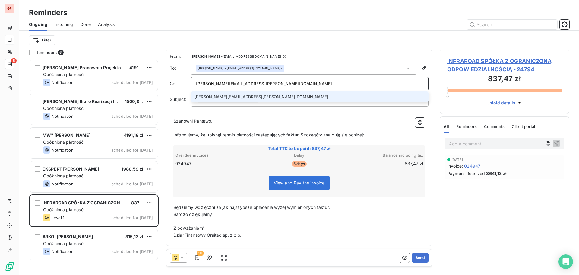
type input "[PERSON_NAME][EMAIL_ADDRESS][PERSON_NAME][DOMAIN_NAME]"
click at [272, 99] on li "[PERSON_NAME][EMAIL_ADDRESS][PERSON_NAME][DOMAIN_NAME]" at bounding box center [310, 96] width 238 height 11
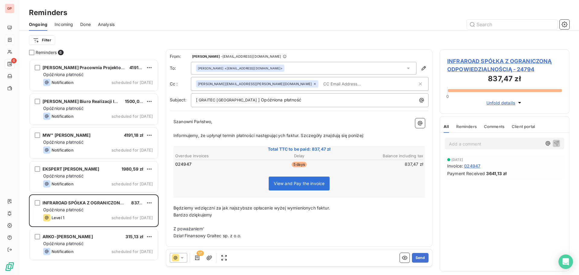
click at [321, 86] on input "text" at bounding box center [356, 83] width 70 height 9
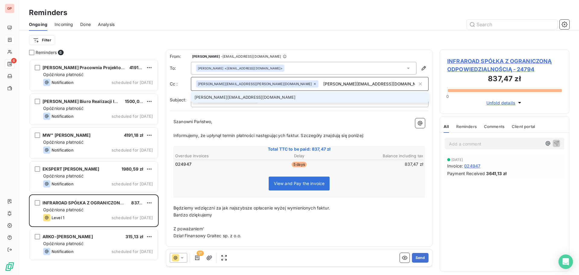
type input "[PERSON_NAME][EMAIL_ADDRESS][DOMAIN_NAME]"
click at [257, 97] on li "[PERSON_NAME][EMAIL_ADDRESS][DOMAIN_NAME]" at bounding box center [310, 97] width 238 height 11
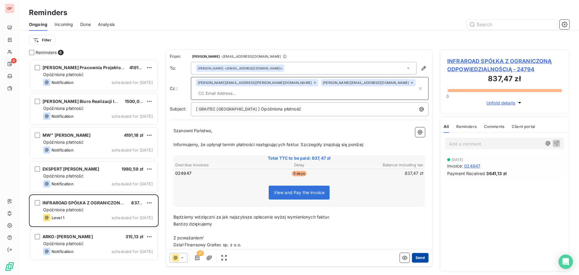
click at [418, 256] on button "Send" at bounding box center [420, 258] width 17 height 10
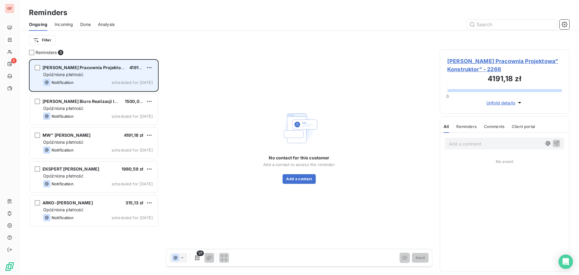
click at [102, 78] on div "[PERSON_NAME] Pracownia Projektowa" Konstruktor" 4191,18 zł Opóźniona płatność …" at bounding box center [94, 75] width 128 height 31
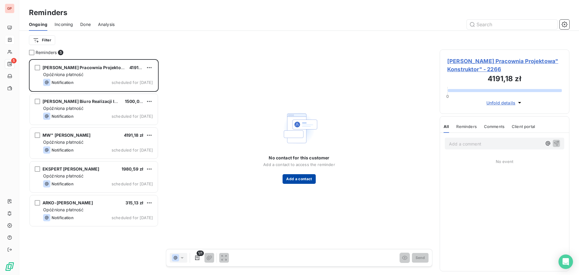
click at [298, 177] on button "Add a contact" at bounding box center [298, 179] width 33 height 10
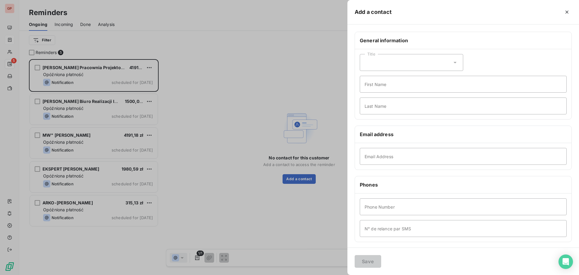
drag, startPoint x: 399, startPoint y: 61, endPoint x: 404, endPoint y: 66, distance: 7.5
click at [398, 61] on div "Title" at bounding box center [411, 62] width 103 height 17
click at [388, 88] on li "Mister" at bounding box center [411, 88] width 103 height 11
click at [383, 85] on input "First Name" at bounding box center [463, 84] width 207 height 17
click at [389, 87] on input "First Name" at bounding box center [463, 84] width 207 height 17
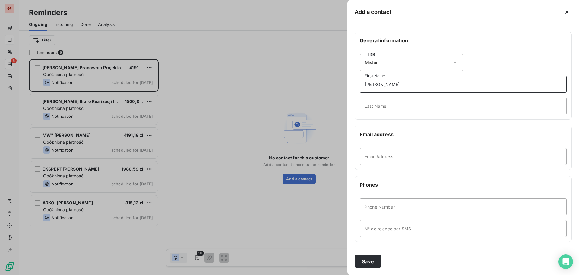
click at [379, 84] on input "[PERSON_NAME]" at bounding box center [463, 84] width 207 height 17
type input "[PERSON_NAME]"
drag, startPoint x: 383, startPoint y: 109, endPoint x: 396, endPoint y: 114, distance: 14.2
click at [383, 109] on input "Last Name" at bounding box center [463, 105] width 207 height 17
type input "Siwiec"
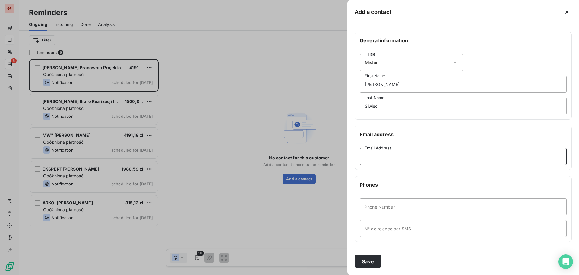
drag, startPoint x: 420, startPoint y: 162, endPoint x: 416, endPoint y: 160, distance: 4.2
click at [419, 162] on input "Email Address" at bounding box center [463, 156] width 207 height 17
paste input "[EMAIL_ADDRESS][DOMAIN_NAME]"
type input "[EMAIL_ADDRESS][DOMAIN_NAME]"
drag, startPoint x: 378, startPoint y: 207, endPoint x: 402, endPoint y: 203, distance: 24.8
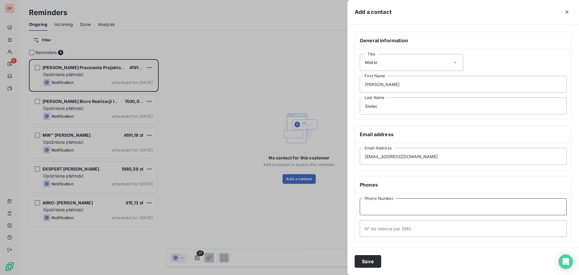
click at [378, 207] on input "Phone Number" at bounding box center [463, 206] width 207 height 17
drag, startPoint x: 439, startPoint y: 204, endPoint x: 499, endPoint y: 216, distance: 61.4
click at [439, 206] on input "Phone Number" at bounding box center [463, 206] width 207 height 17
paste input "500081251"
type input "[PHONE_NUMBER]"
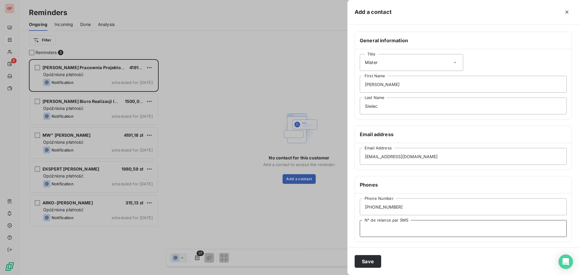
click at [436, 229] on input "N° de relance par SMS" at bounding box center [463, 228] width 207 height 17
paste input "500081251"
type input "[PHONE_NUMBER]"
click at [370, 262] on button "Save" at bounding box center [367, 261] width 27 height 13
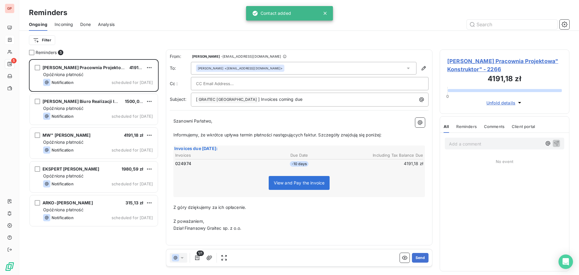
scroll to position [211, 125]
click at [209, 83] on input "text" at bounding box center [228, 83] width 65 height 9
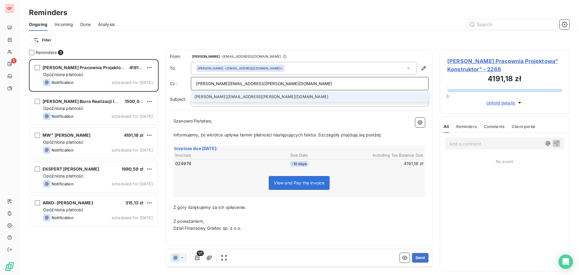
type input "[PERSON_NAME][EMAIL_ADDRESS][PERSON_NAME][DOMAIN_NAME]"
click at [250, 97] on li "[PERSON_NAME][EMAIL_ADDRESS][PERSON_NAME][DOMAIN_NAME]" at bounding box center [310, 96] width 238 height 11
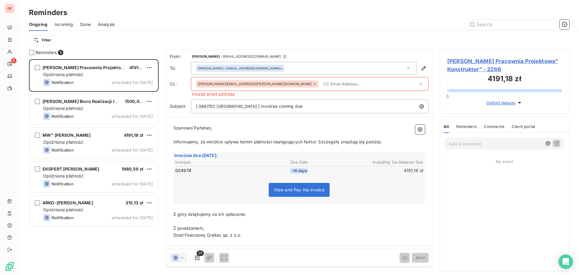
click at [253, 86] on div "[PERSON_NAME][EMAIL_ADDRESS][PERSON_NAME][DOMAIN_NAME]" at bounding box center [306, 83] width 221 height 9
click at [251, 84] on div "[PERSON_NAME][EMAIL_ADDRESS][PERSON_NAME][DOMAIN_NAME]" at bounding box center [257, 83] width 122 height 7
click at [313, 83] on icon at bounding box center [315, 84] width 4 height 4
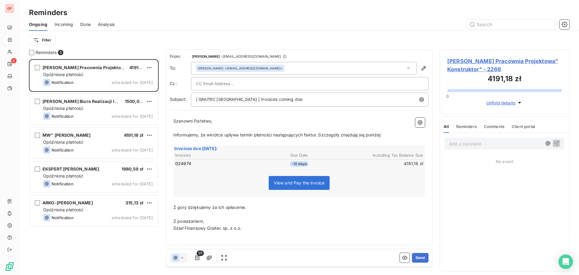
click at [229, 80] on input "text" at bounding box center [228, 83] width 65 height 9
paste input "[PERSON_NAME][EMAIL_ADDRESS][PERSON_NAME][DOMAIN_NAME]"
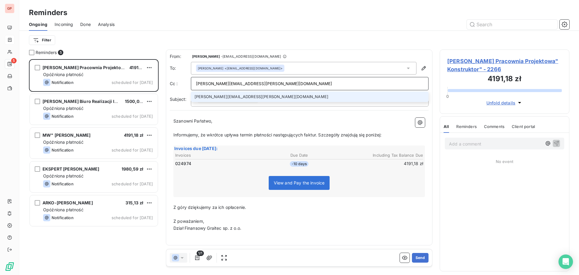
type input "[PERSON_NAME][EMAIL_ADDRESS][PERSON_NAME][DOMAIN_NAME]"
click at [245, 100] on li "[PERSON_NAME][EMAIL_ADDRESS][PERSON_NAME][DOMAIN_NAME]" at bounding box center [310, 96] width 238 height 11
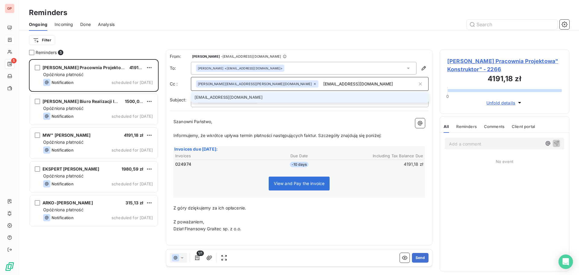
type input "[EMAIL_ADDRESS][DOMAIN_NAME]"
click at [229, 97] on li "[EMAIL_ADDRESS][DOMAIN_NAME]" at bounding box center [310, 97] width 238 height 11
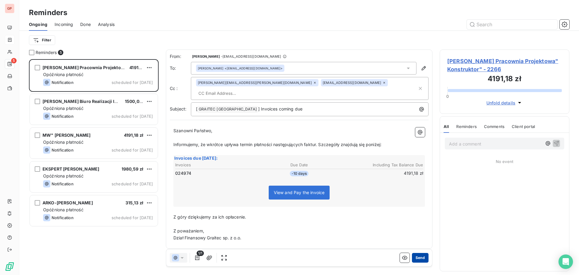
click at [423, 256] on button "Send" at bounding box center [420, 258] width 17 height 10
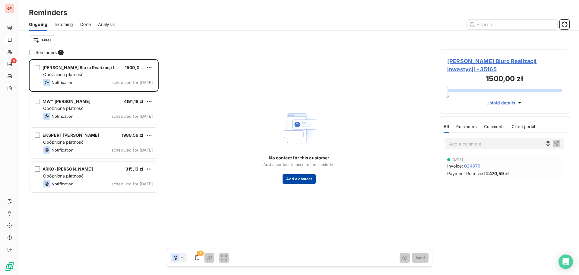
click at [305, 181] on button "Add a contact" at bounding box center [298, 179] width 33 height 10
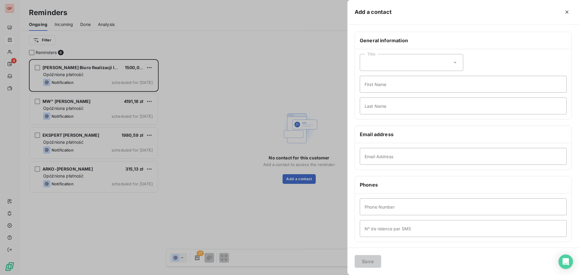
click at [453, 64] on icon at bounding box center [455, 62] width 6 height 6
drag, startPoint x: 396, startPoint y: 87, endPoint x: 428, endPoint y: 92, distance: 32.8
click at [396, 86] on li "Mister" at bounding box center [411, 88] width 103 height 11
click at [377, 83] on input "First Name" at bounding box center [463, 84] width 207 height 17
type input "[PERSON_NAME]"
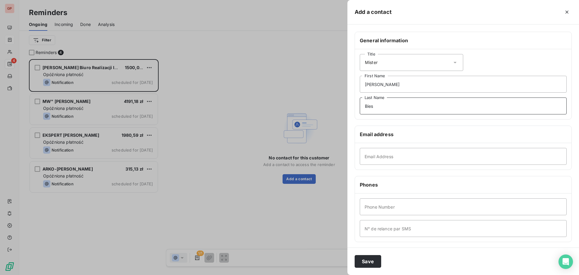
type input "Bies"
click at [376, 156] on input "Email Address" at bounding box center [463, 156] width 207 height 17
paste input "[EMAIL_ADDRESS][DOMAIN_NAME]"
type input "[EMAIL_ADDRESS][DOMAIN_NAME]"
click at [370, 261] on button "Save" at bounding box center [367, 261] width 27 height 13
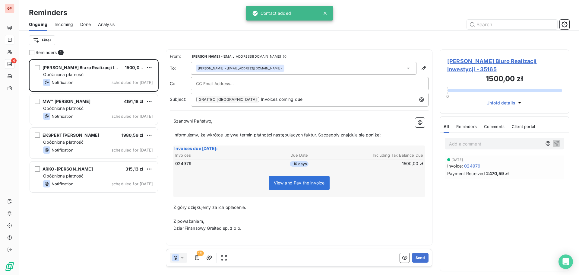
click at [267, 83] on div at bounding box center [309, 83] width 227 height 9
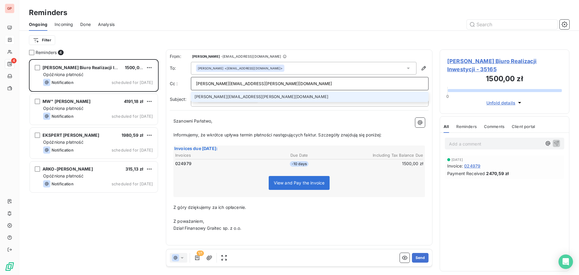
type input "[PERSON_NAME][EMAIL_ADDRESS][PERSON_NAME][DOMAIN_NAME]"
click at [250, 95] on li "[PERSON_NAME][EMAIL_ADDRESS][PERSON_NAME][DOMAIN_NAME]" at bounding box center [310, 96] width 238 height 11
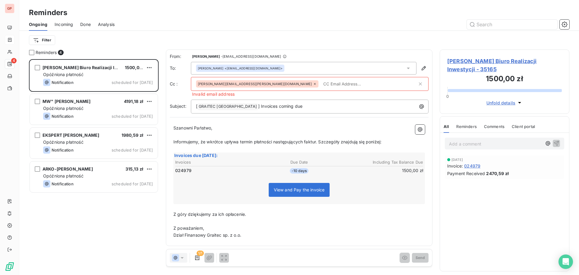
click at [313, 84] on icon at bounding box center [315, 84] width 4 height 4
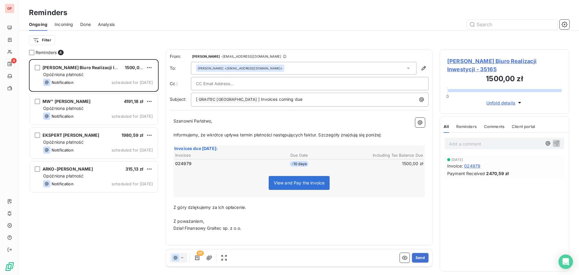
click at [264, 86] on div at bounding box center [309, 83] width 227 height 9
paste input "[PERSON_NAME][EMAIL_ADDRESS][PERSON_NAME][DOMAIN_NAME]"
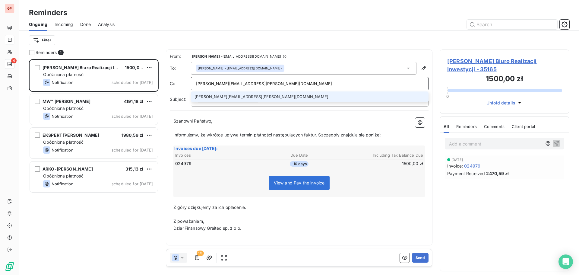
type input "[PERSON_NAME][EMAIL_ADDRESS][PERSON_NAME][DOMAIN_NAME]"
click at [271, 96] on li "[PERSON_NAME][EMAIL_ADDRESS][PERSON_NAME][DOMAIN_NAME]" at bounding box center [310, 96] width 238 height 11
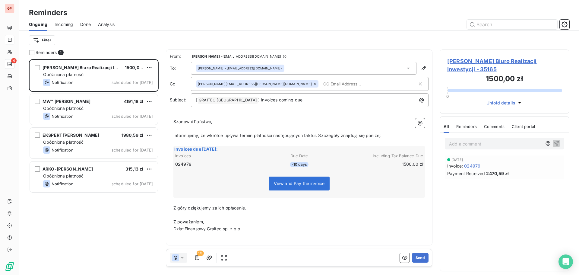
click at [321, 87] on input "text" at bounding box center [356, 83] width 70 height 9
paste input "[EMAIL_ADDRESS][DOMAIN_NAME]"
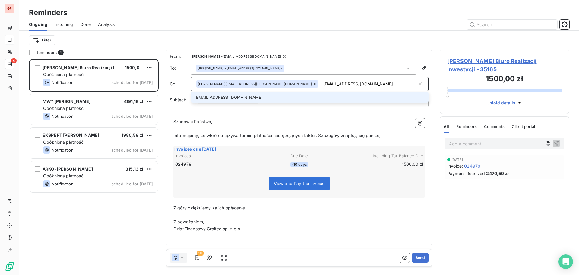
type input "[EMAIL_ADDRESS][DOMAIN_NAME]"
click at [235, 100] on li "[EMAIL_ADDRESS][DOMAIN_NAME]" at bounding box center [310, 97] width 238 height 11
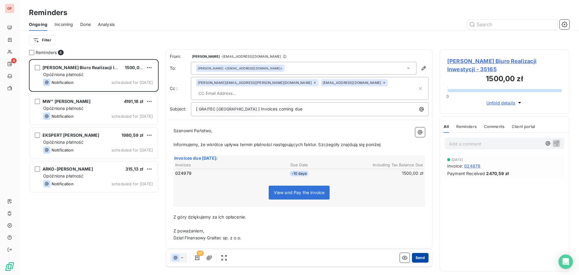
click at [422, 258] on button "Send" at bounding box center [420, 258] width 17 height 10
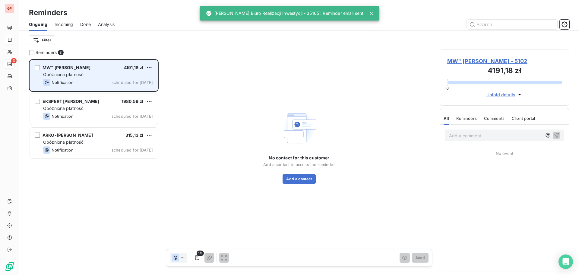
click at [102, 71] on div "Opóźniona płatność" at bounding box center [98, 74] width 110 height 6
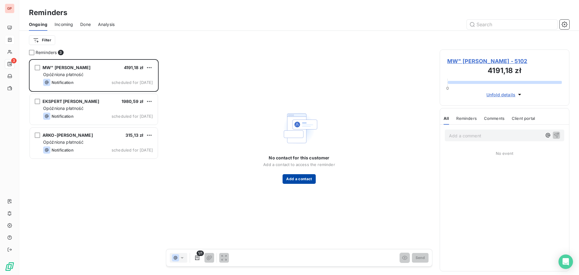
click at [298, 178] on button "Add a contact" at bounding box center [298, 179] width 33 height 10
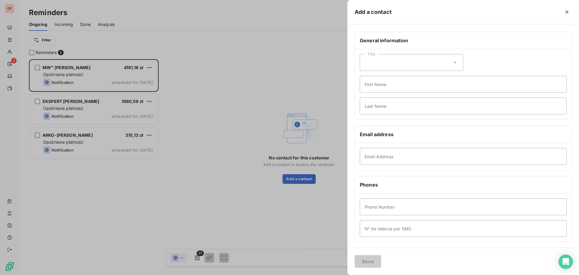
click at [458, 65] on div "Title" at bounding box center [411, 62] width 103 height 17
click at [386, 89] on li "Mister" at bounding box center [411, 88] width 103 height 11
drag, startPoint x: 384, startPoint y: 91, endPoint x: 384, endPoint y: 87, distance: 4.2
click at [384, 89] on input "First Name" at bounding box center [463, 84] width 207 height 17
type input "[PERSON_NAME]"
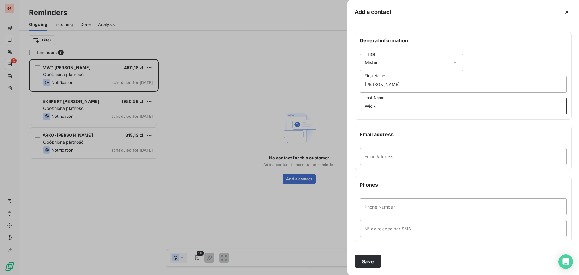
type input "Wicik"
click at [382, 106] on input "Wicik" at bounding box center [463, 105] width 207 height 17
drag, startPoint x: 384, startPoint y: 150, endPoint x: 384, endPoint y: 154, distance: 4.3
click at [384, 153] on input "Email Address" at bounding box center [463, 156] width 207 height 17
paste input "[EMAIL_ADDRESS][DOMAIN_NAME]"
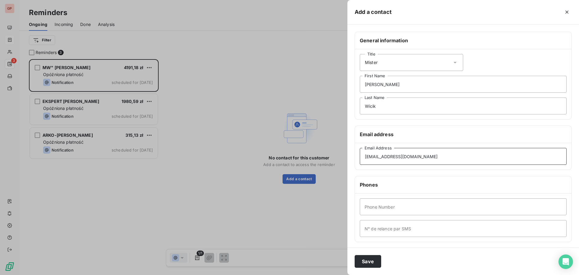
type input "[EMAIL_ADDRESS][DOMAIN_NAME]"
click at [406, 210] on input "Phone Number" at bounding box center [463, 206] width 207 height 17
paste input "508081506"
type input "[PHONE_NUMBER]"
click at [372, 229] on input "N° de relance par SMS" at bounding box center [463, 228] width 207 height 17
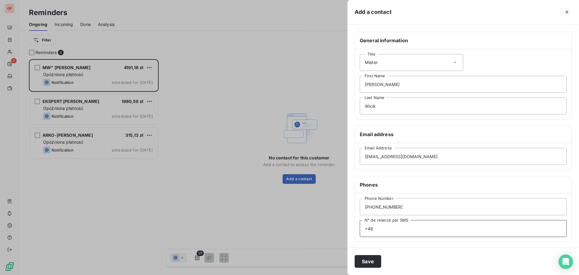
paste input "508081506"
type input "[PHONE_NUMBER]"
click at [369, 262] on button "Save" at bounding box center [367, 261] width 27 height 13
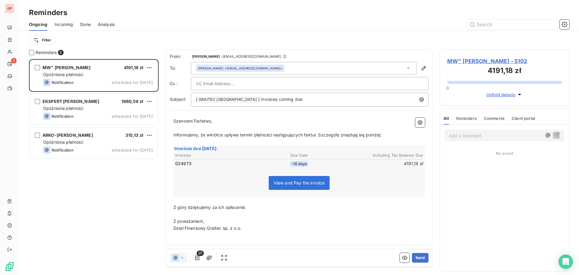
click at [219, 81] on input "text" at bounding box center [228, 83] width 65 height 9
paste input "508081506"
type input "508081506"
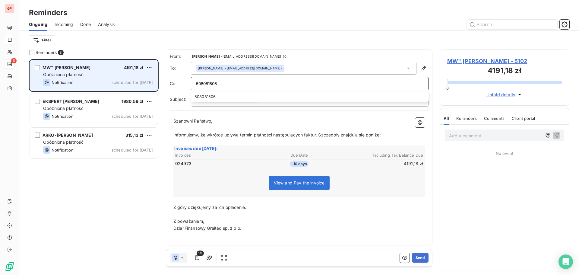
drag, startPoint x: 231, startPoint y: 83, endPoint x: 153, endPoint y: 86, distance: 77.2
click at [153, 83] on div "Reminders 3 MW" [PERSON_NAME] 4191,18 zł Opóźniona płatność Notification schedu…" at bounding box center [298, 161] width 559 height 225
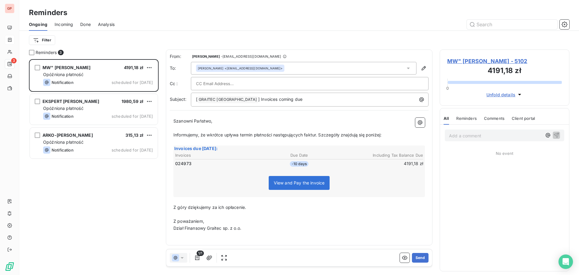
click at [233, 83] on input "text" at bounding box center [228, 83] width 65 height 9
paste input "[PERSON_NAME][EMAIL_ADDRESS][PERSON_NAME][DOMAIN_NAME]"
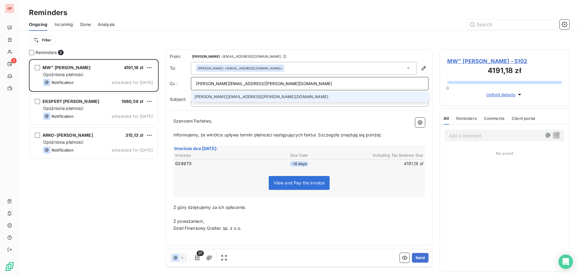
type input "[PERSON_NAME][EMAIL_ADDRESS][PERSON_NAME][DOMAIN_NAME]"
click at [230, 98] on li "[PERSON_NAME][EMAIL_ADDRESS][PERSON_NAME][DOMAIN_NAME]" at bounding box center [310, 96] width 238 height 11
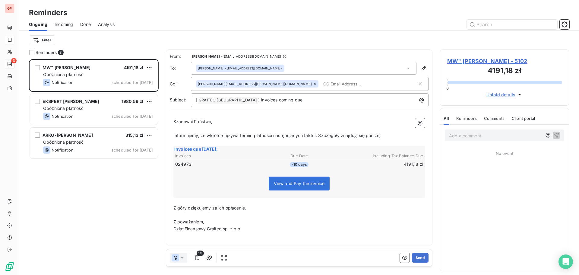
click at [321, 84] on input "text" at bounding box center [356, 83] width 70 height 9
paste input "[EMAIL_ADDRESS][DOMAIN_NAME]"
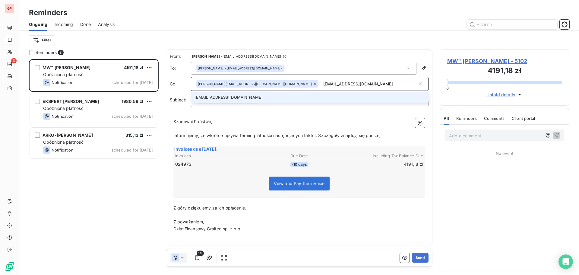
type input "[EMAIL_ADDRESS][DOMAIN_NAME]"
click at [257, 98] on li "[EMAIL_ADDRESS][DOMAIN_NAME]" at bounding box center [310, 97] width 238 height 11
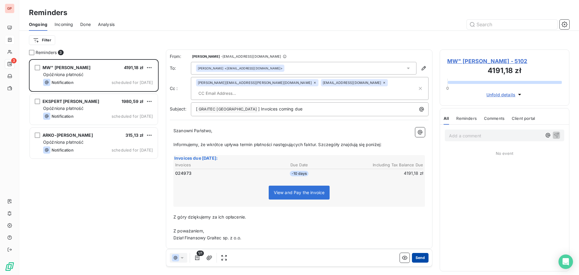
click at [418, 257] on button "Send" at bounding box center [420, 258] width 17 height 10
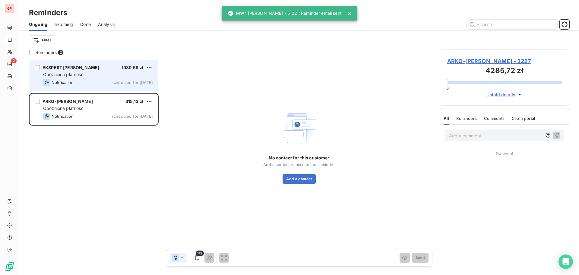
click at [103, 82] on div "Notification scheduled for [DATE]" at bounding box center [98, 82] width 110 height 7
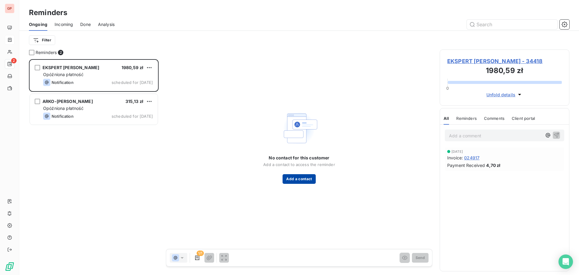
click at [304, 179] on button "Add a contact" at bounding box center [298, 179] width 33 height 10
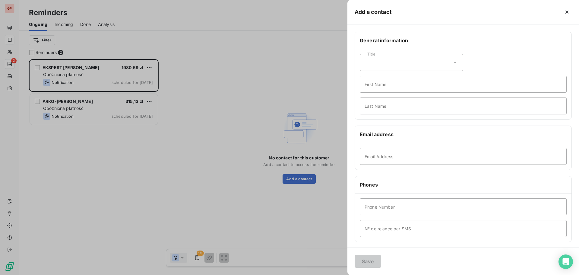
drag, startPoint x: 449, startPoint y: 65, endPoint x: 429, endPoint y: 71, distance: 20.9
click at [448, 65] on div "Title" at bounding box center [411, 62] width 103 height 17
click at [382, 86] on span "Mister" at bounding box center [378, 89] width 12 height 6
drag, startPoint x: 400, startPoint y: 80, endPoint x: 396, endPoint y: 85, distance: 6.4
click at [400, 81] on input "First Name" at bounding box center [463, 84] width 207 height 17
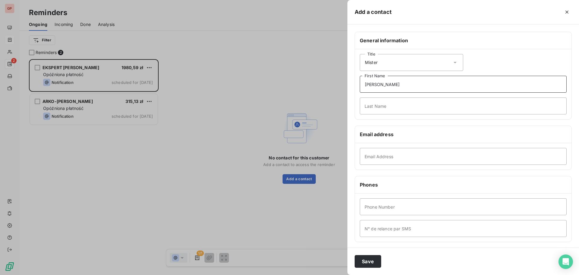
type input "[PERSON_NAME]"
click at [382, 154] on input "Email Address" at bounding box center [463, 156] width 207 height 17
paste input "[EMAIL_ADDRESS][PERSON_NAME][DOMAIN_NAME]"
type input "[EMAIL_ADDRESS][PERSON_NAME][DOMAIN_NAME]"
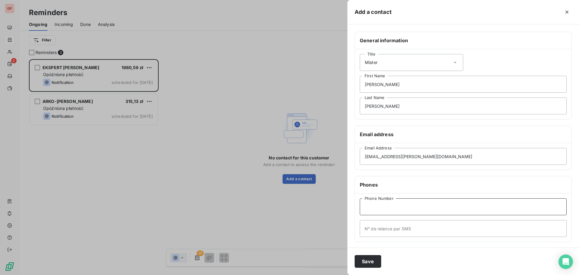
click at [478, 207] on input "Phone Number" at bounding box center [463, 206] width 207 height 17
paste input "606382045"
type input "[PHONE_NUMBER]"
drag, startPoint x: 439, startPoint y: 203, endPoint x: 426, endPoint y: 227, distance: 26.8
click at [426, 226] on input "N° de relance par SMS" at bounding box center [463, 228] width 207 height 17
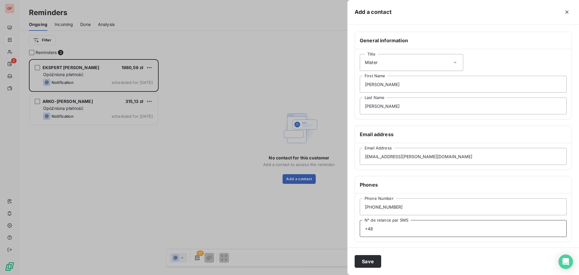
paste input "606382045"
type input "[PHONE_NUMBER]"
click at [354, 255] on button "Save" at bounding box center [367, 261] width 27 height 13
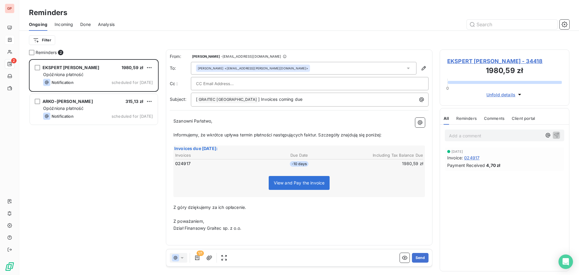
click at [246, 86] on input "text" at bounding box center [228, 83] width 65 height 9
paste input "[PERSON_NAME][EMAIL_ADDRESS][PERSON_NAME][DOMAIN_NAME]"
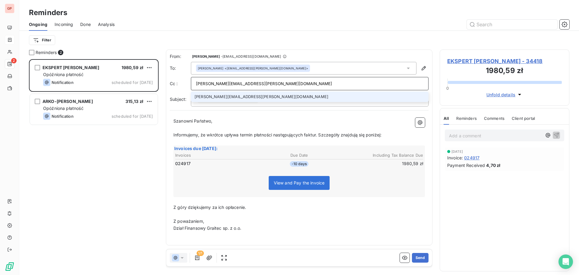
type input "[PERSON_NAME][EMAIL_ADDRESS][PERSON_NAME][DOMAIN_NAME]"
click at [227, 97] on li "[PERSON_NAME][EMAIL_ADDRESS][PERSON_NAME][DOMAIN_NAME]" at bounding box center [310, 96] width 238 height 11
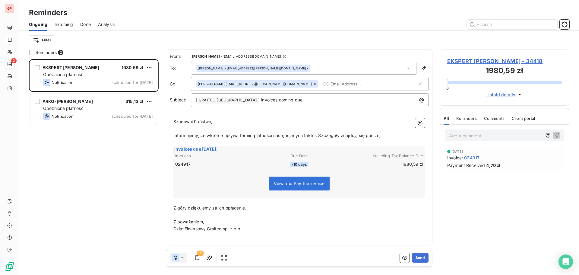
click at [321, 83] on input "text" at bounding box center [356, 83] width 70 height 9
paste input "[EMAIL_ADDRESS][DOMAIN_NAME]"
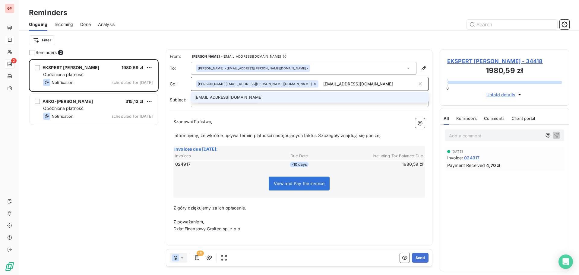
type input "[EMAIL_ADDRESS][DOMAIN_NAME]"
click at [254, 97] on li "[EMAIL_ADDRESS][DOMAIN_NAME]" at bounding box center [310, 97] width 238 height 11
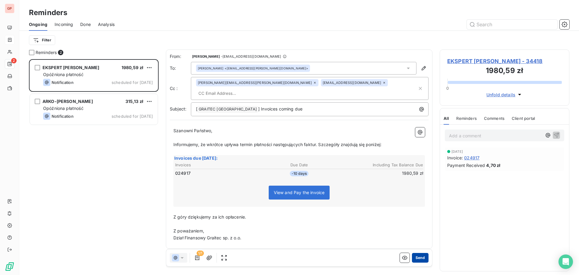
click at [423, 255] on button "Send" at bounding box center [420, 258] width 17 height 10
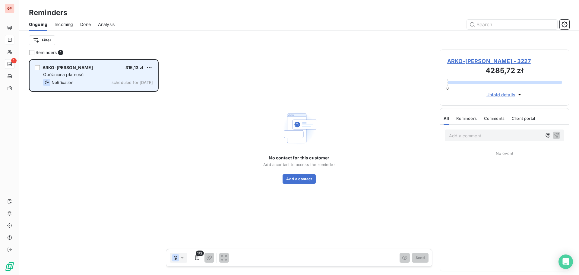
click at [94, 84] on div "Notification scheduled for [DATE]" at bounding box center [98, 82] width 110 height 7
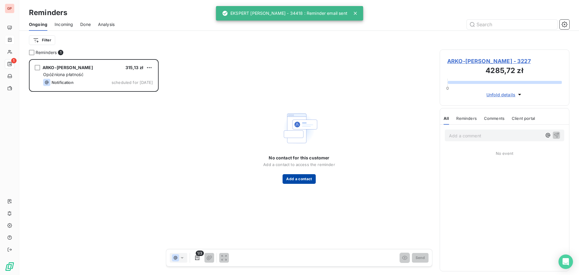
click at [308, 179] on button "Add a contact" at bounding box center [298, 179] width 33 height 10
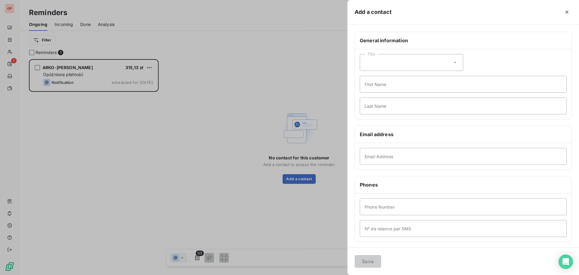
click at [391, 63] on div "Title" at bounding box center [411, 62] width 103 height 17
click at [387, 87] on li "Mister" at bounding box center [411, 88] width 103 height 11
click at [385, 81] on input "First Name" at bounding box center [463, 84] width 207 height 17
type input "[PERSON_NAME]"
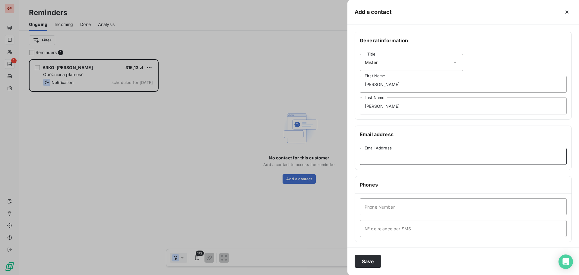
click at [434, 156] on input "Email Address" at bounding box center [463, 156] width 207 height 17
paste input "[EMAIL_ADDRESS][DOMAIN_NAME]"
type input "[EMAIL_ADDRESS][DOMAIN_NAME]"
click at [549, 210] on input "Phone Number" at bounding box center [463, 206] width 207 height 17
paste input "691070800"
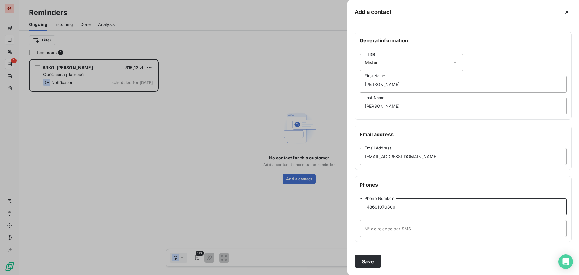
drag, startPoint x: 549, startPoint y: 210, endPoint x: 456, endPoint y: 230, distance: 95.3
drag, startPoint x: 456, startPoint y: 230, endPoint x: 319, endPoint y: 209, distance: 138.7
click at [319, 274] on div "Add a contact General information Title Mister [PERSON_NAME] First Name [PERSON…" at bounding box center [289, 275] width 579 height 0
paste input "691070800"
type input "[PHONE_NUMBER]"
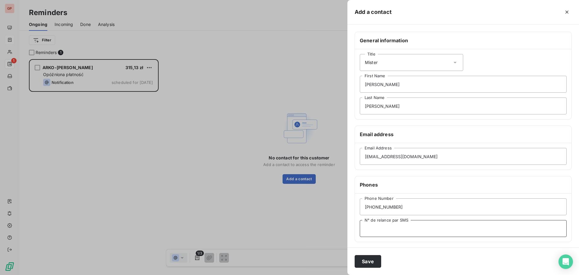
click at [370, 229] on input "N° de relance par SMS" at bounding box center [463, 228] width 207 height 17
paste input "691070800"
type input "[PHONE_NUMBER]"
click at [371, 259] on button "Save" at bounding box center [367, 261] width 27 height 13
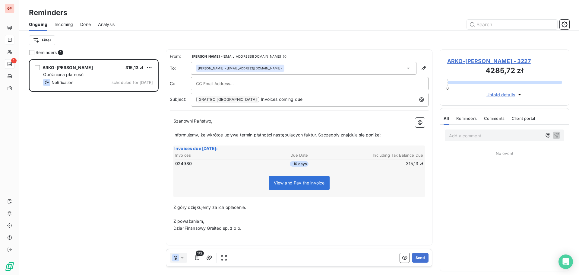
click at [330, 83] on div at bounding box center [309, 83] width 227 height 9
paste input "[PERSON_NAME][EMAIL_ADDRESS][PERSON_NAME][DOMAIN_NAME]"
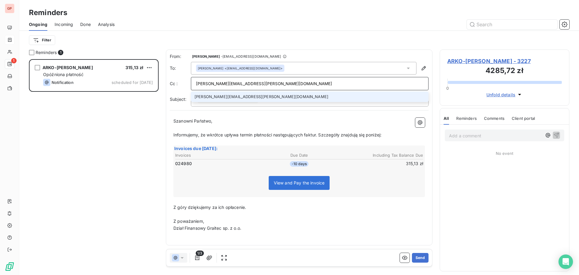
type input "[PERSON_NAME][EMAIL_ADDRESS][PERSON_NAME][DOMAIN_NAME]"
click at [352, 96] on li "[PERSON_NAME][EMAIL_ADDRESS][PERSON_NAME][DOMAIN_NAME]" at bounding box center [310, 96] width 238 height 11
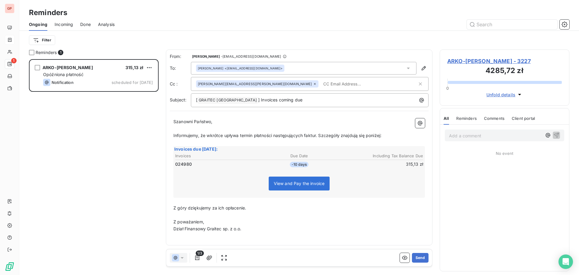
click at [321, 85] on input "text" at bounding box center [356, 83] width 70 height 9
paste input "[EMAIL_ADDRESS][DOMAIN_NAME]"
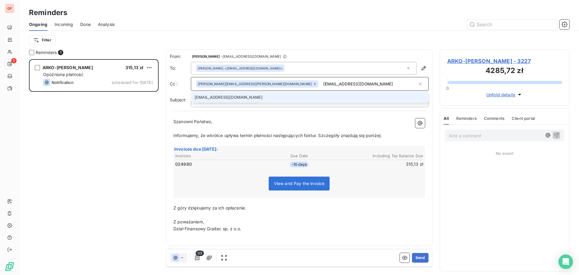
type input "[EMAIL_ADDRESS][DOMAIN_NAME]"
click at [228, 96] on li "[EMAIL_ADDRESS][DOMAIN_NAME]" at bounding box center [310, 97] width 238 height 11
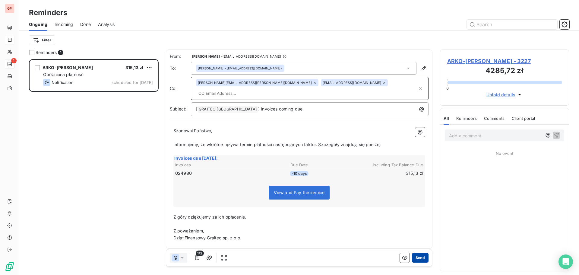
click at [423, 257] on button "Send" at bounding box center [420, 258] width 17 height 10
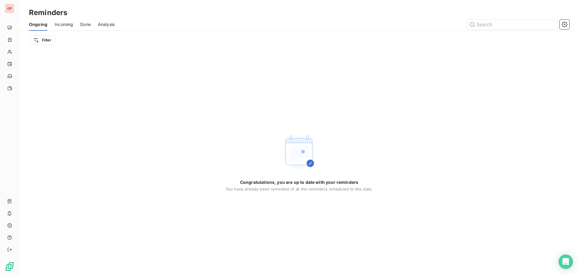
click at [86, 23] on span "Done" at bounding box center [85, 24] width 11 height 6
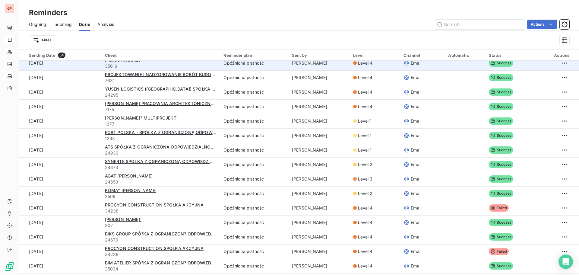
scroll to position [452, 0]
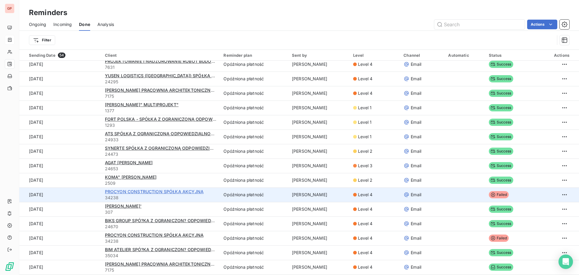
click at [177, 191] on span "PROCYON CONSTRUCTION SPÓŁKA AKCYJNA" at bounding box center [154, 191] width 99 height 5
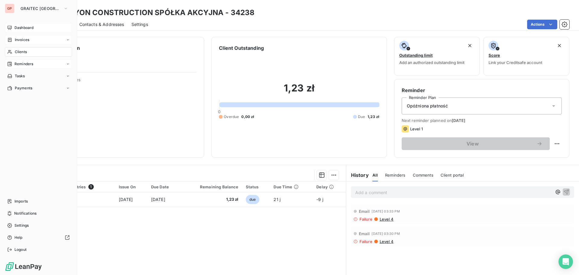
click at [23, 26] on span "Dashboard" at bounding box center [23, 27] width 19 height 5
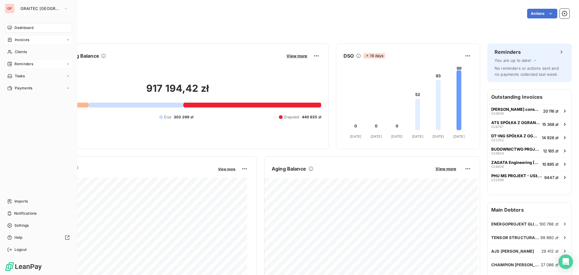
click at [9, 8] on div "GP" at bounding box center [10, 9] width 10 height 10
click at [63, 7] on icon "button" at bounding box center [65, 8] width 5 height 6
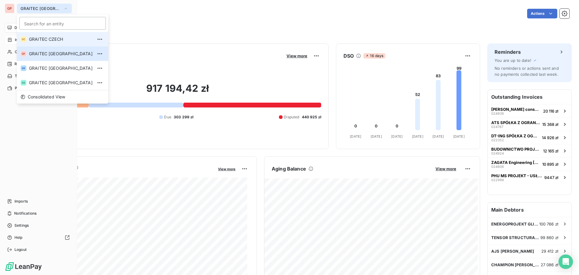
click at [50, 39] on span "GRAITEC CZECH" at bounding box center [61, 39] width 64 height 6
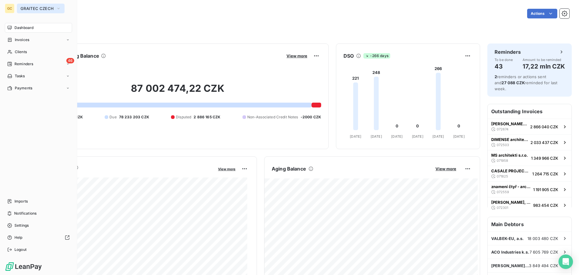
click at [52, 10] on span "GRAITEC CZECH" at bounding box center [36, 8] width 33 height 5
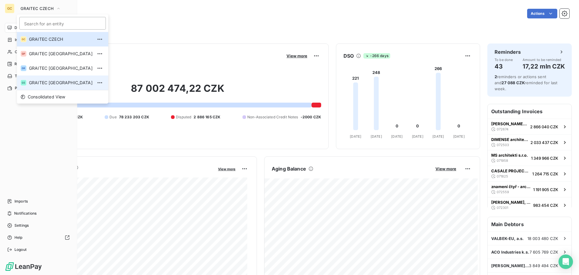
click at [45, 80] on span "GRAITEC [GEOGRAPHIC_DATA]" at bounding box center [61, 83] width 64 height 6
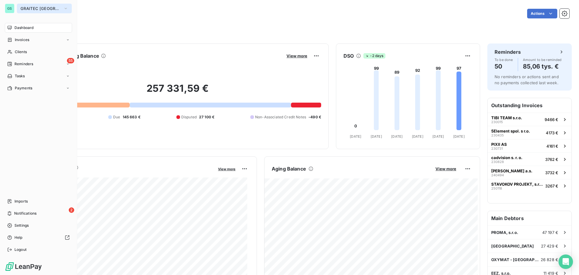
click at [40, 8] on span "GRAITEC [GEOGRAPHIC_DATA]" at bounding box center [40, 8] width 40 height 5
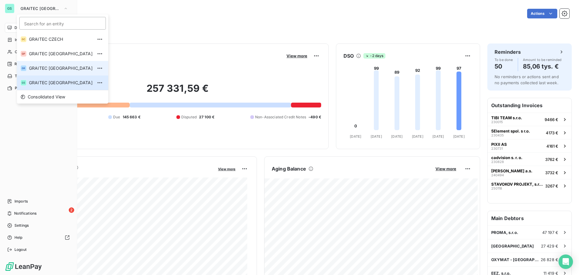
click at [49, 67] on span "GRAITEC [GEOGRAPHIC_DATA]" at bounding box center [61, 68] width 64 height 6
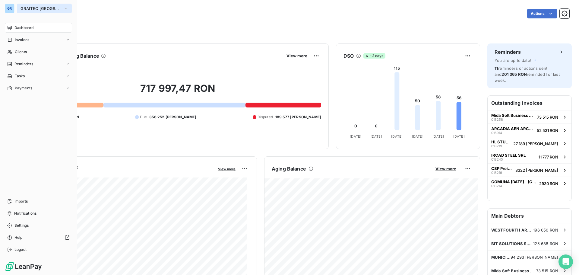
click at [56, 6] on span "GRAITEC [GEOGRAPHIC_DATA]" at bounding box center [40, 8] width 40 height 5
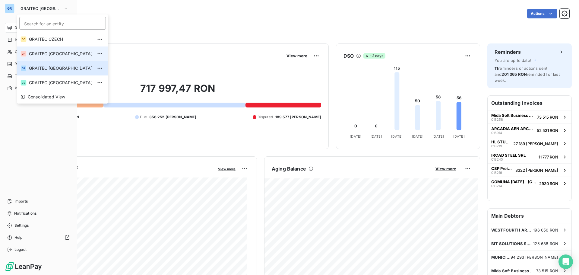
click at [61, 52] on span "GRAITEC [GEOGRAPHIC_DATA]" at bounding box center [61, 54] width 64 height 6
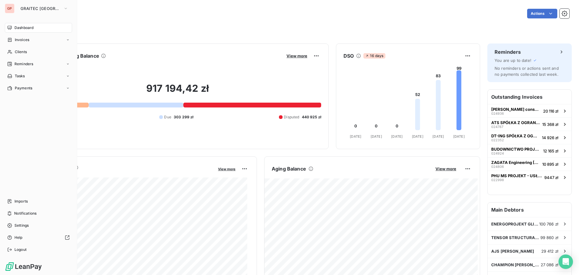
click at [206, 29] on div "Filter" at bounding box center [299, 30] width 540 height 11
